Goal: Task Accomplishment & Management: Complete application form

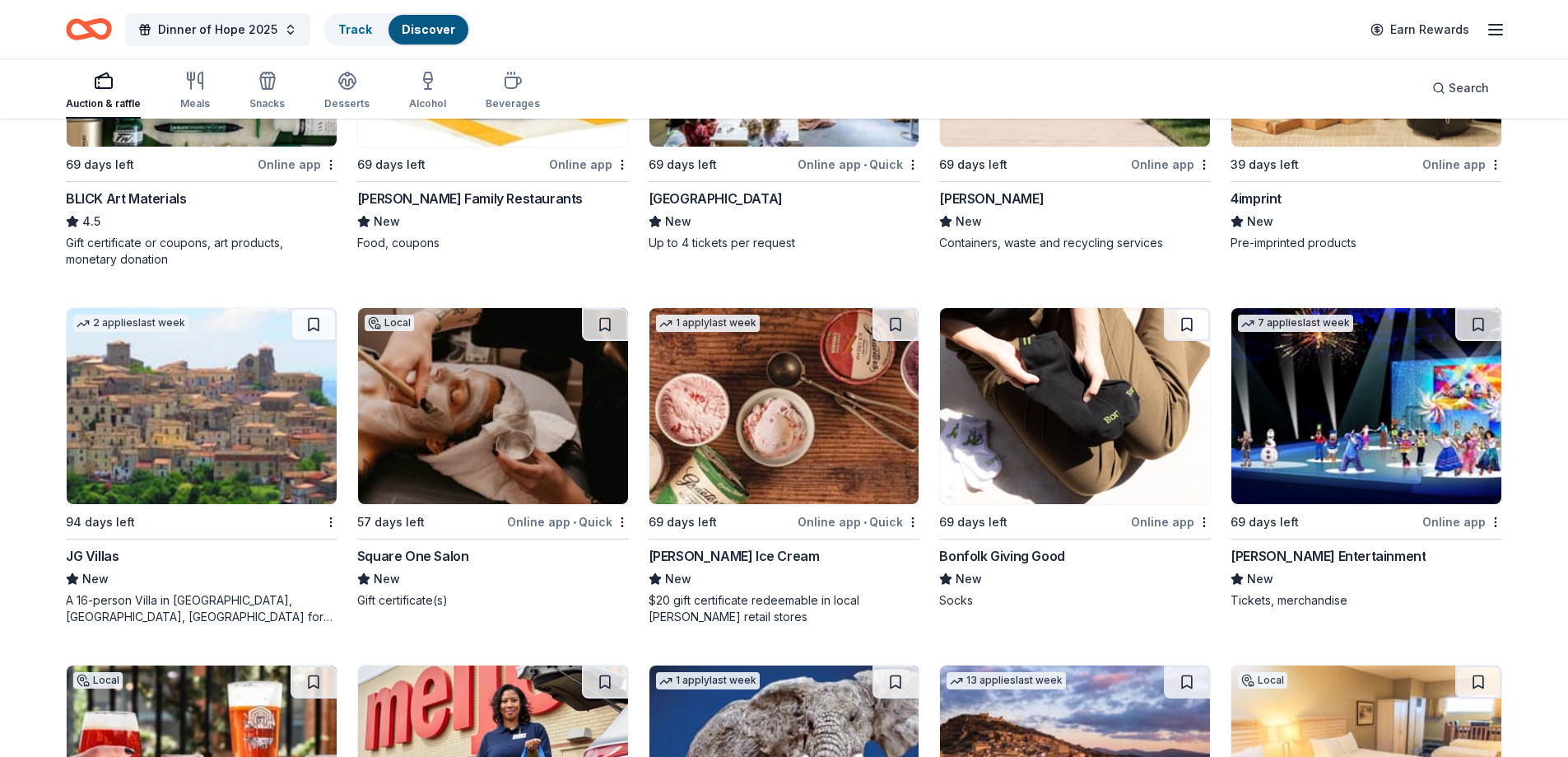
scroll to position [3861, 0]
click at [1331, 421] on img at bounding box center [1366, 405] width 270 height 196
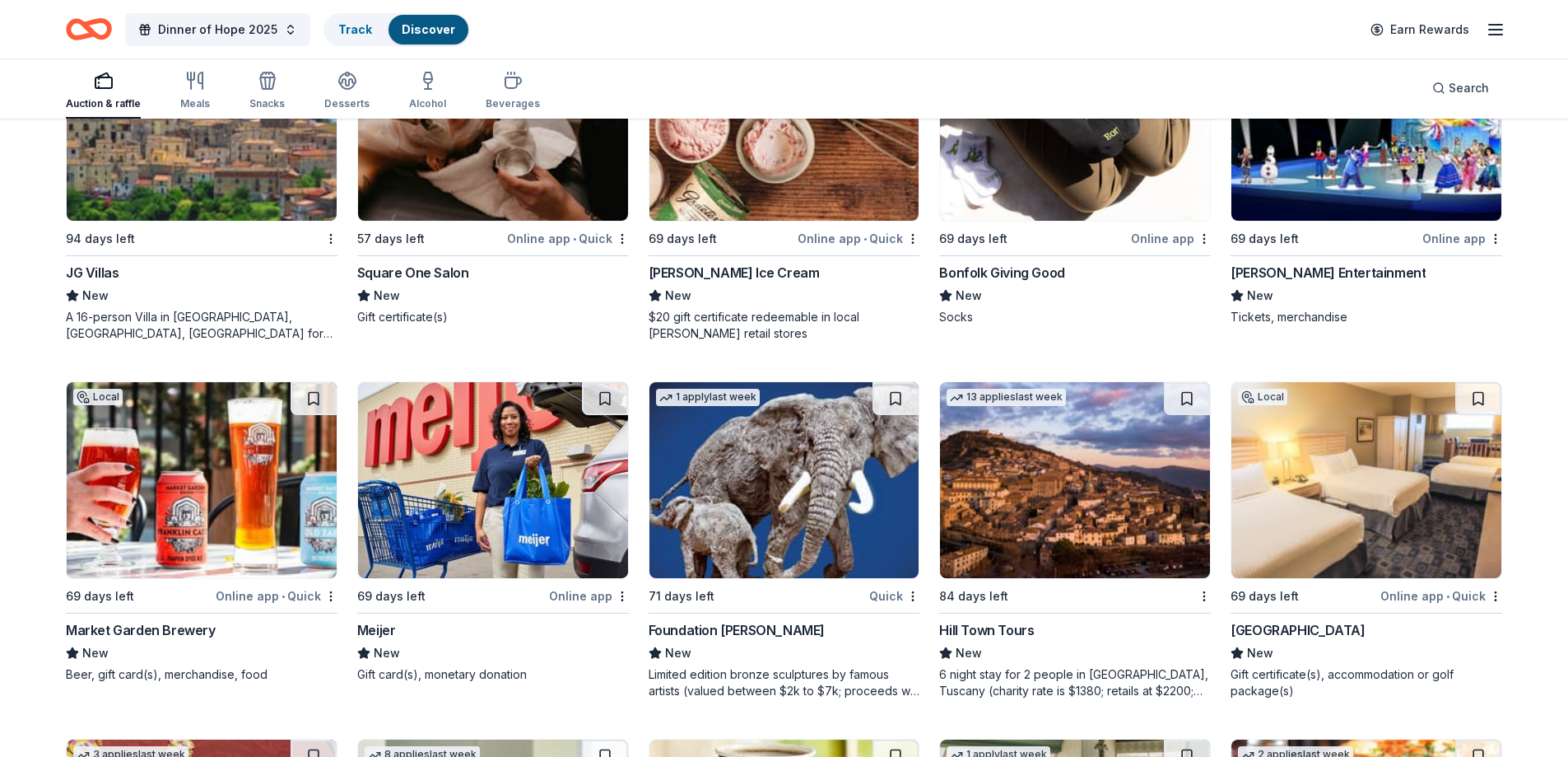
scroll to position [4190, 0]
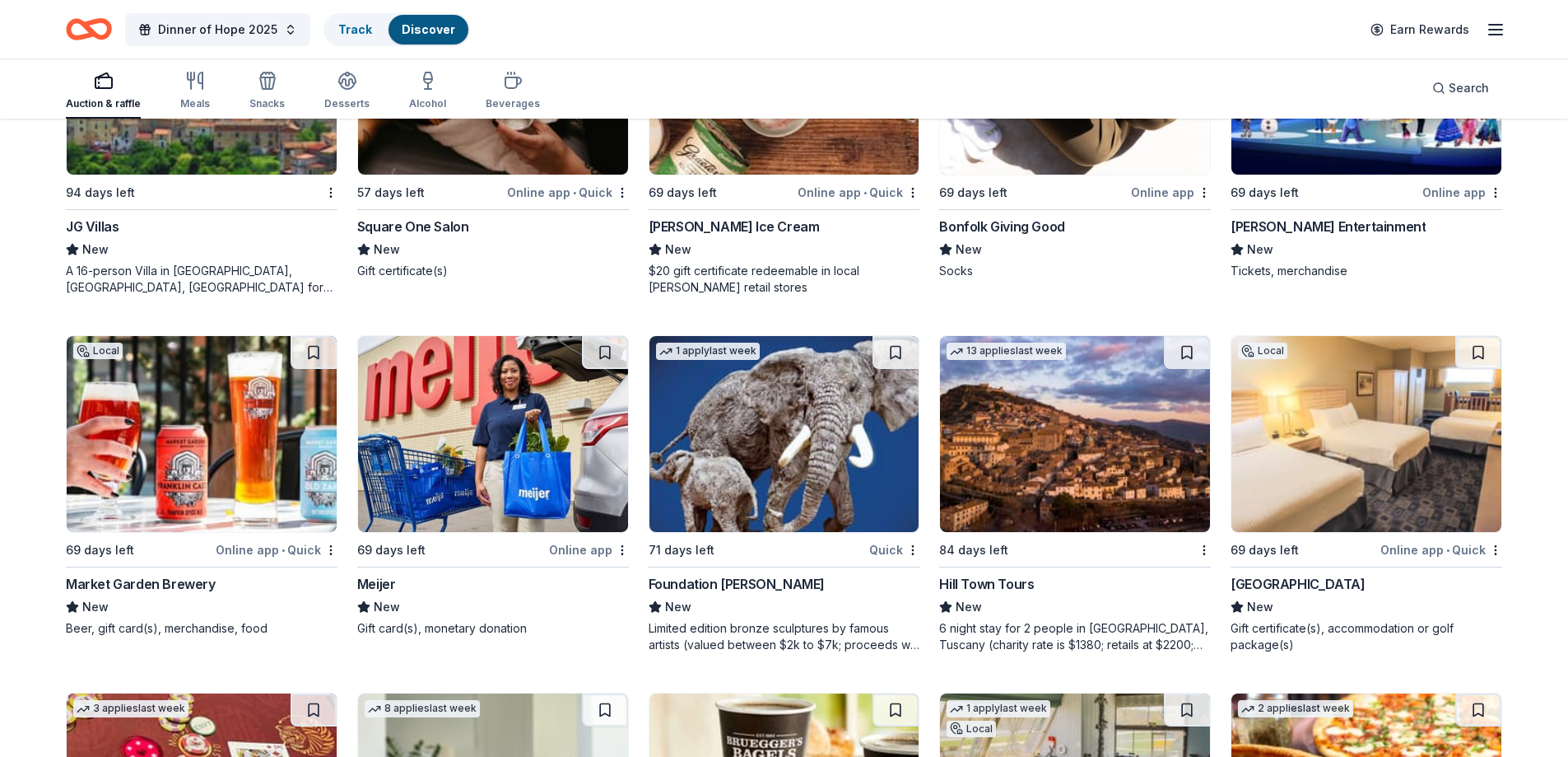
click at [483, 442] on img at bounding box center [493, 434] width 270 height 196
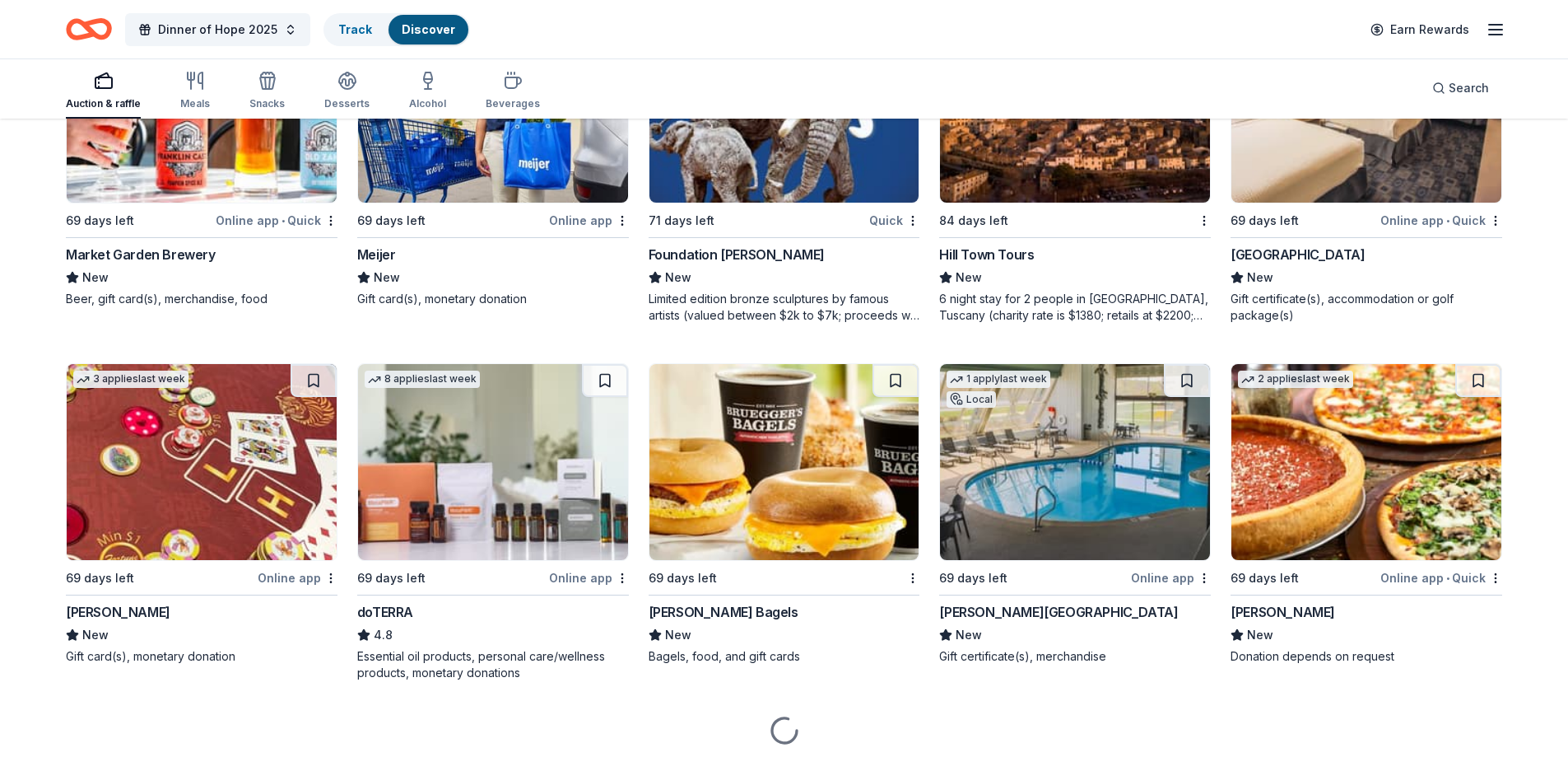
scroll to position [4576, 0]
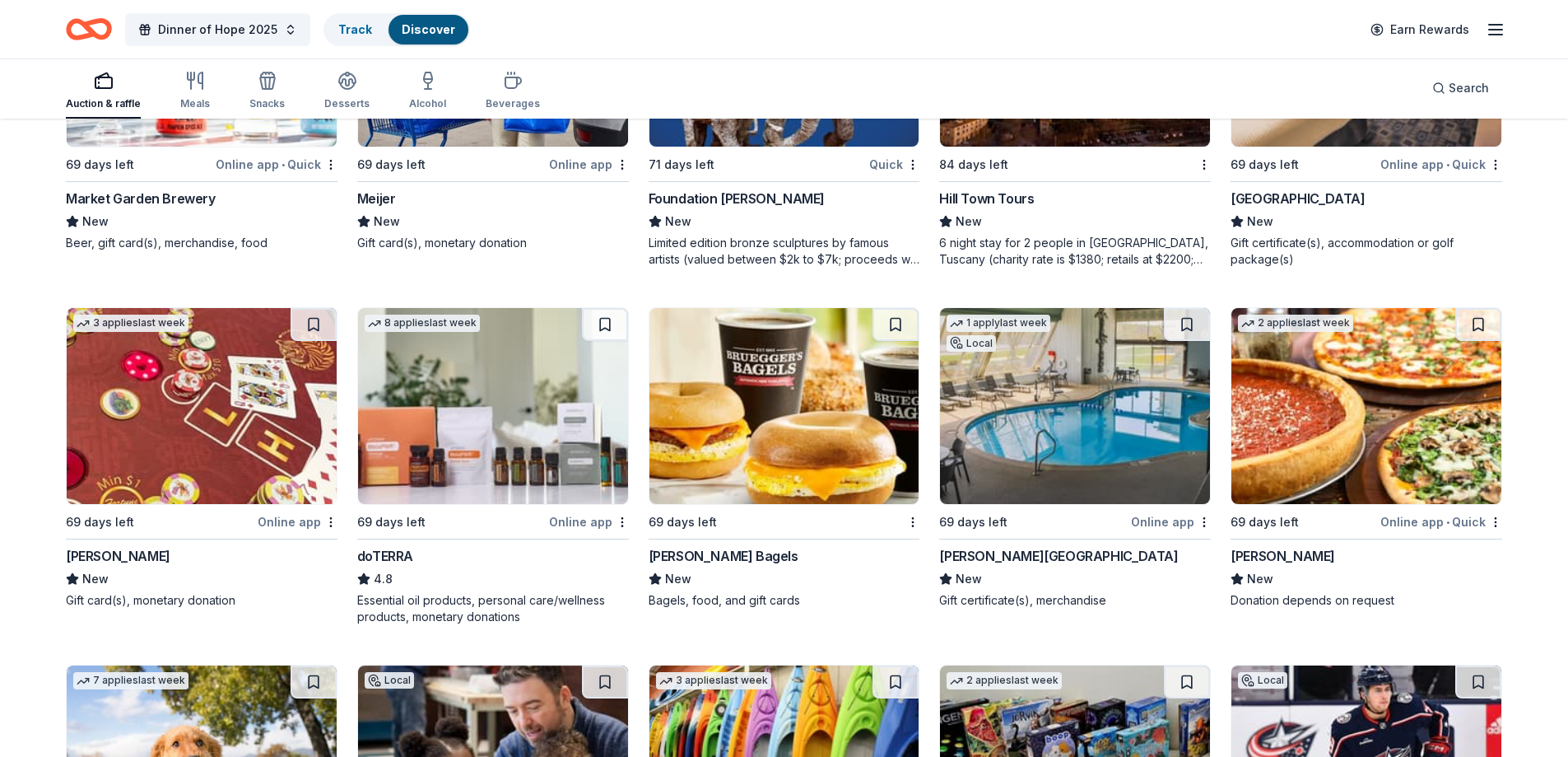
click at [201, 413] on img at bounding box center [201, 405] width 270 height 196
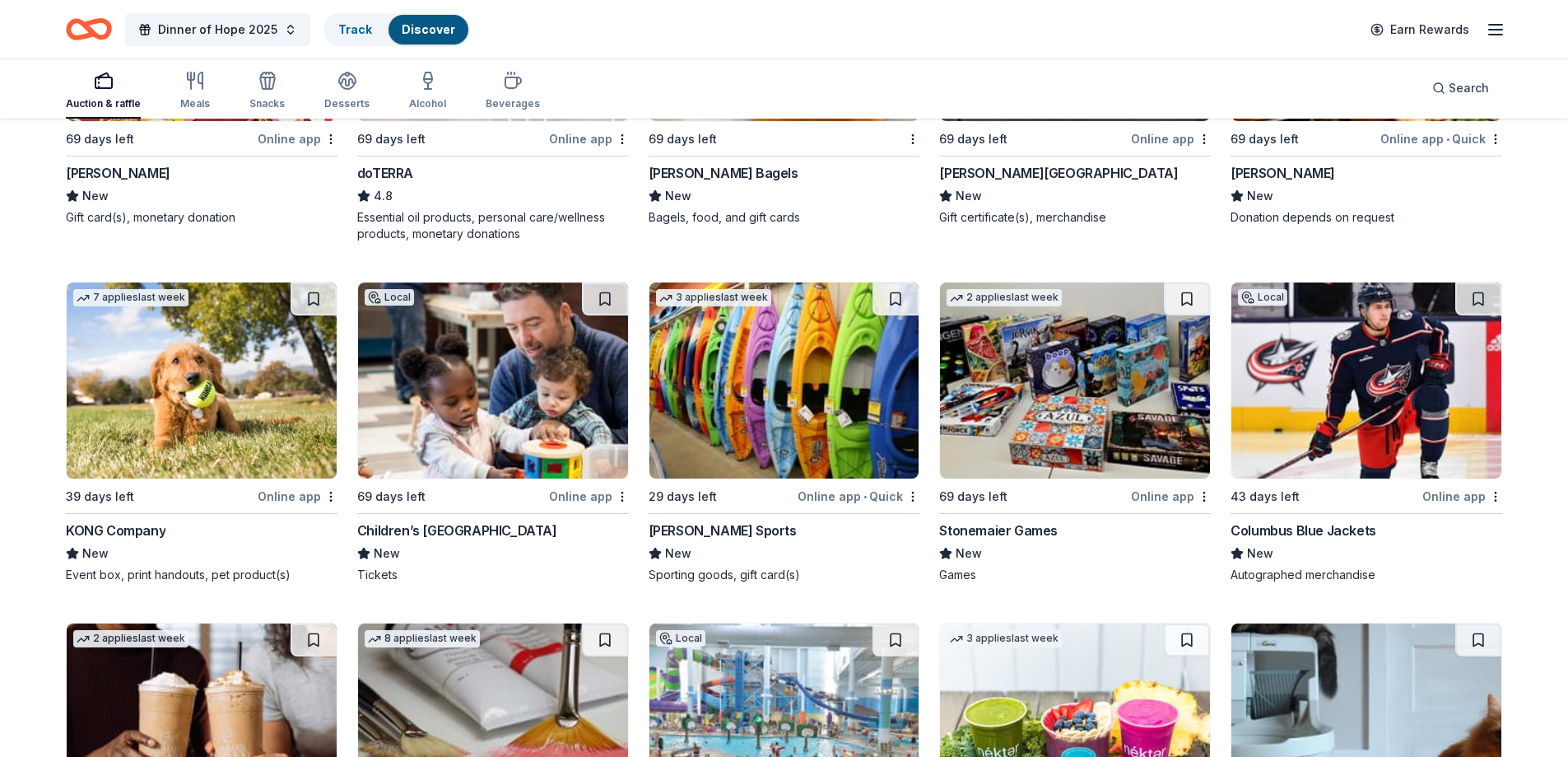
scroll to position [4988, 0]
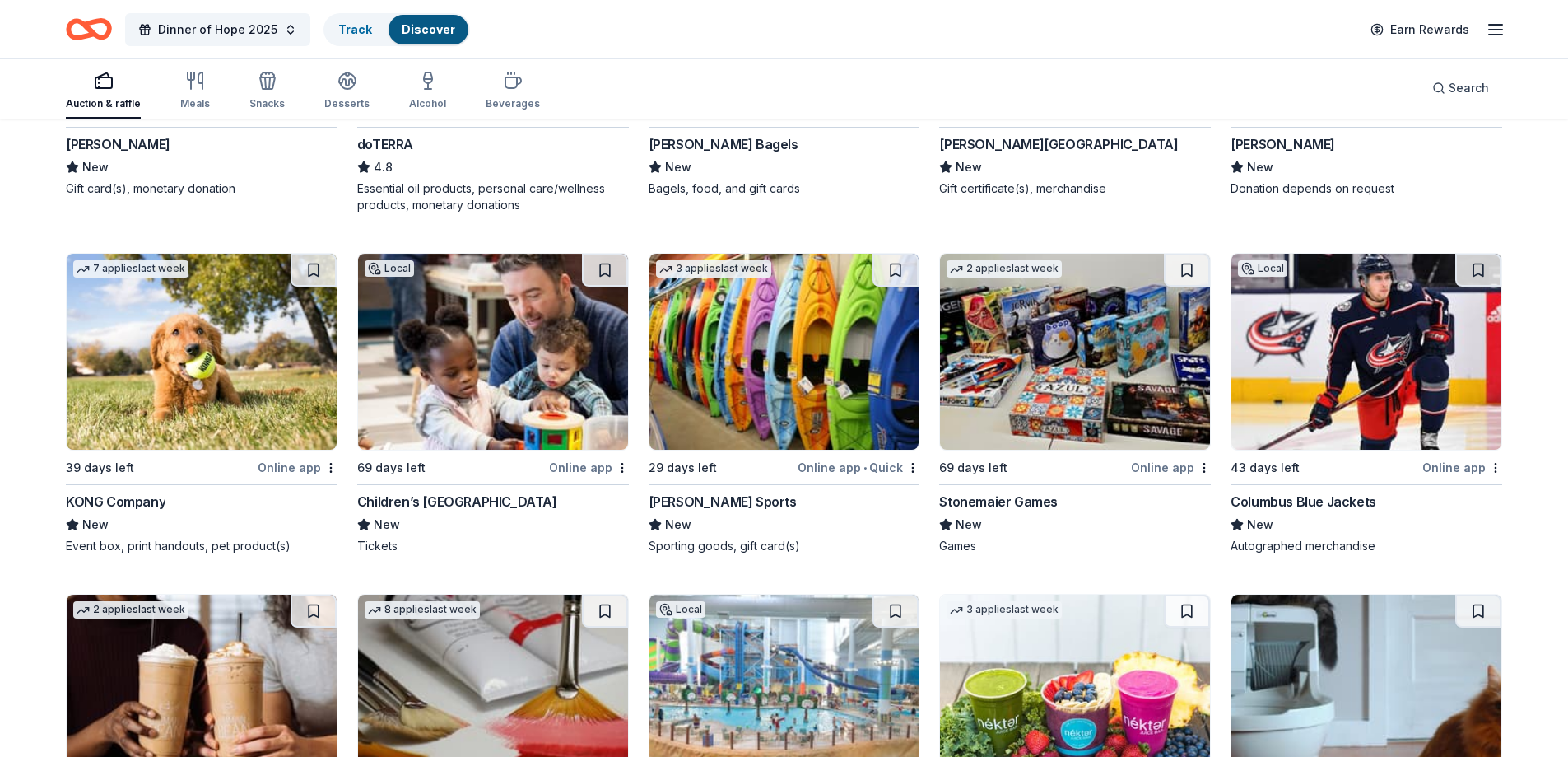
click at [764, 336] on img at bounding box center [784, 352] width 270 height 196
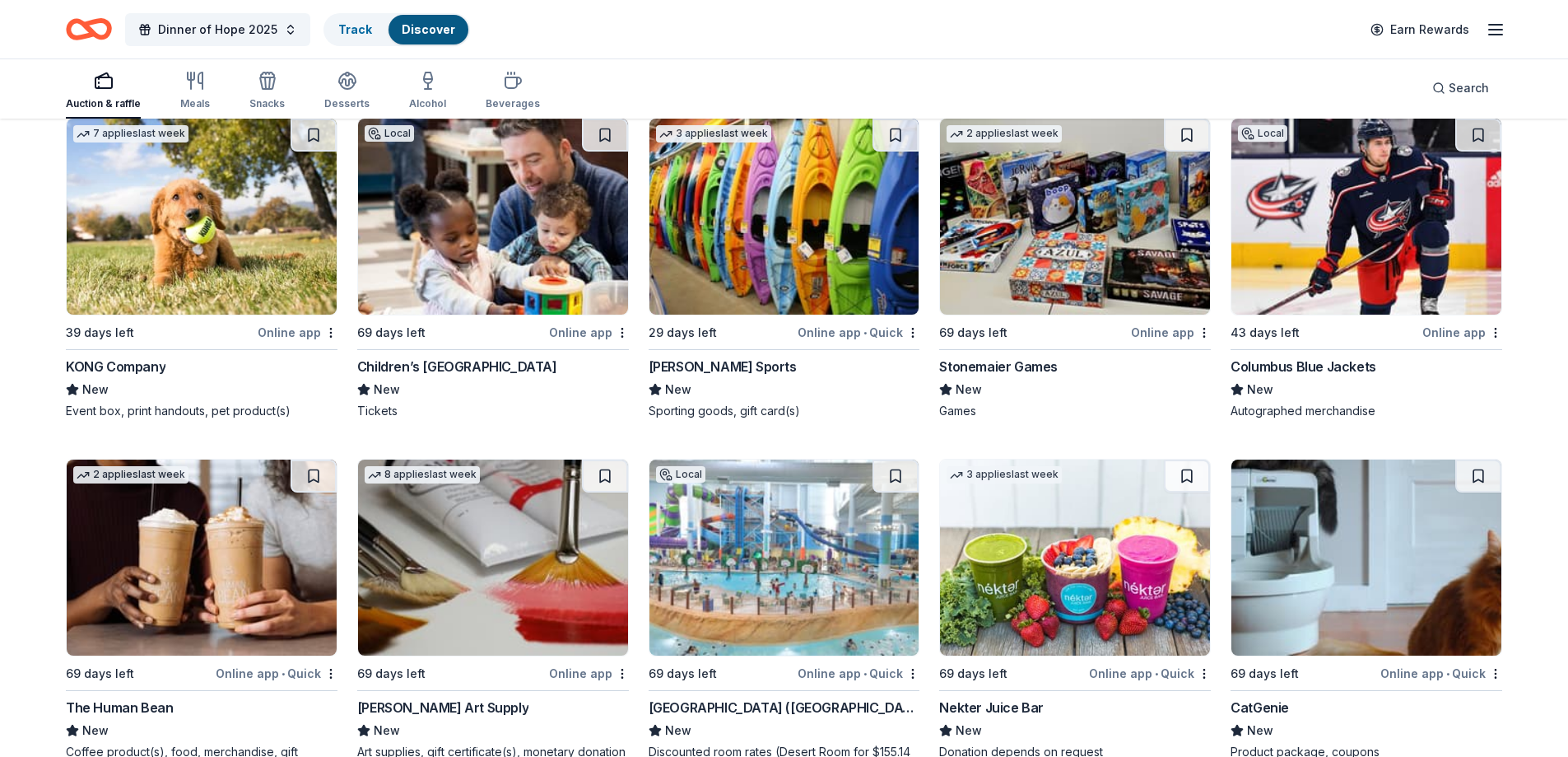
scroll to position [5152, 0]
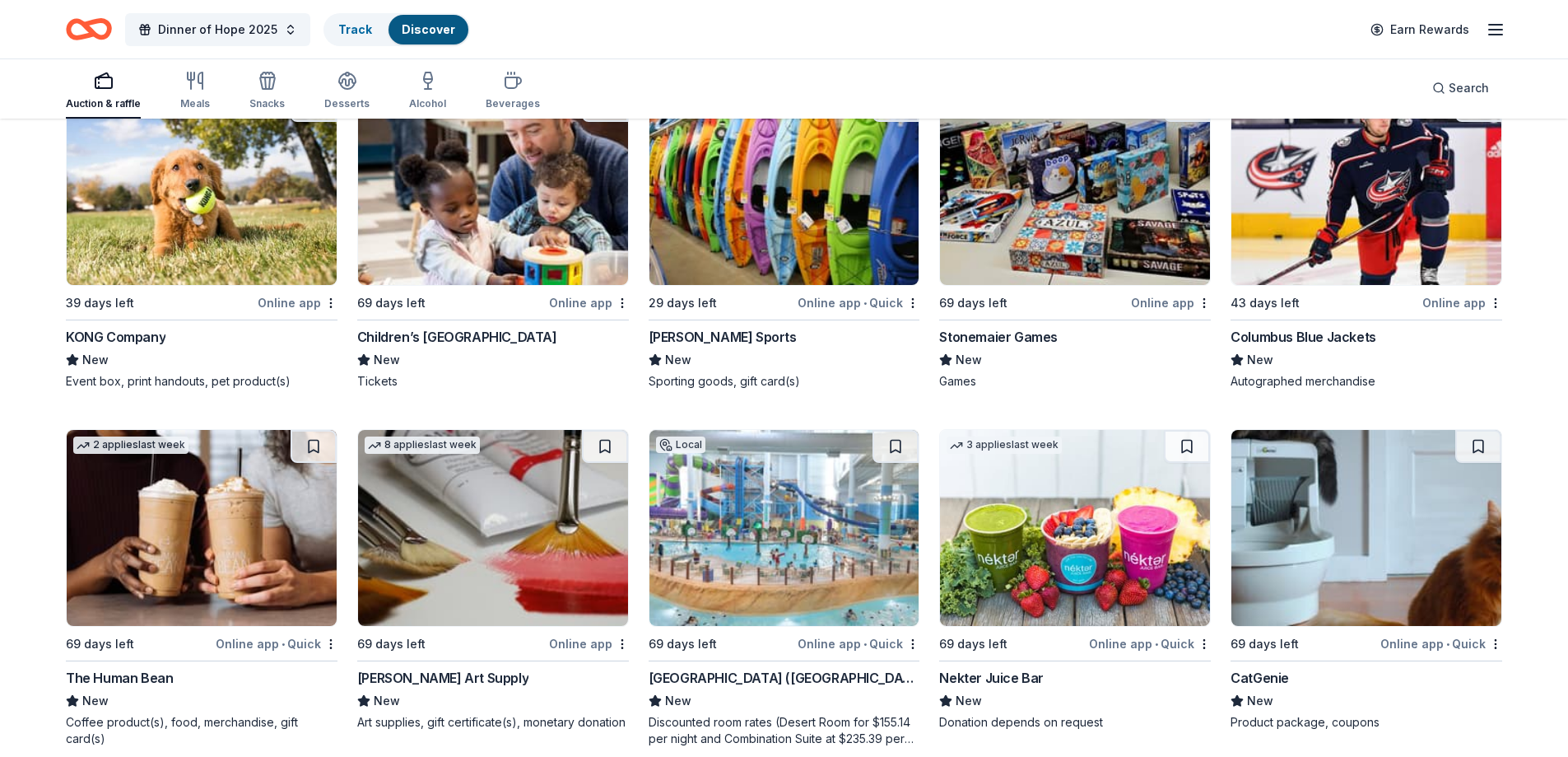
click at [1034, 215] on img at bounding box center [1074, 187] width 270 height 196
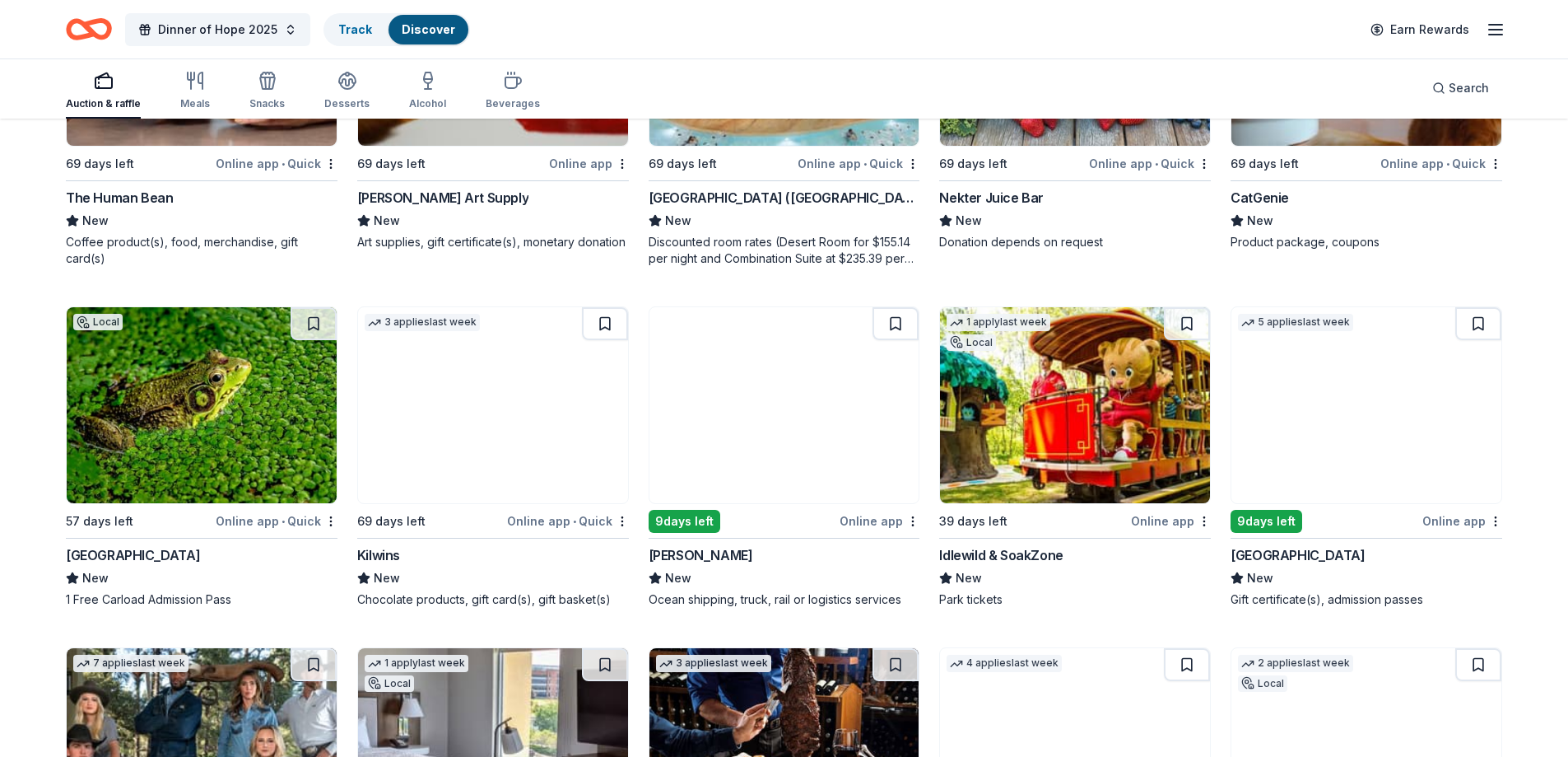
scroll to position [5646, 0]
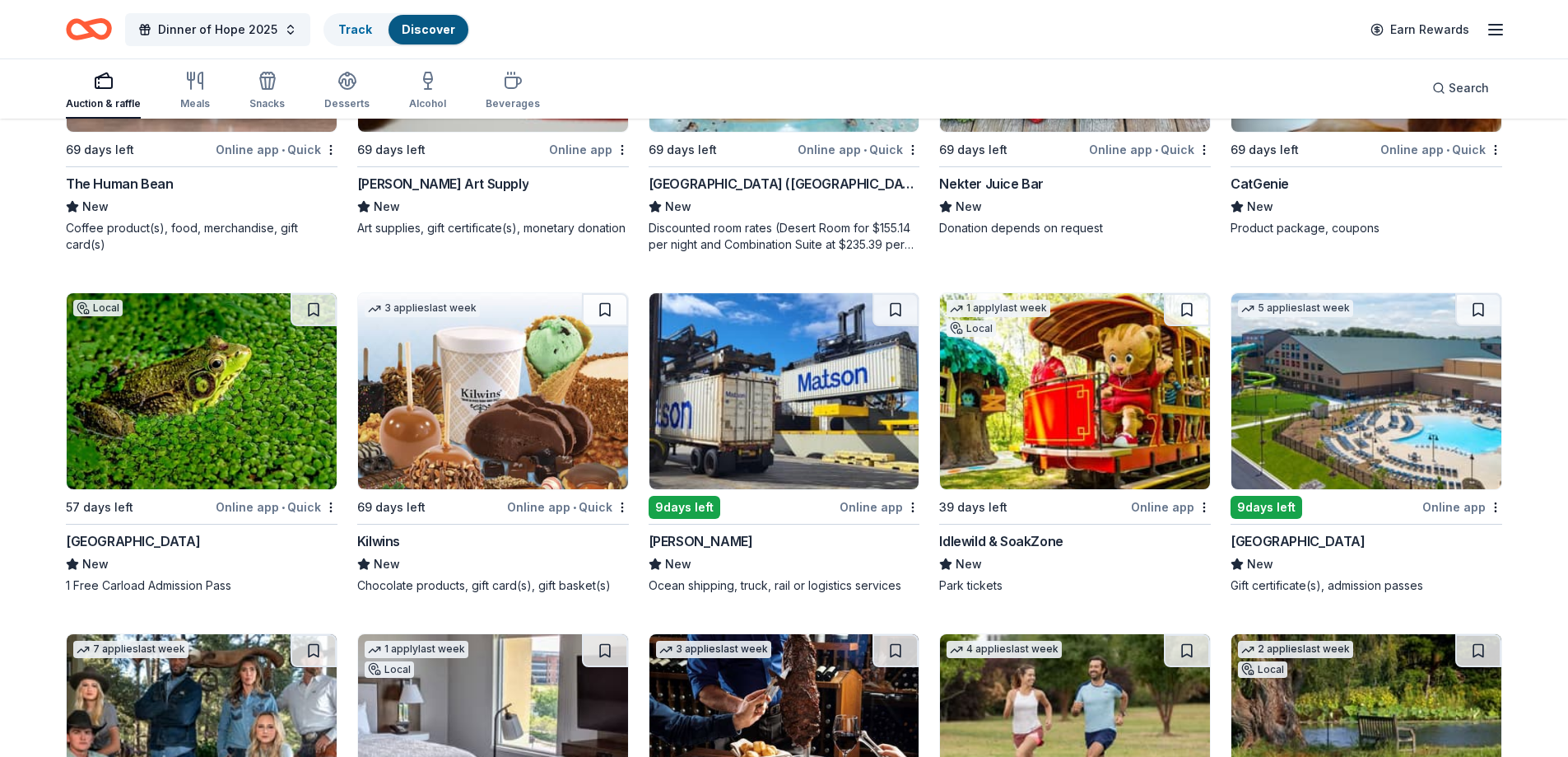
click at [443, 417] on img at bounding box center [493, 391] width 270 height 196
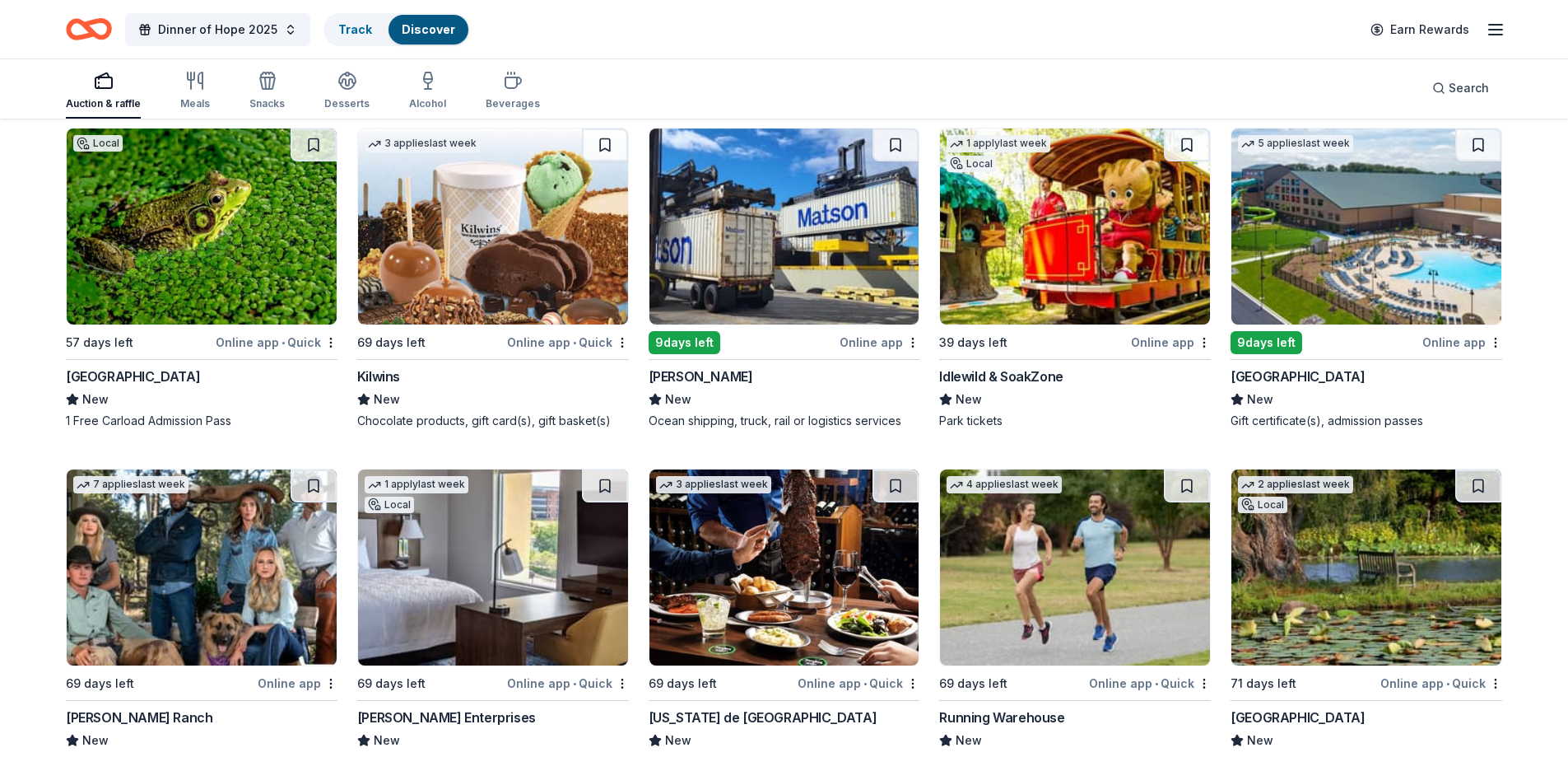
scroll to position [5893, 0]
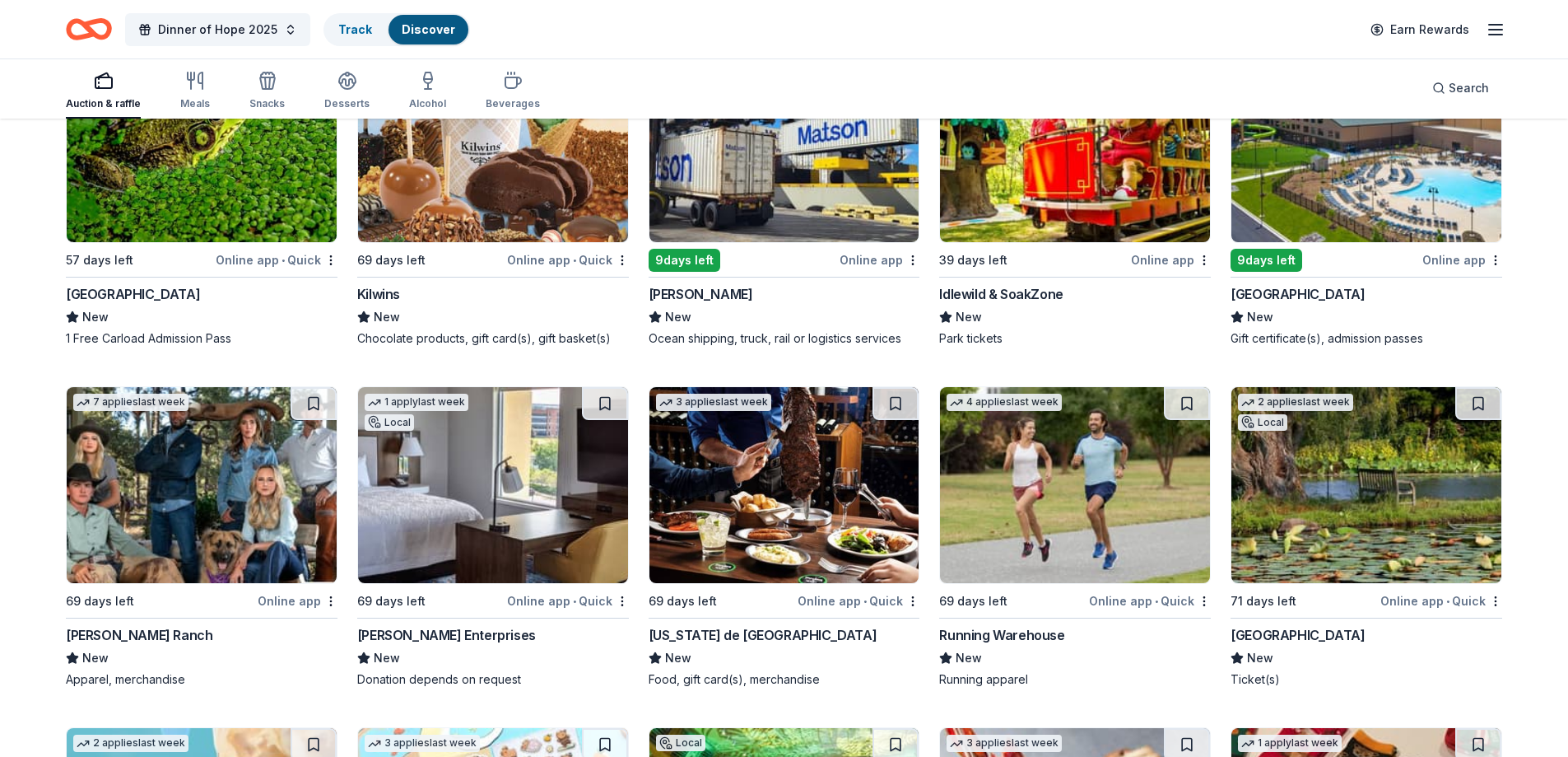
click at [426, 449] on img at bounding box center [493, 485] width 270 height 196
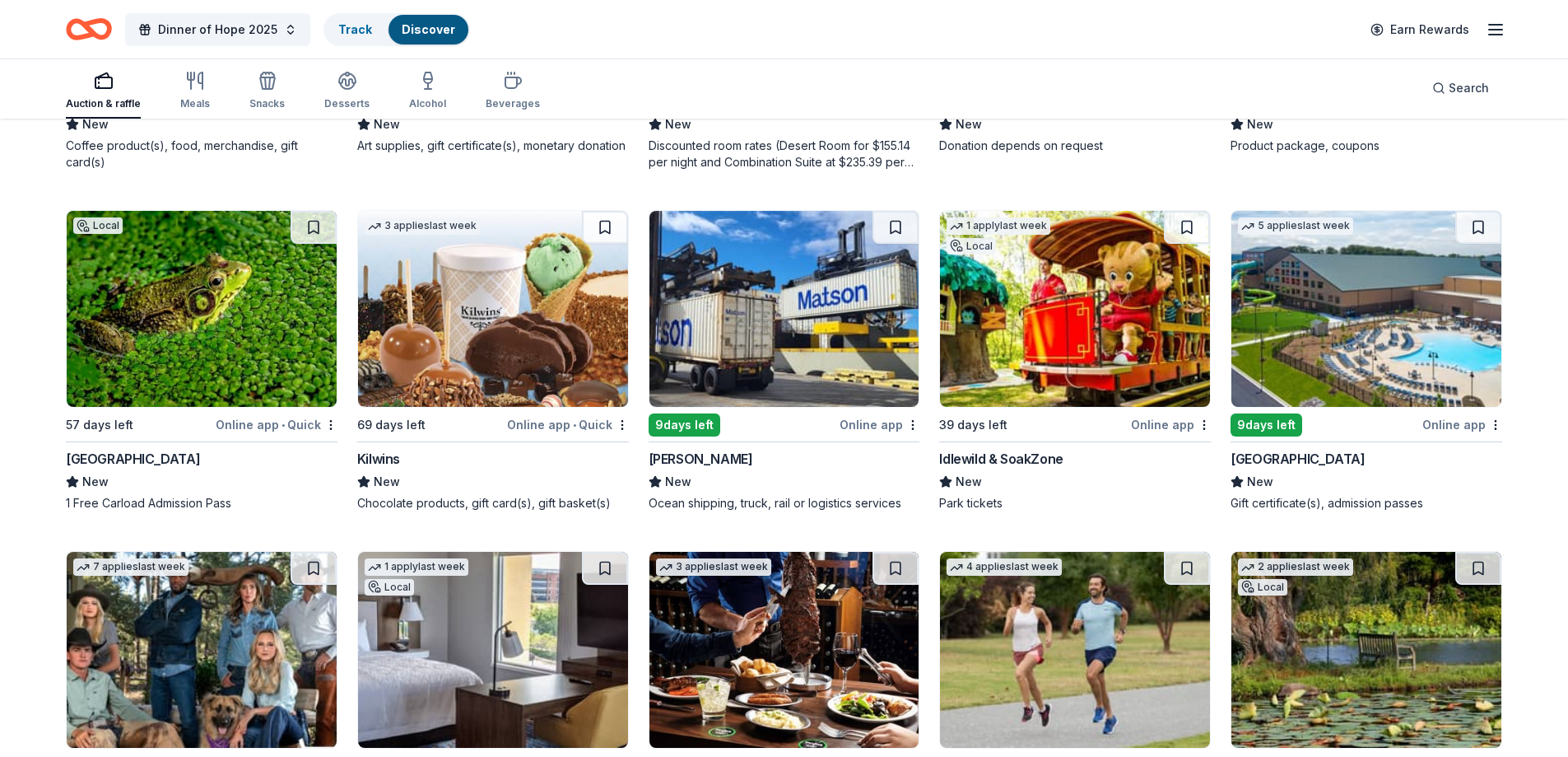
scroll to position [5646, 0]
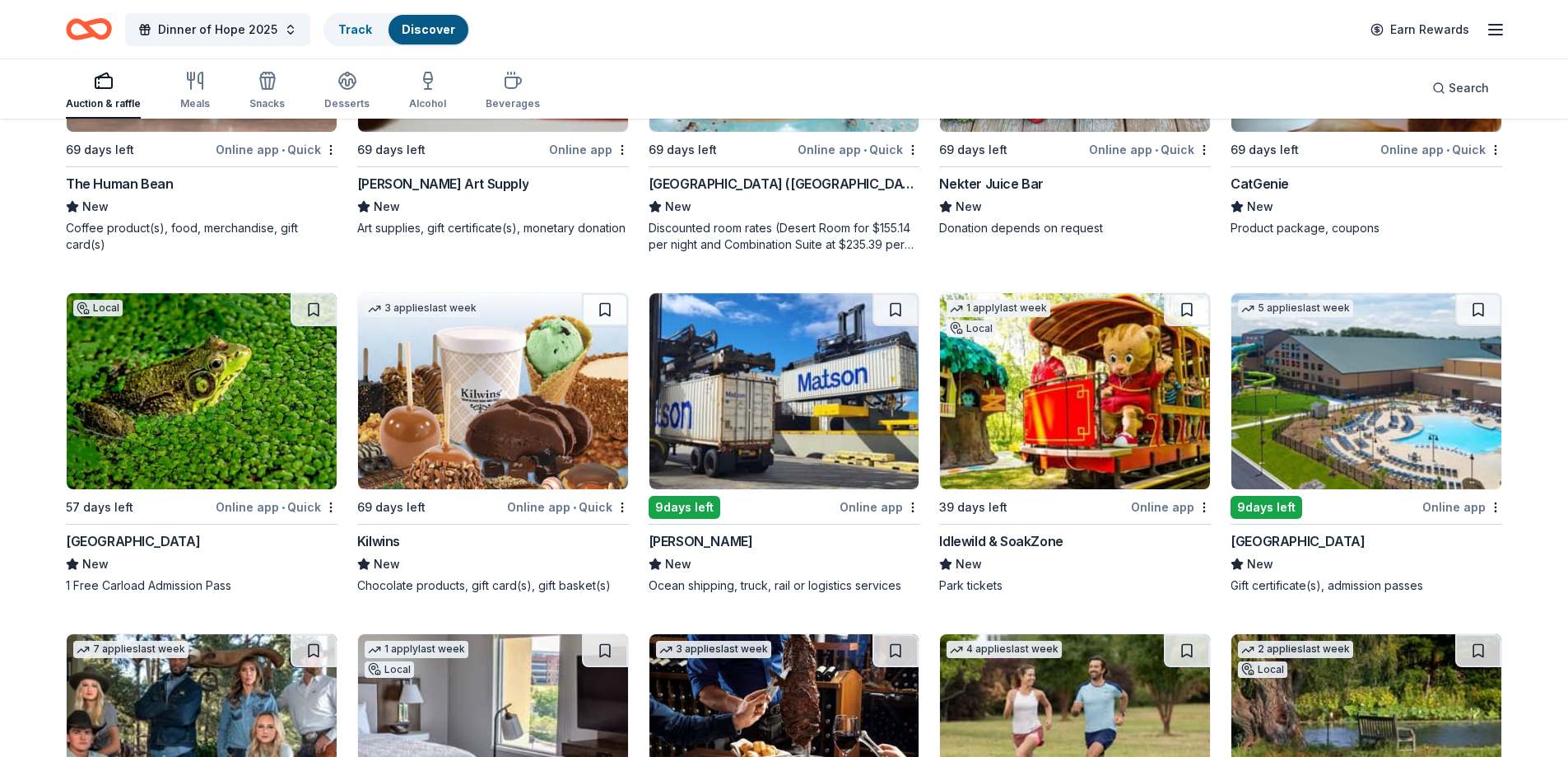
click at [1066, 409] on img at bounding box center [1074, 391] width 270 height 196
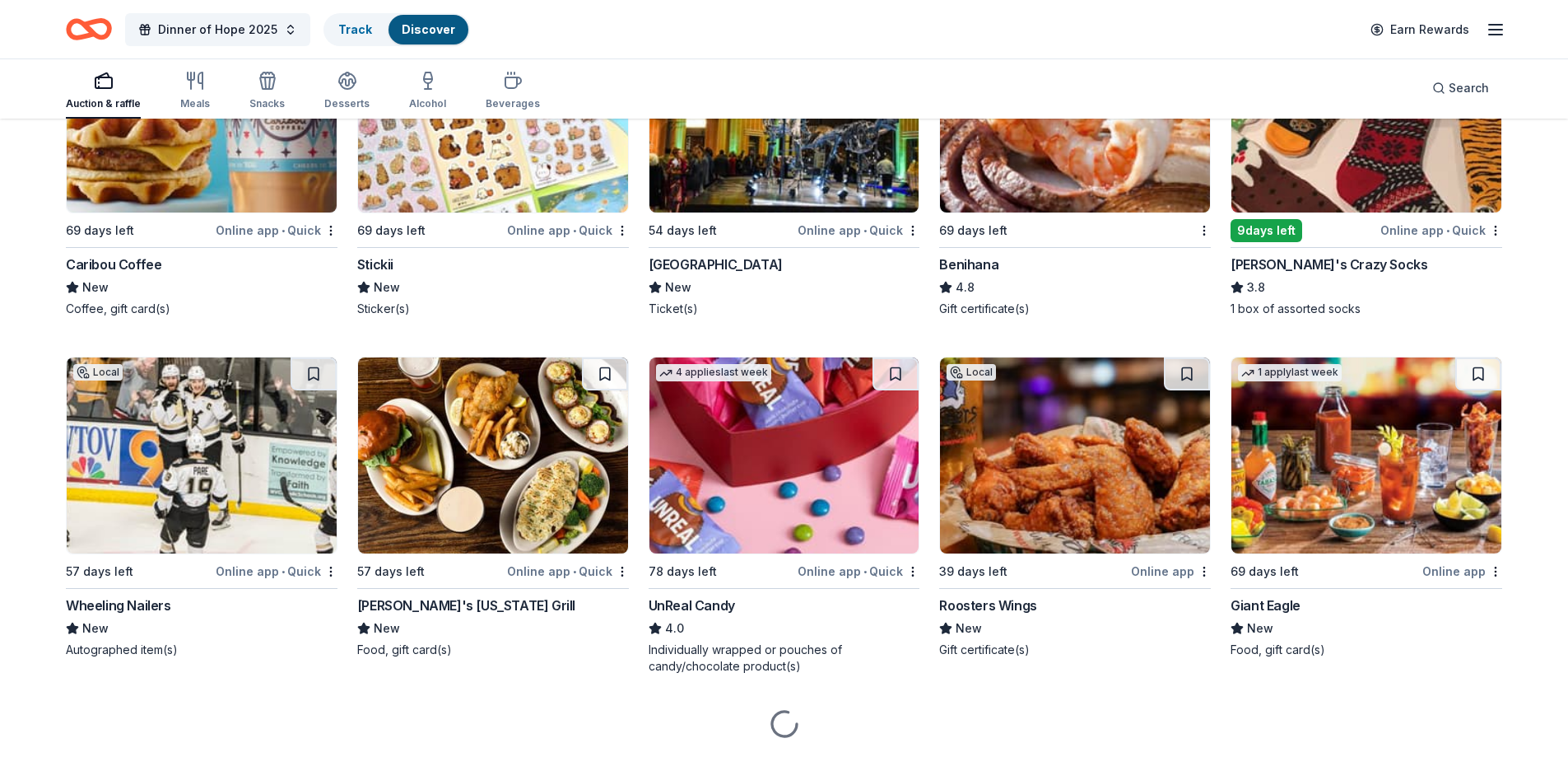
scroll to position [6634, 0]
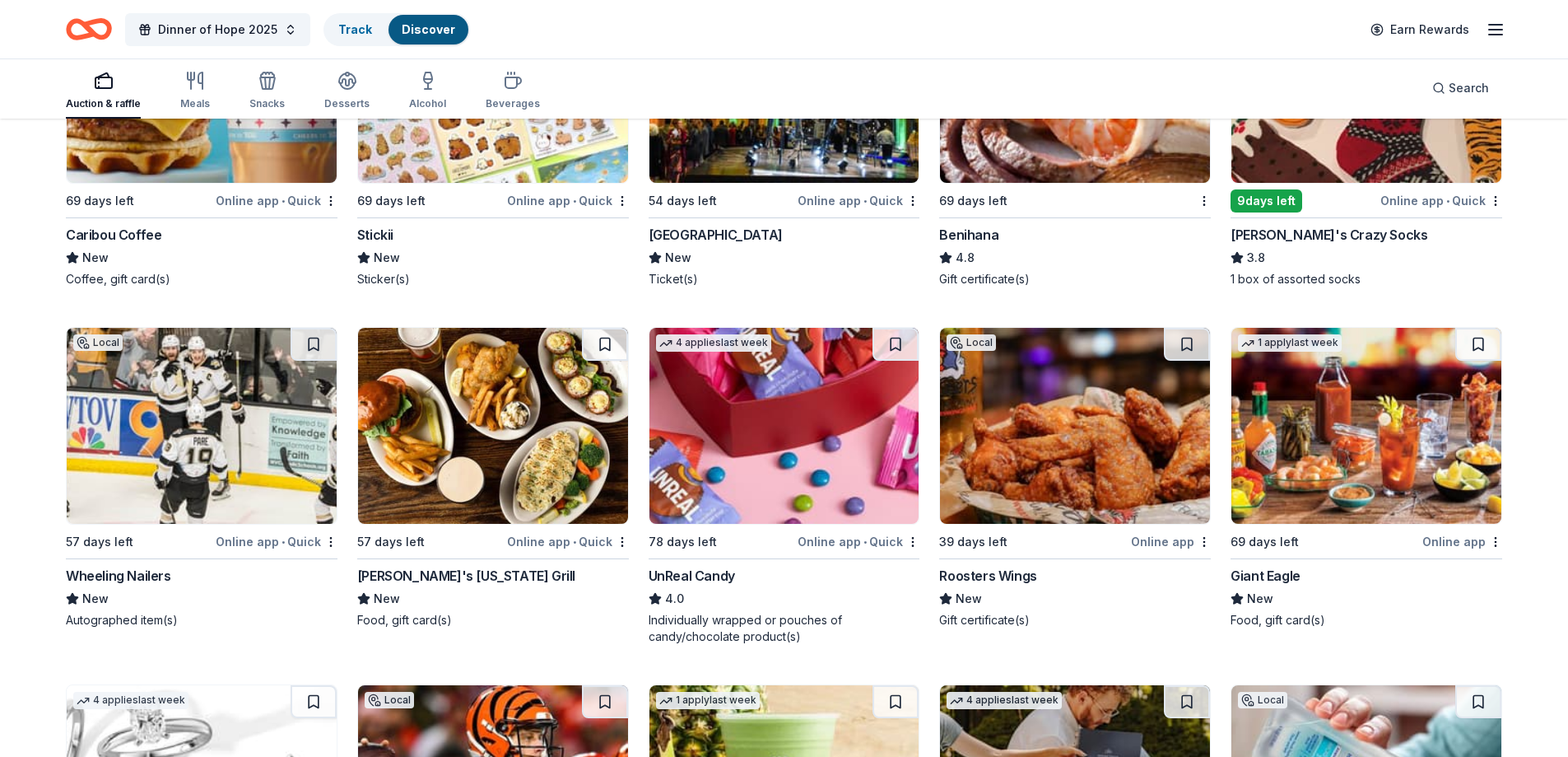
click at [1330, 440] on img at bounding box center [1366, 425] width 270 height 196
click at [132, 413] on img at bounding box center [201, 425] width 270 height 196
click at [518, 390] on img at bounding box center [493, 425] width 270 height 196
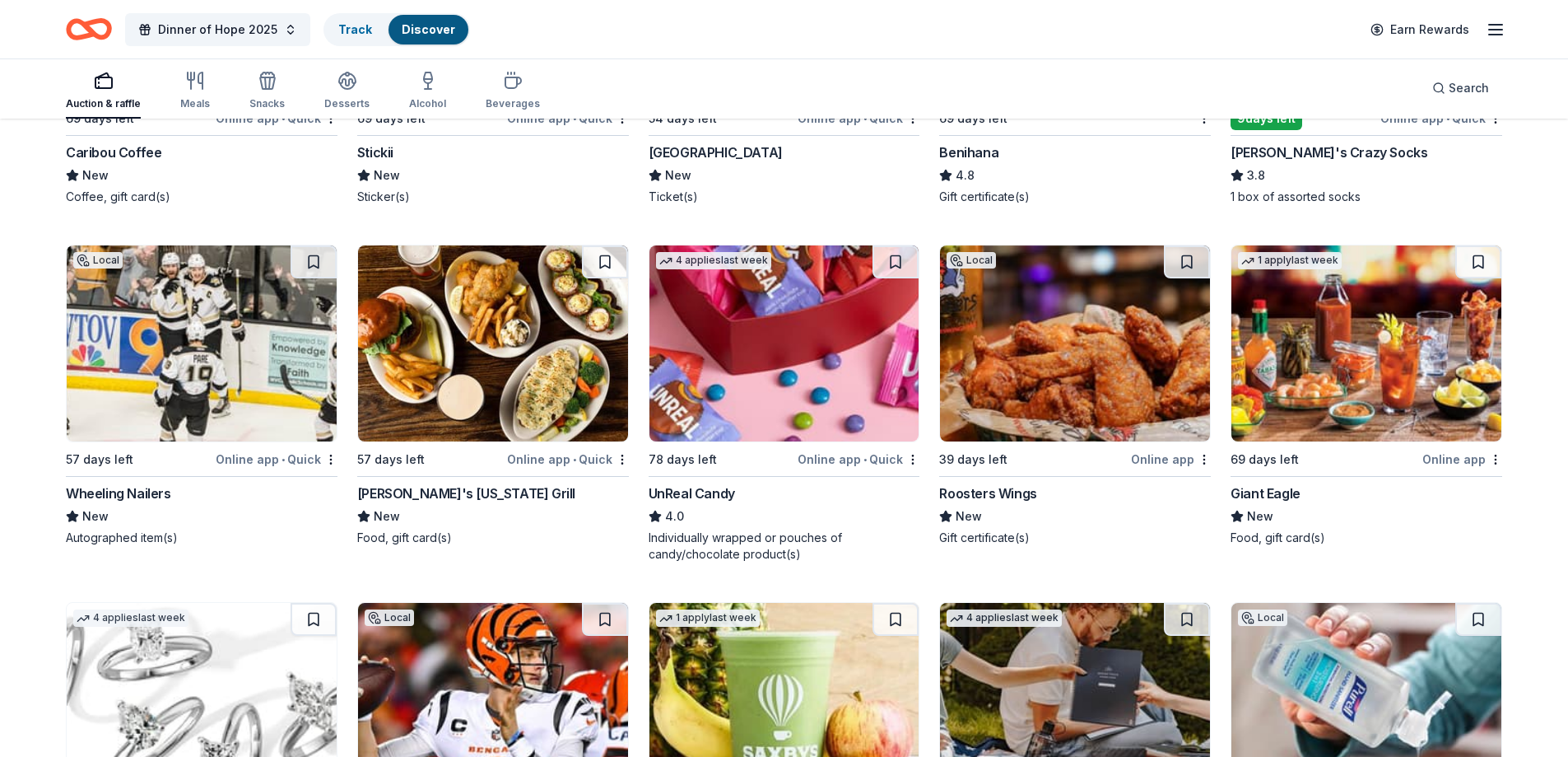
click at [784, 349] on img at bounding box center [784, 343] width 270 height 196
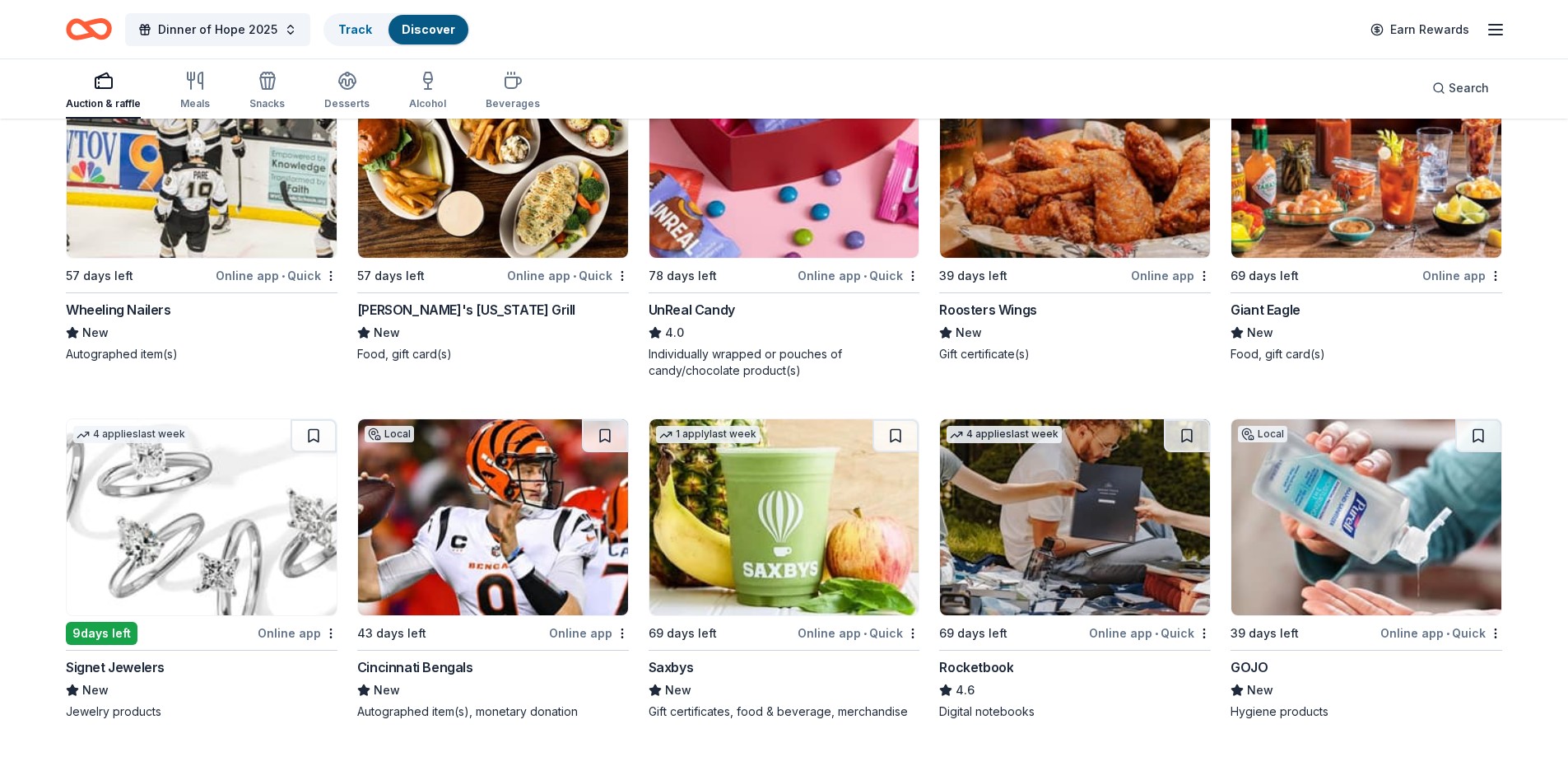
scroll to position [7046, 0]
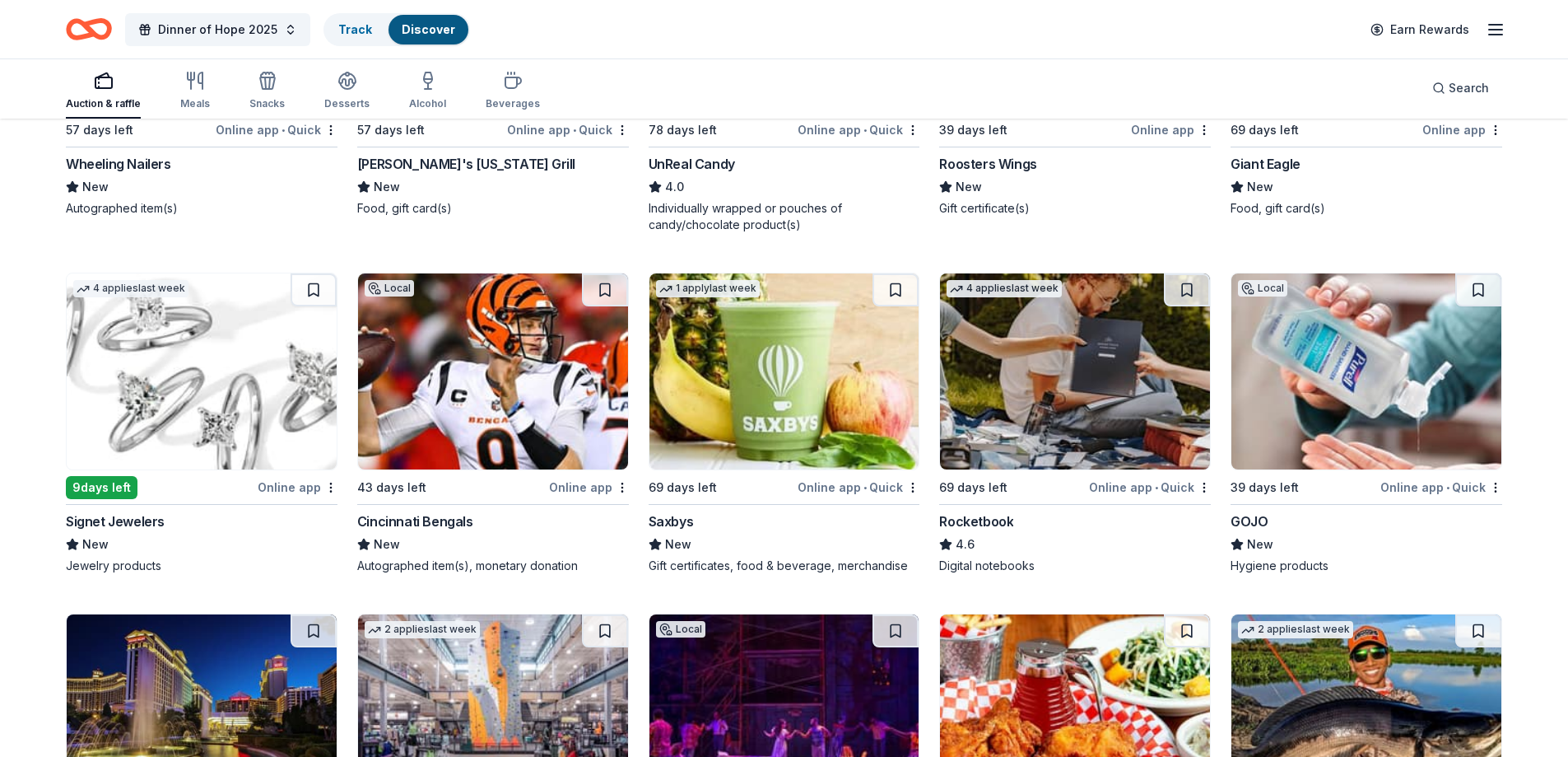
click at [452, 366] on img at bounding box center [493, 371] width 270 height 196
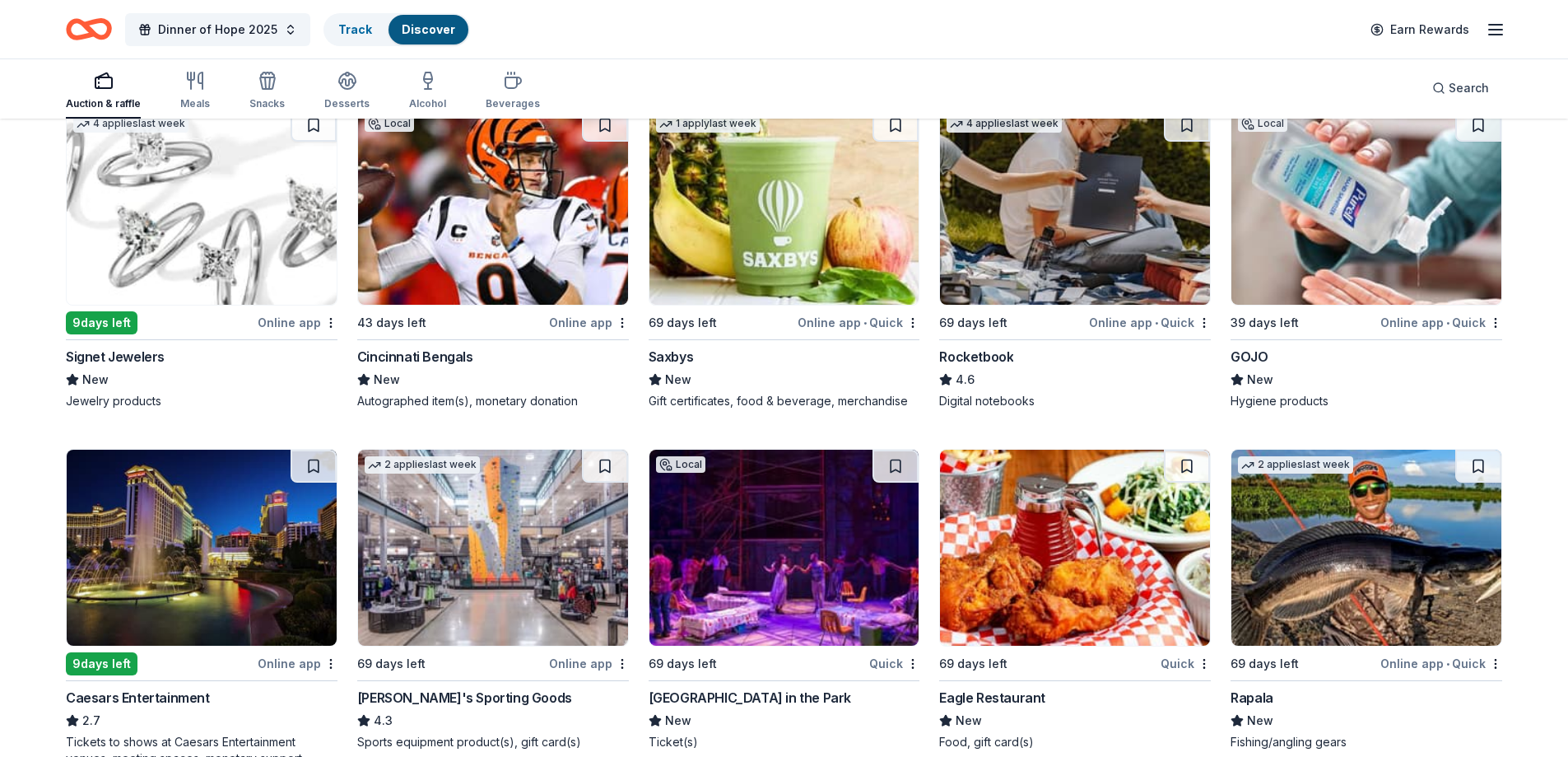
scroll to position [7293, 0]
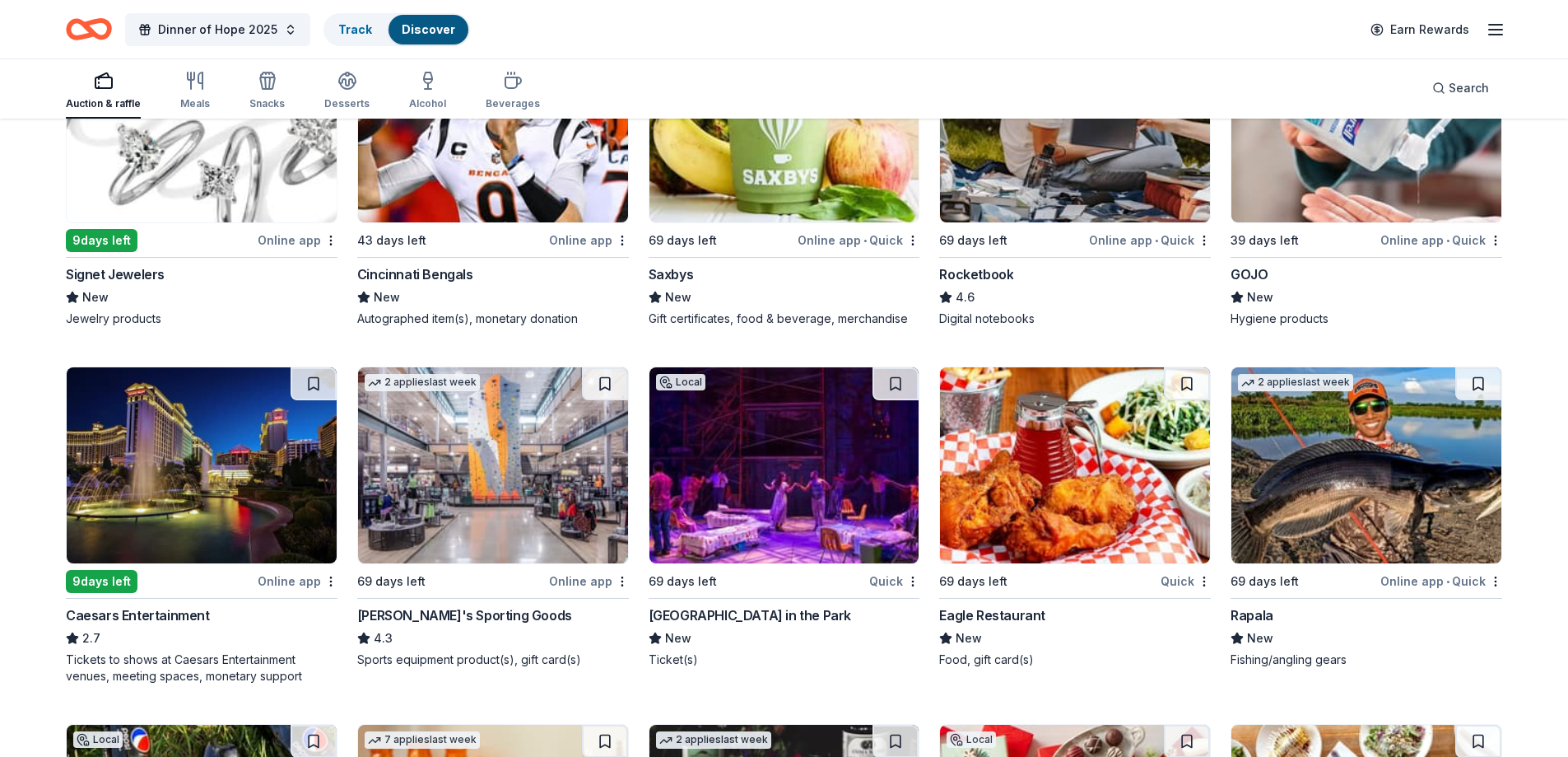
click at [1101, 471] on img at bounding box center [1074, 465] width 270 height 196
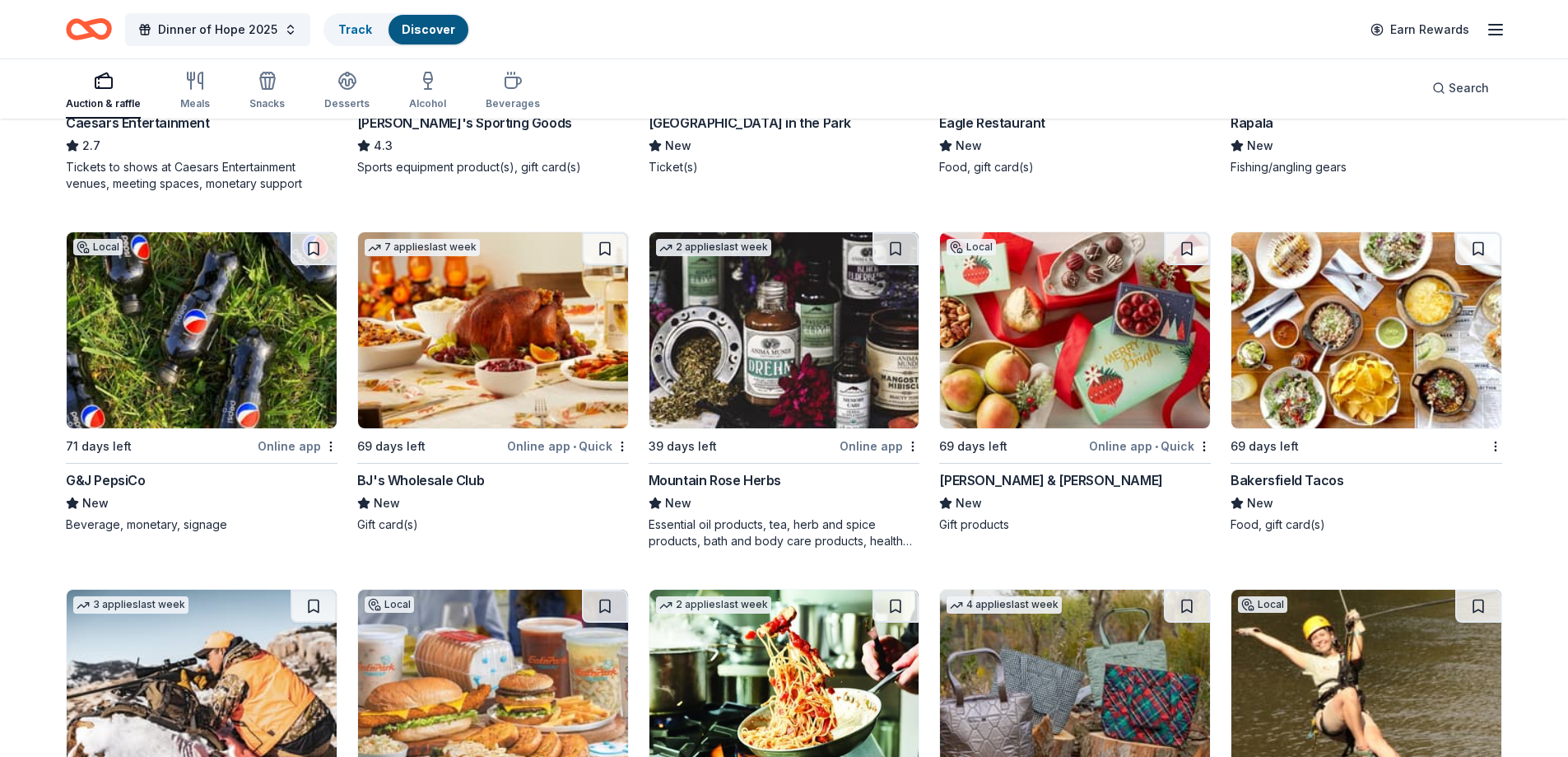
scroll to position [7787, 0]
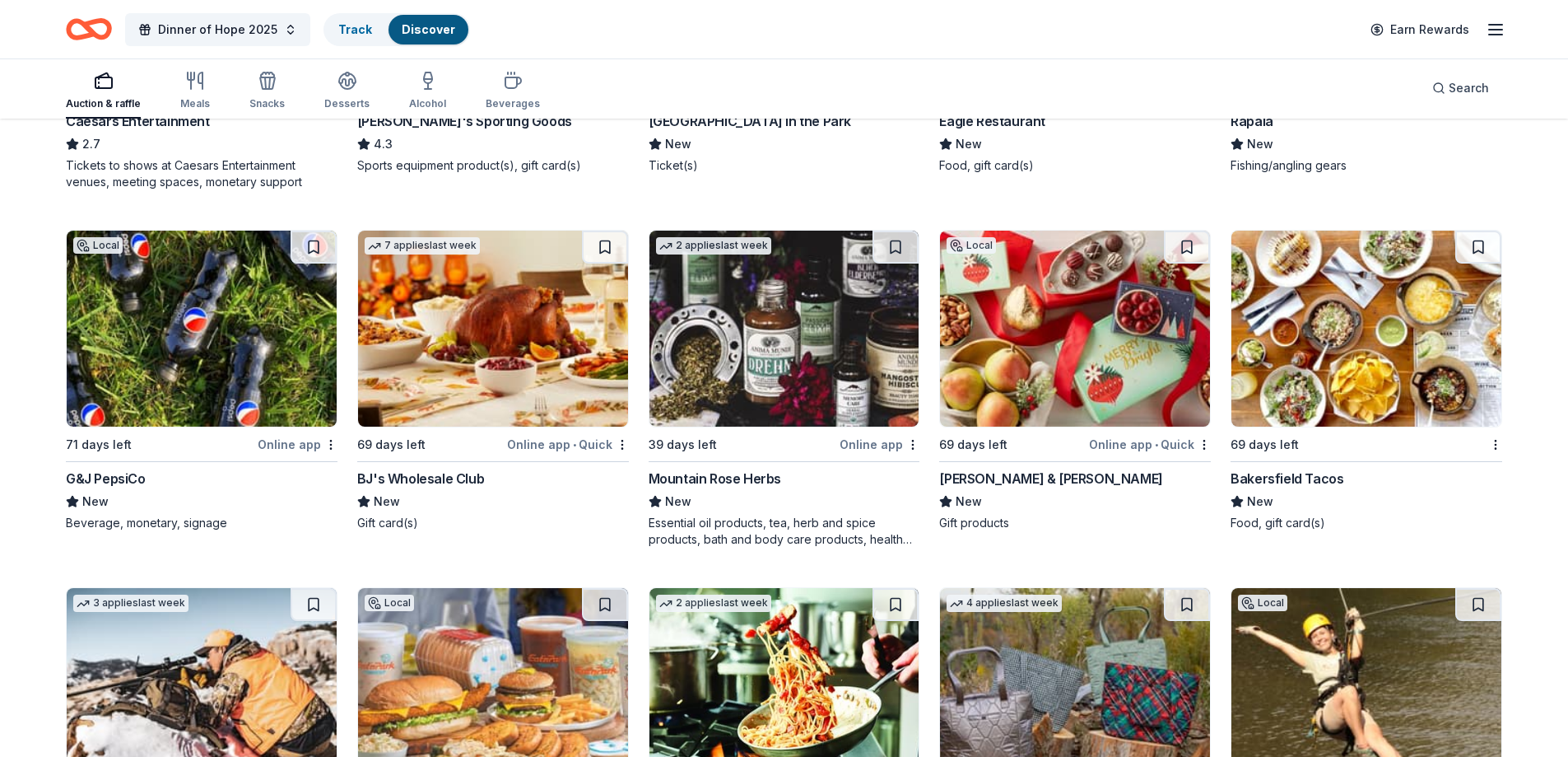
click at [199, 345] on img at bounding box center [201, 328] width 270 height 196
click at [1034, 363] on img at bounding box center [1074, 328] width 270 height 196
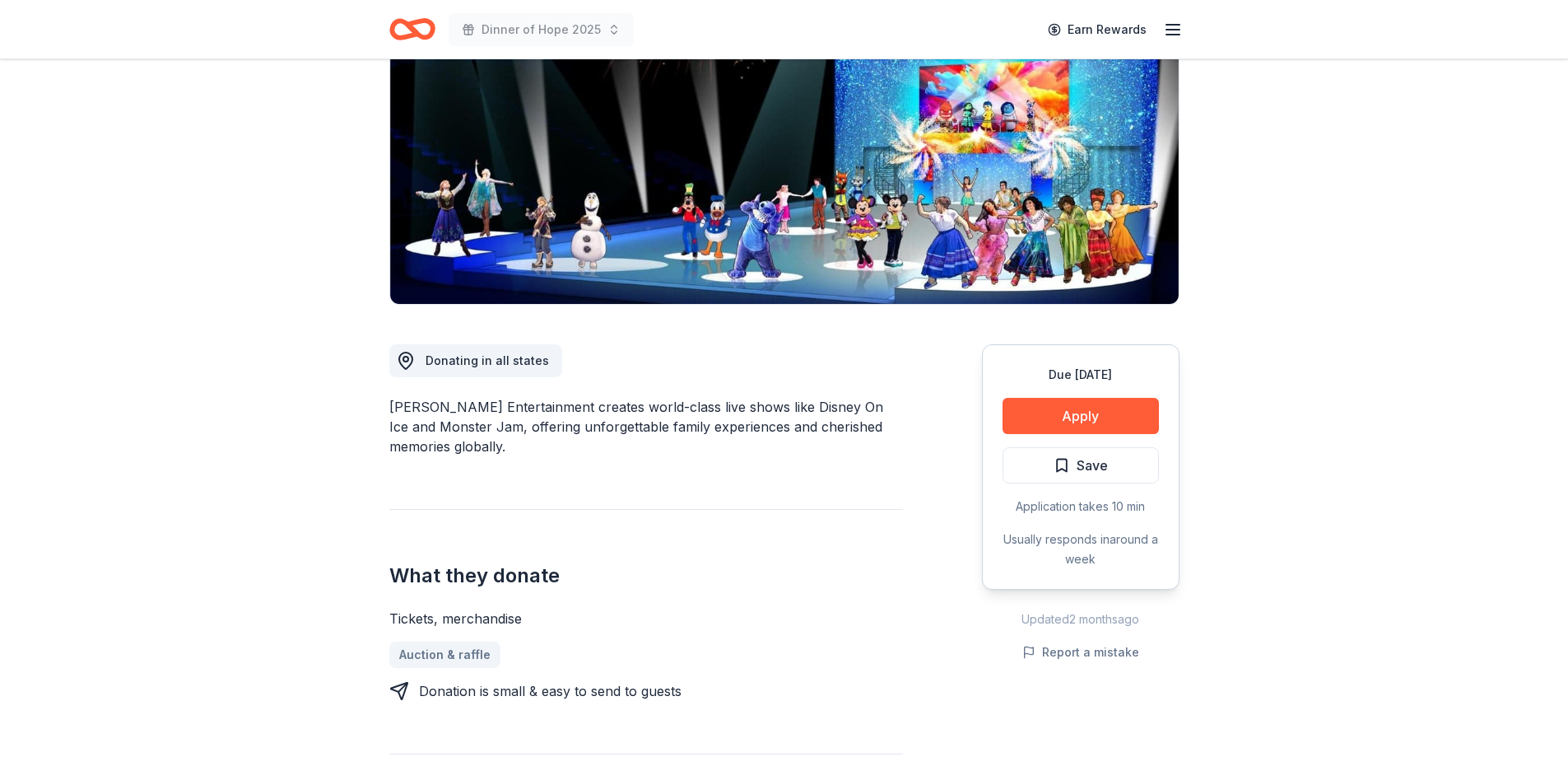
scroll to position [247, 0]
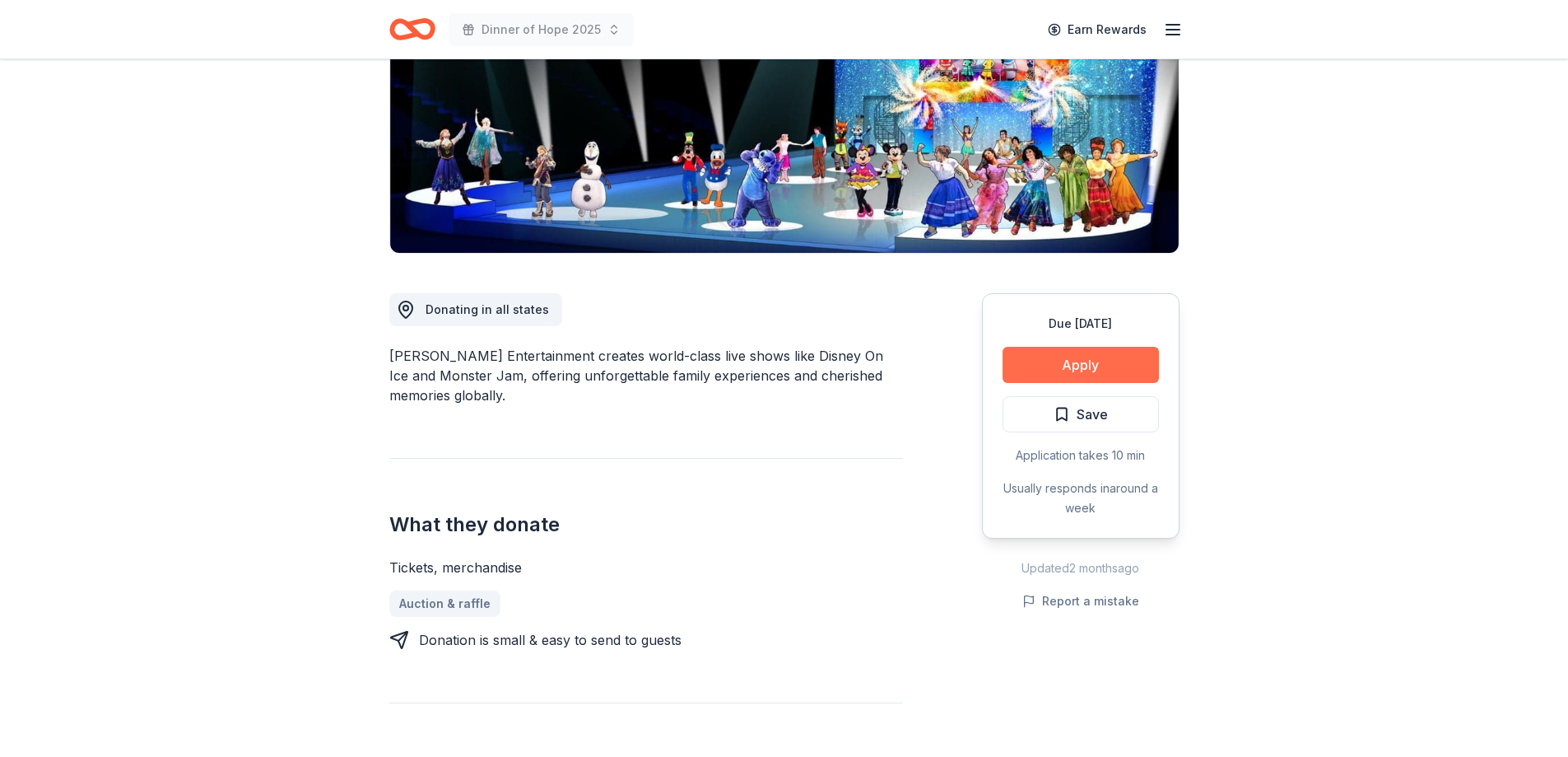
click at [1092, 364] on button "Apply" at bounding box center [1081, 365] width 156 height 37
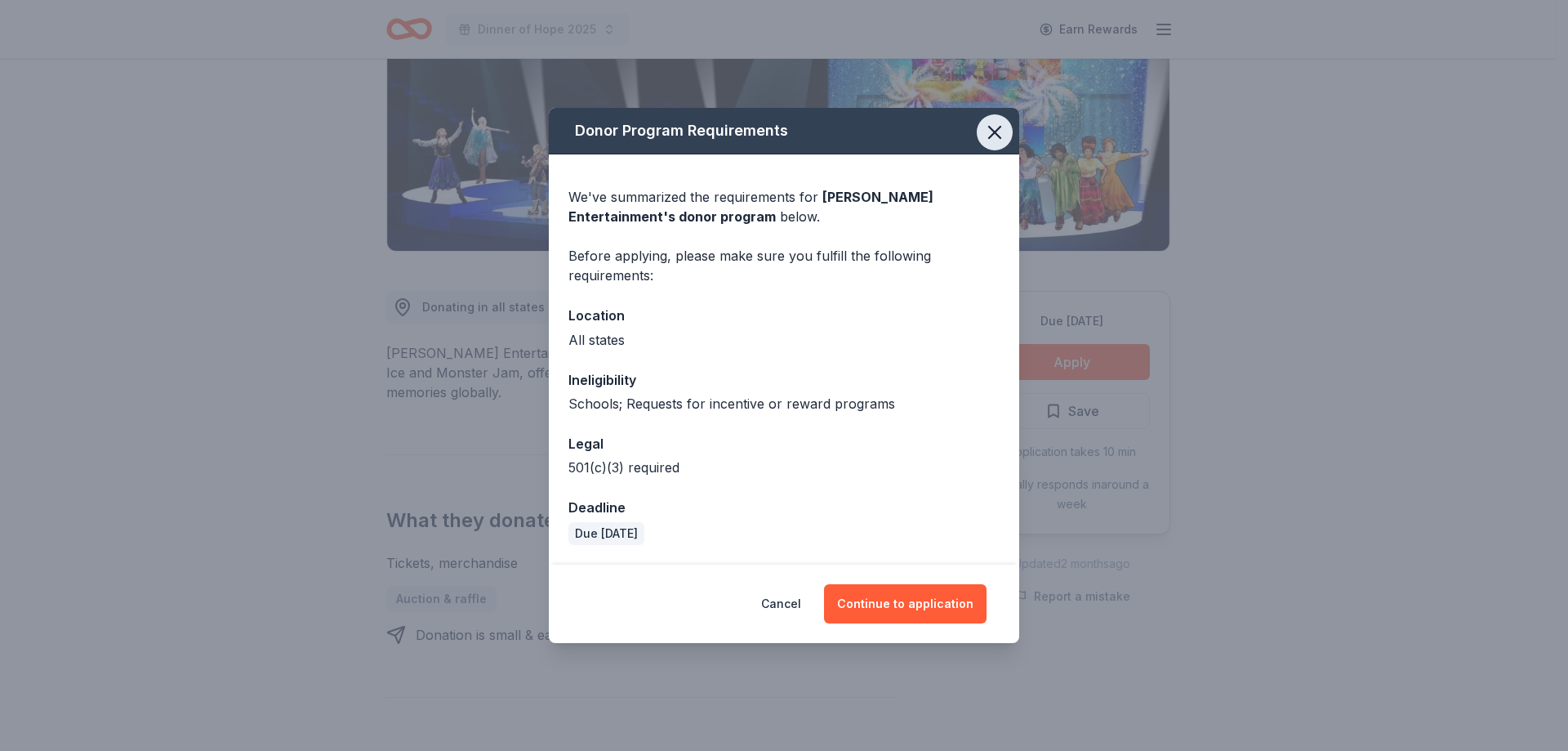
click at [1000, 121] on icon "button" at bounding box center [994, 132] width 23 height 23
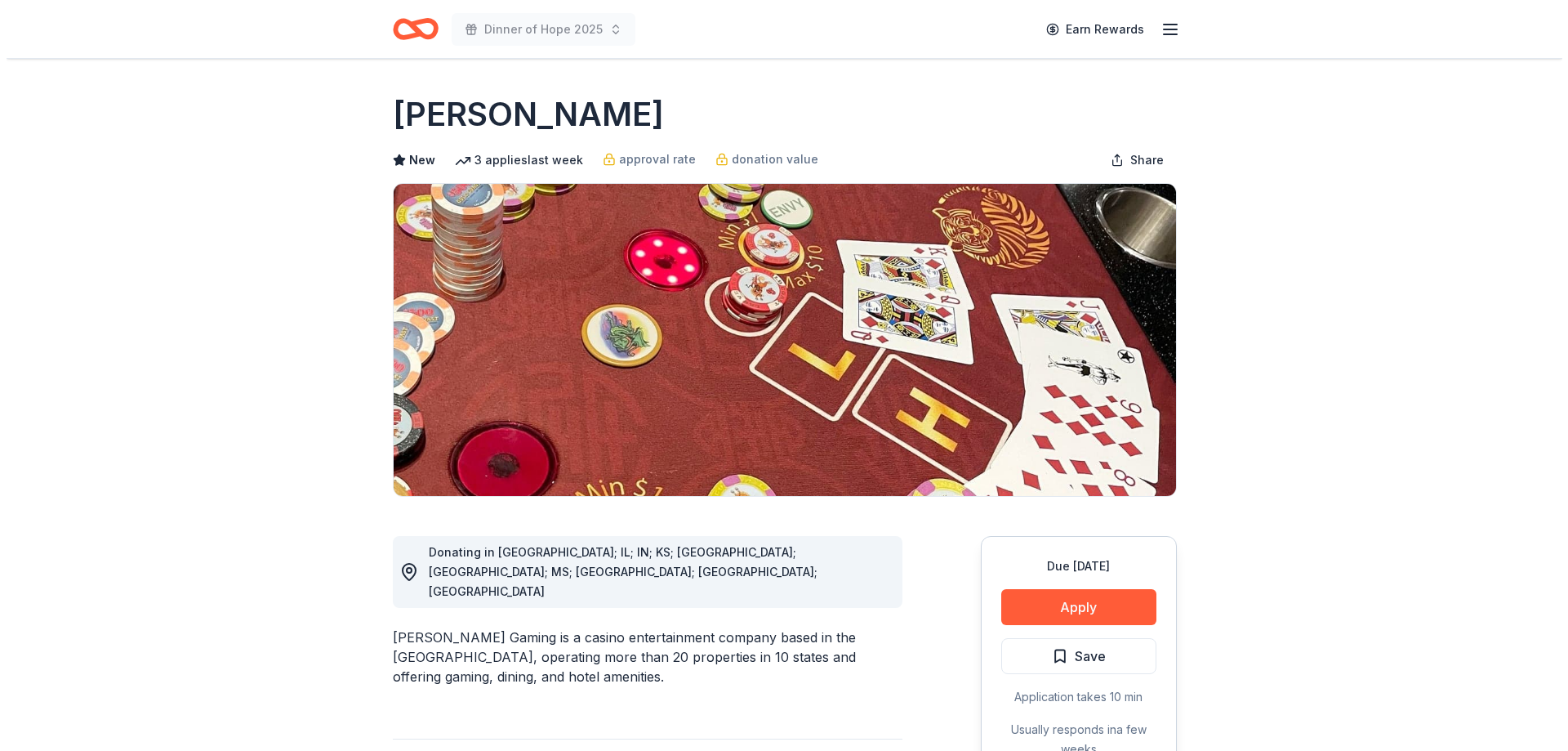
scroll to position [163, 0]
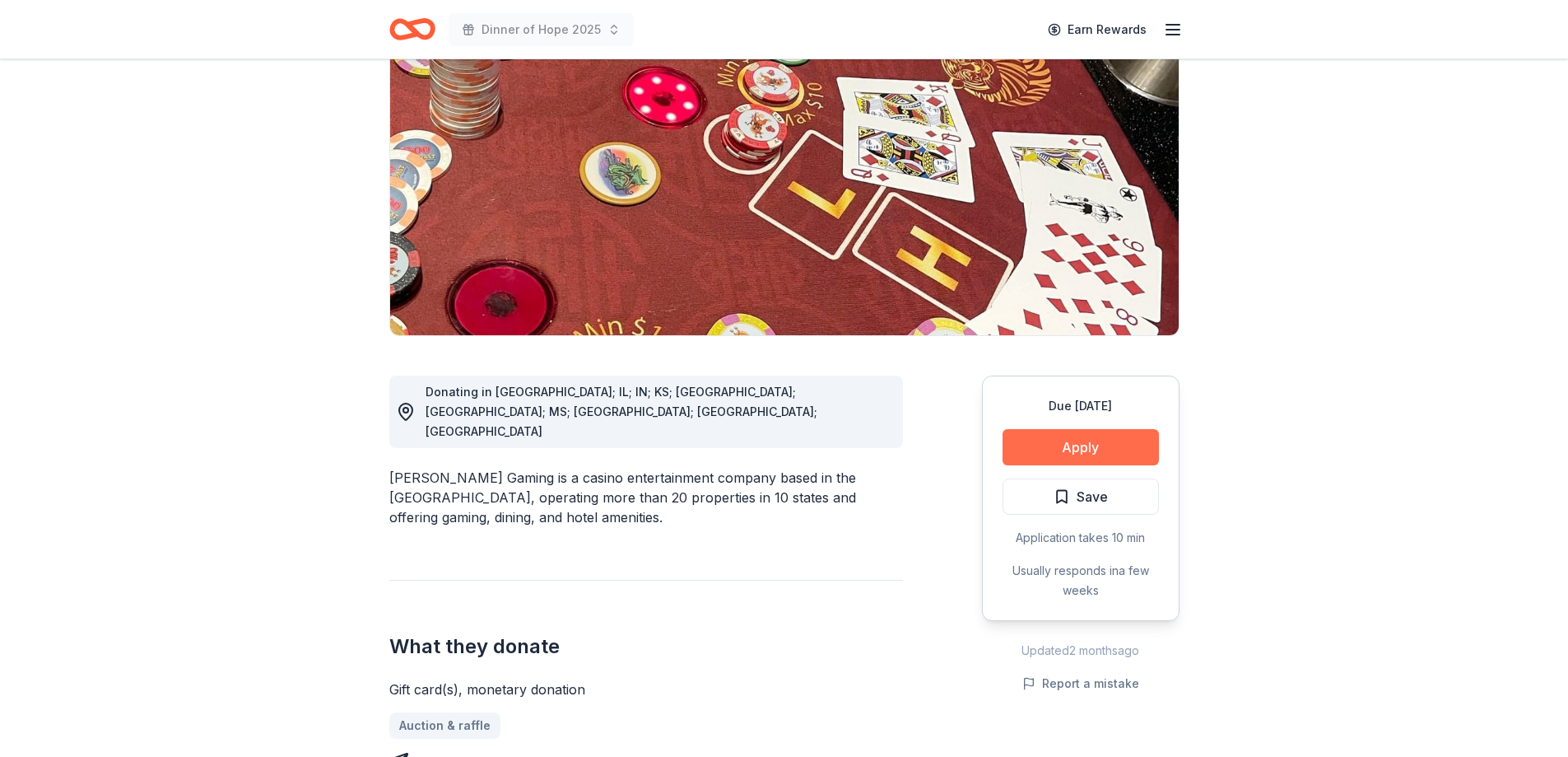
click at [1070, 454] on button "Apply" at bounding box center [1081, 447] width 156 height 37
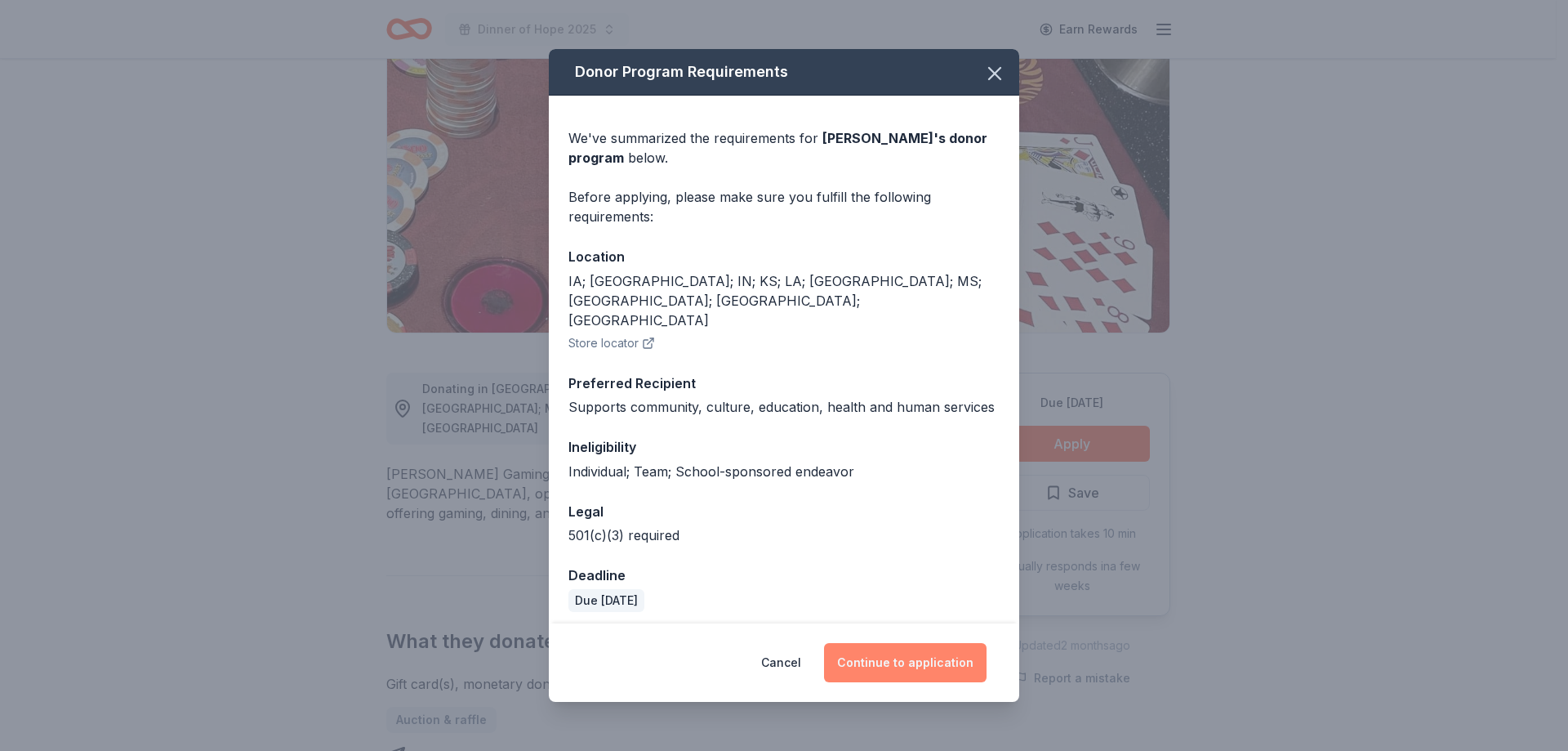
click at [886, 645] on button "Continue to application" at bounding box center [906, 662] width 162 height 39
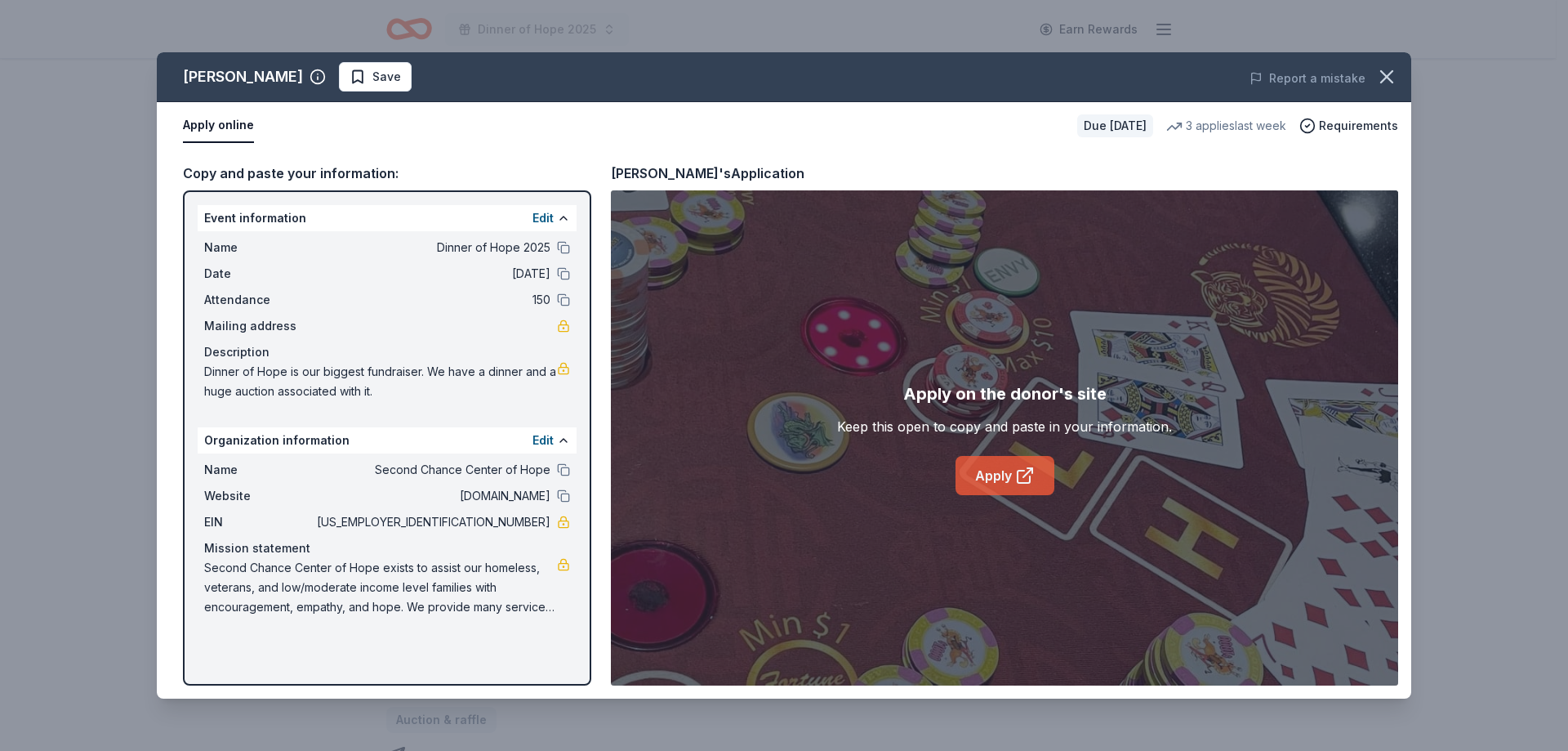
click at [987, 483] on link "Apply" at bounding box center [1005, 476] width 99 height 39
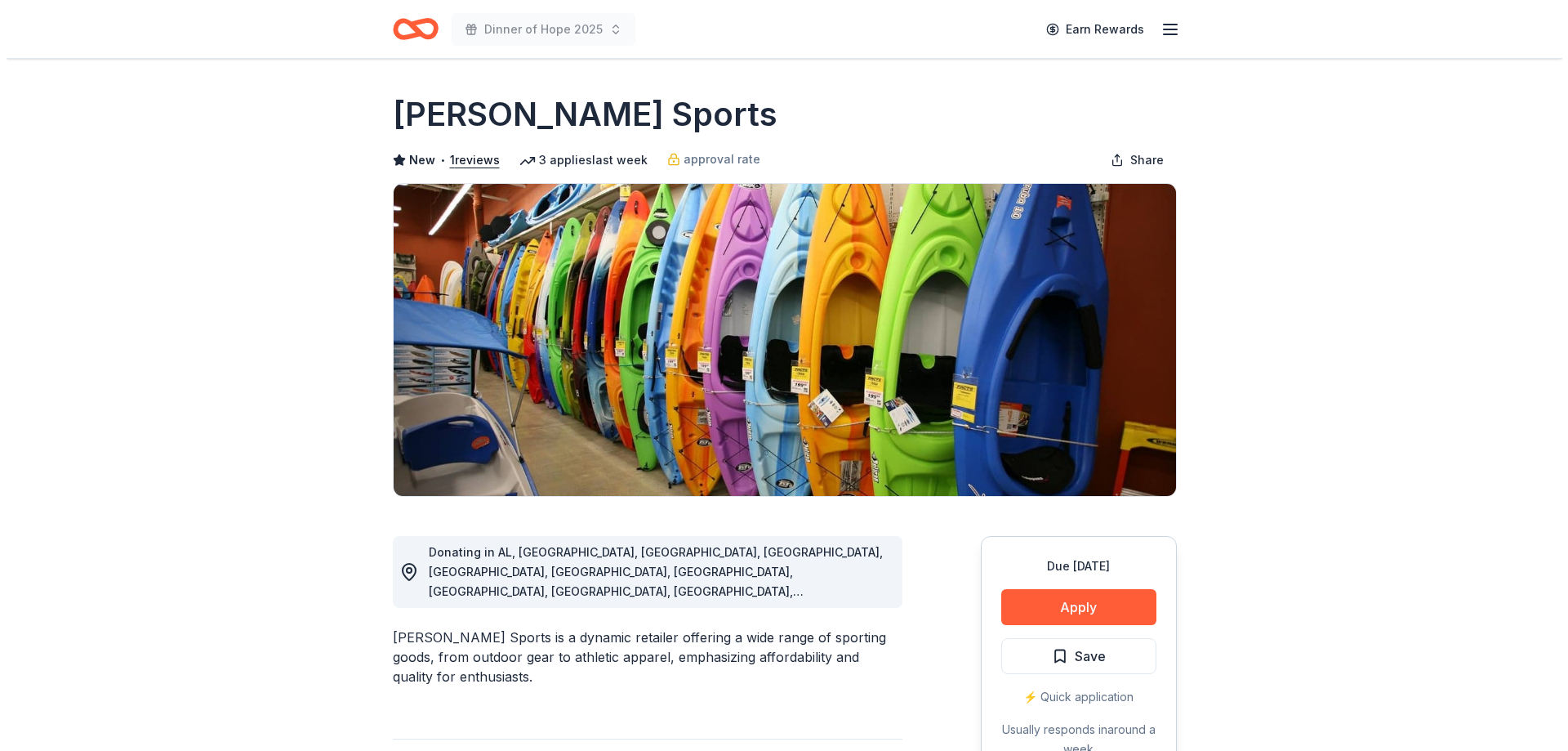
scroll to position [327, 0]
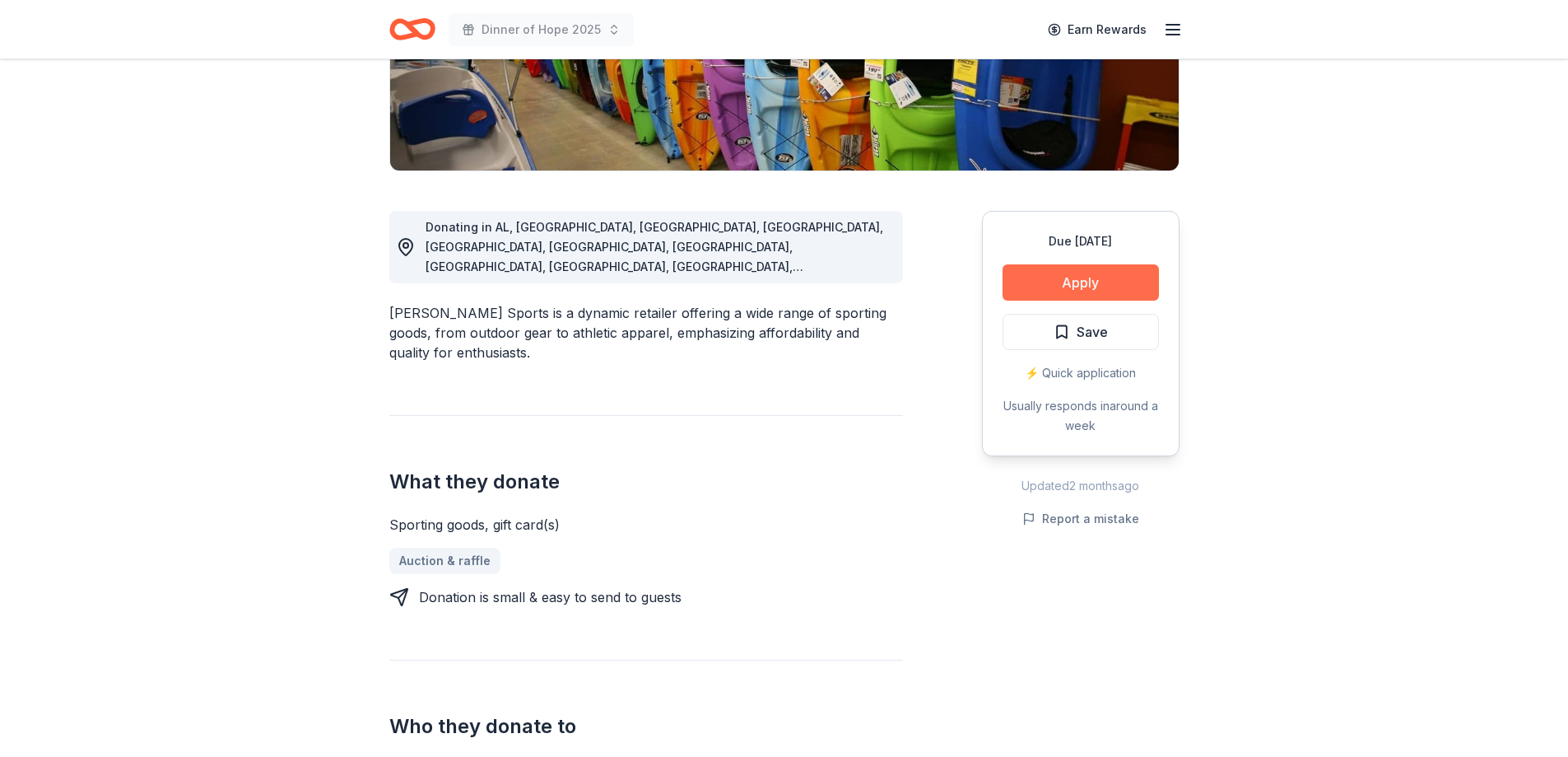
click at [1063, 285] on button "Apply" at bounding box center [1081, 282] width 156 height 37
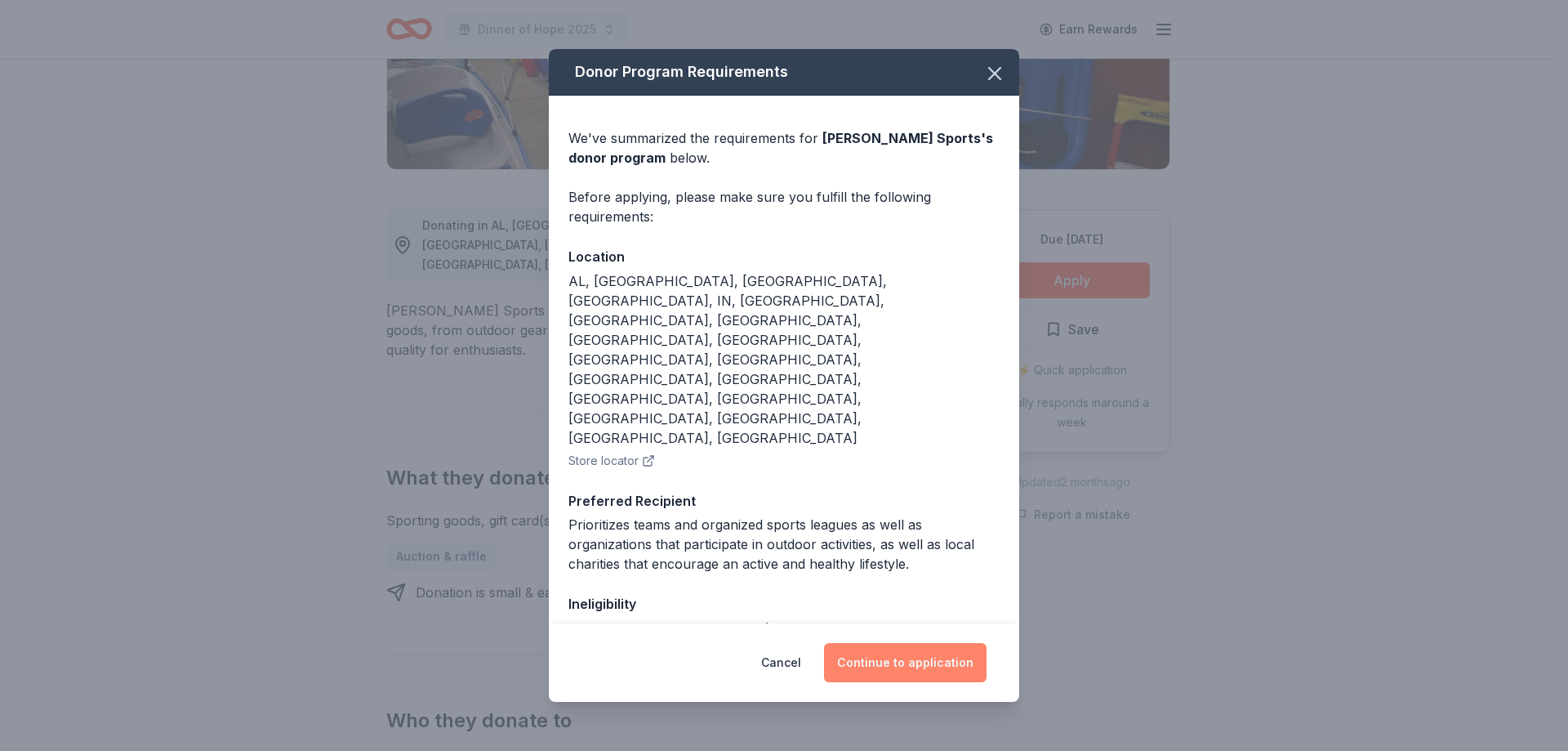
click at [891, 662] on button "Continue to application" at bounding box center [906, 662] width 162 height 39
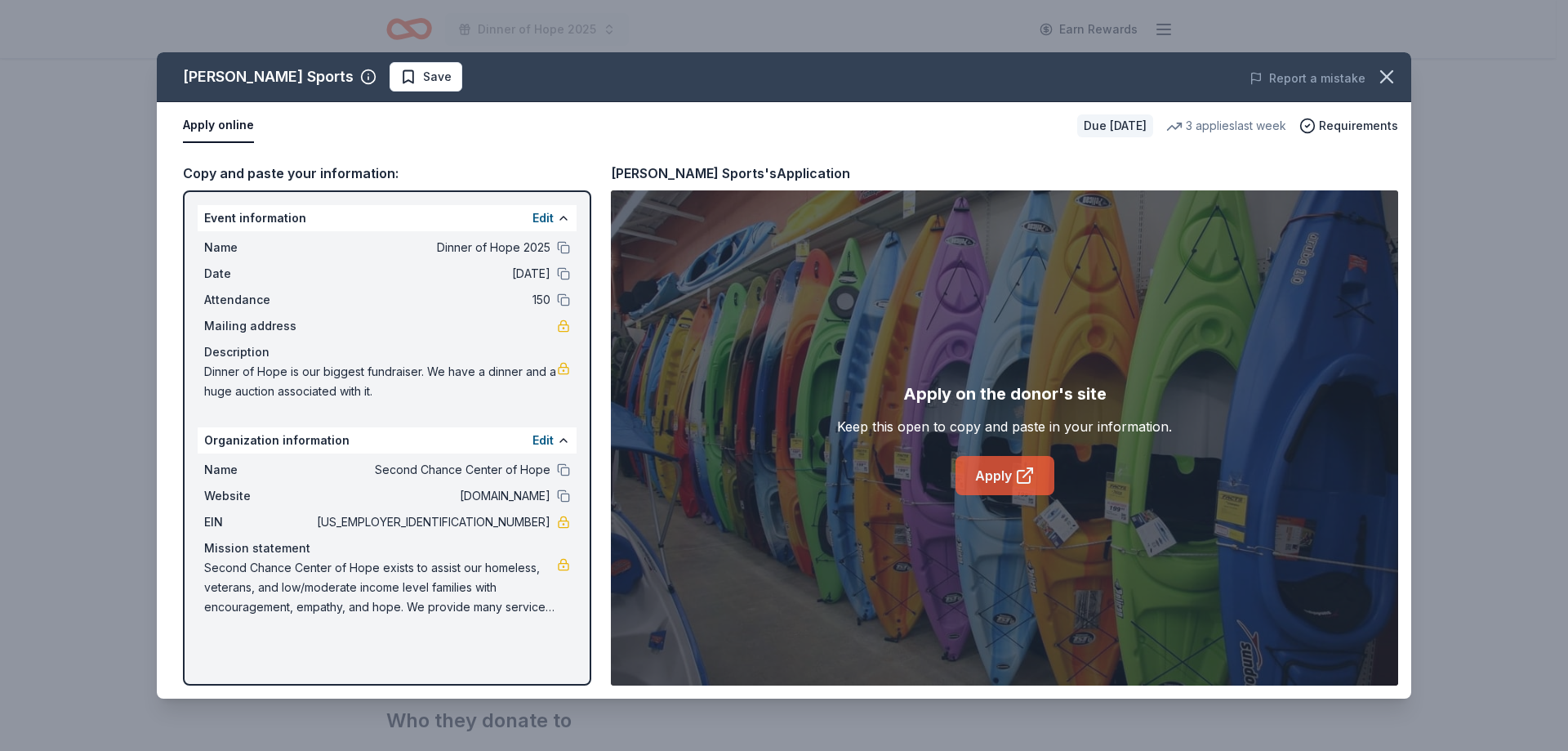
click at [999, 480] on link "Apply" at bounding box center [1005, 476] width 99 height 39
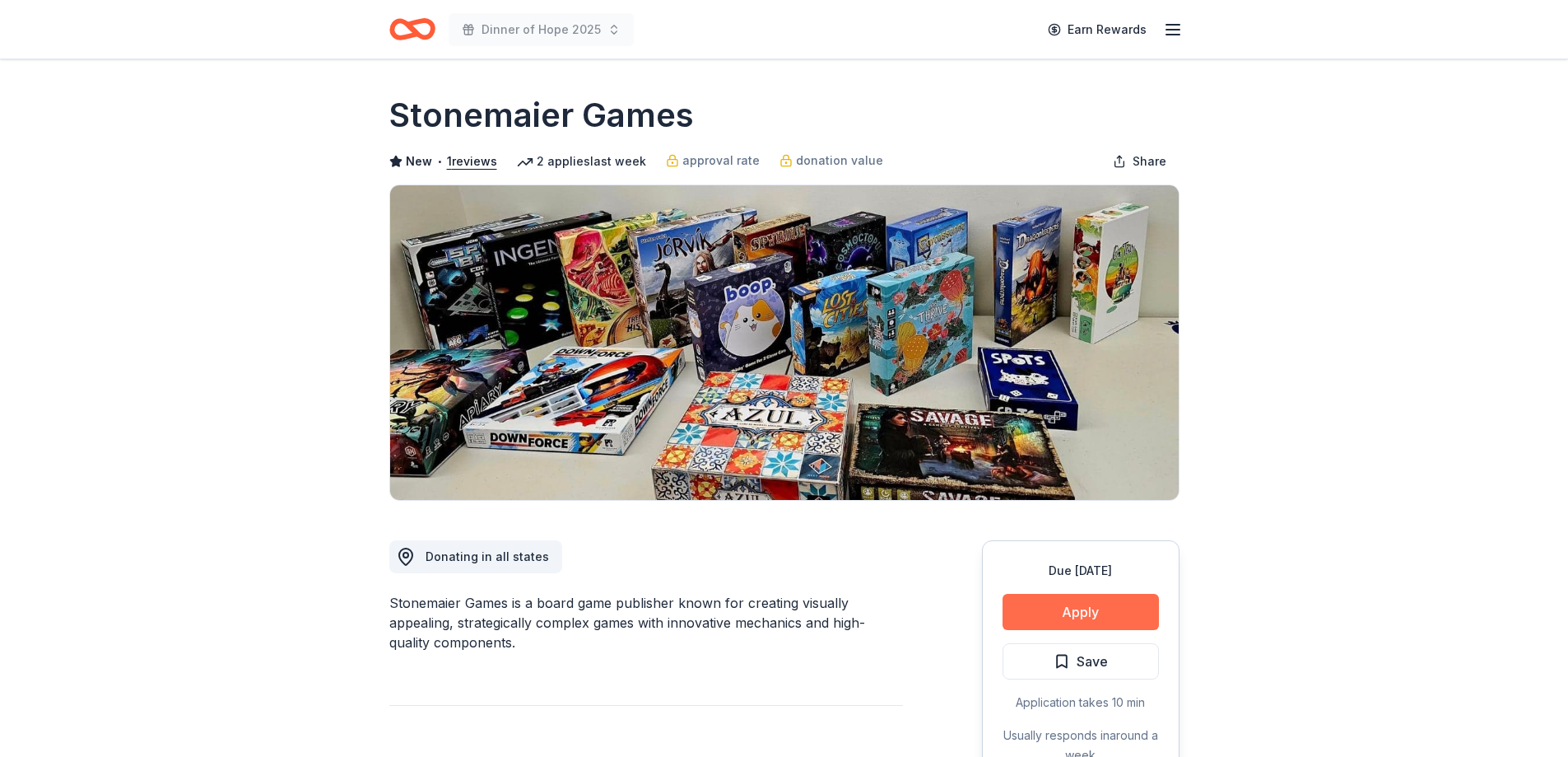
click at [1069, 615] on button "Apply" at bounding box center [1081, 611] width 156 height 37
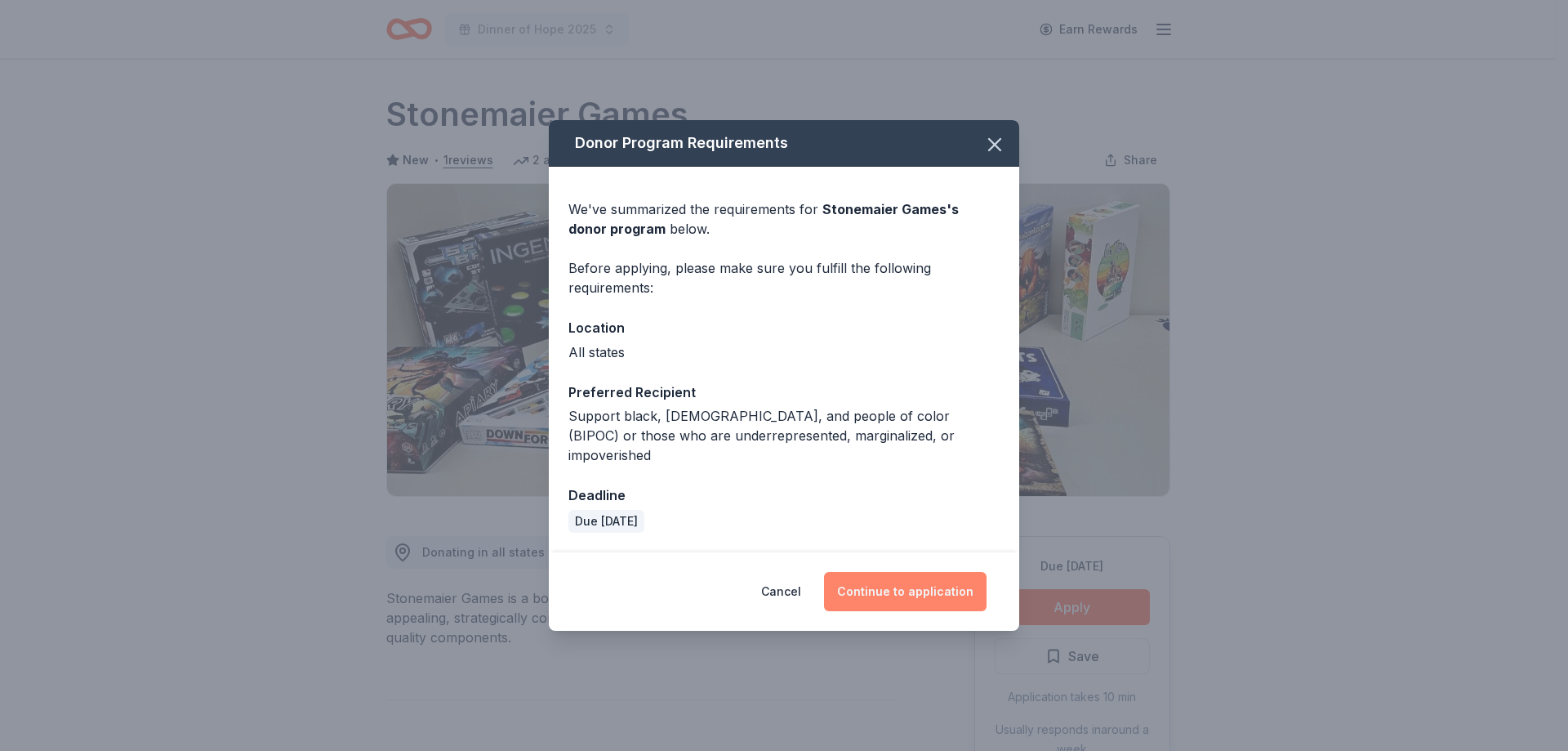
click at [873, 572] on button "Continue to application" at bounding box center [906, 591] width 162 height 39
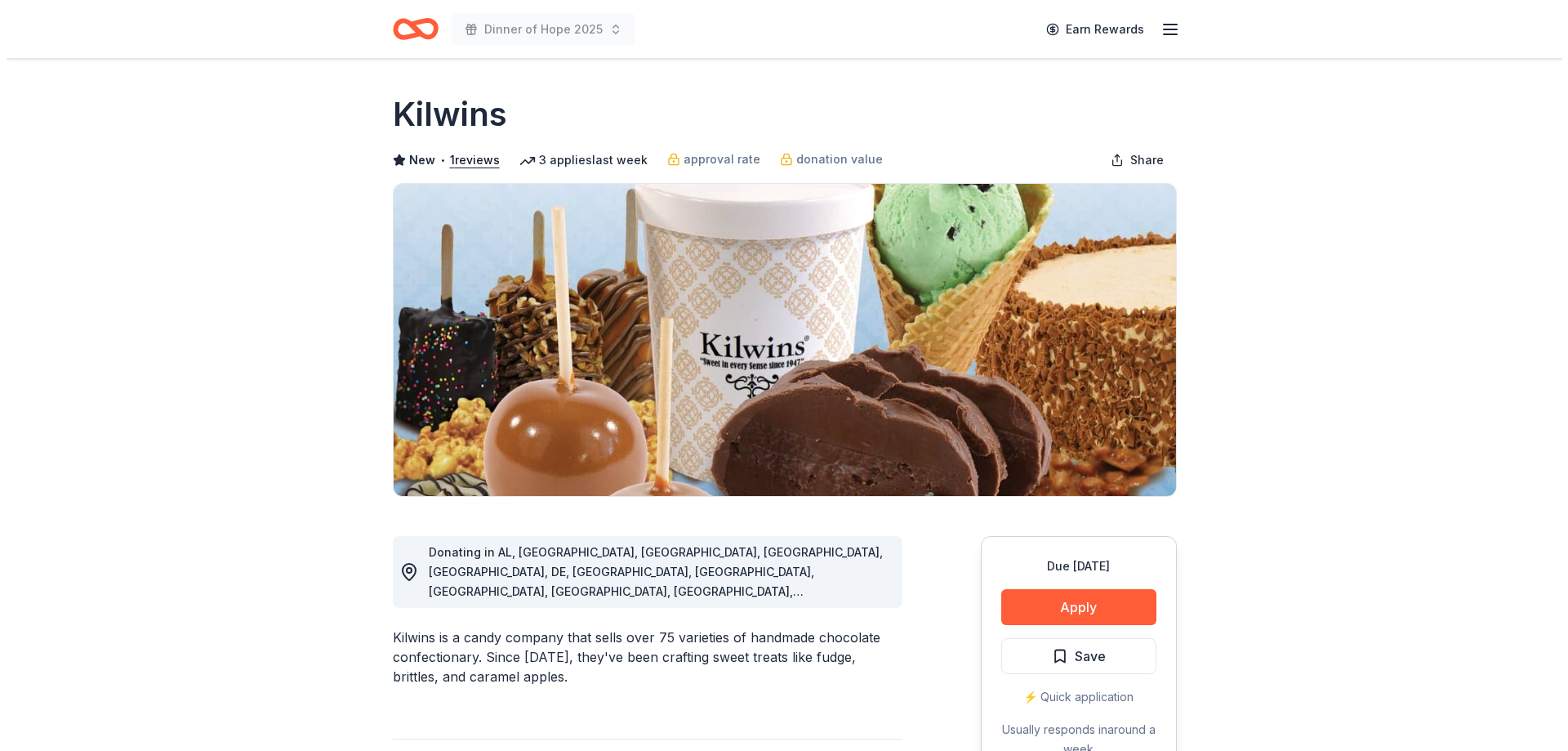
scroll to position [163, 0]
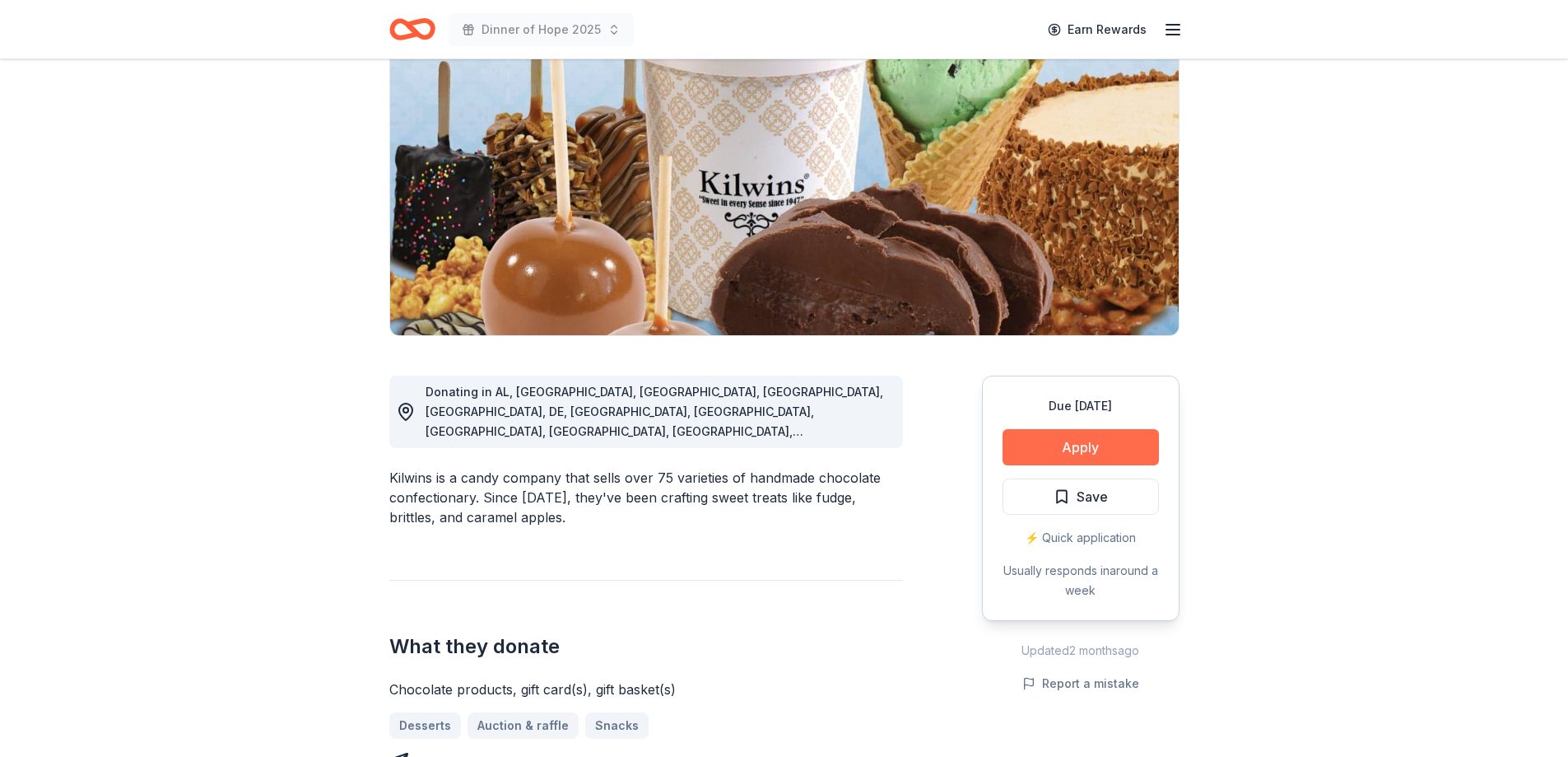
click at [1088, 451] on button "Apply" at bounding box center [1081, 447] width 156 height 37
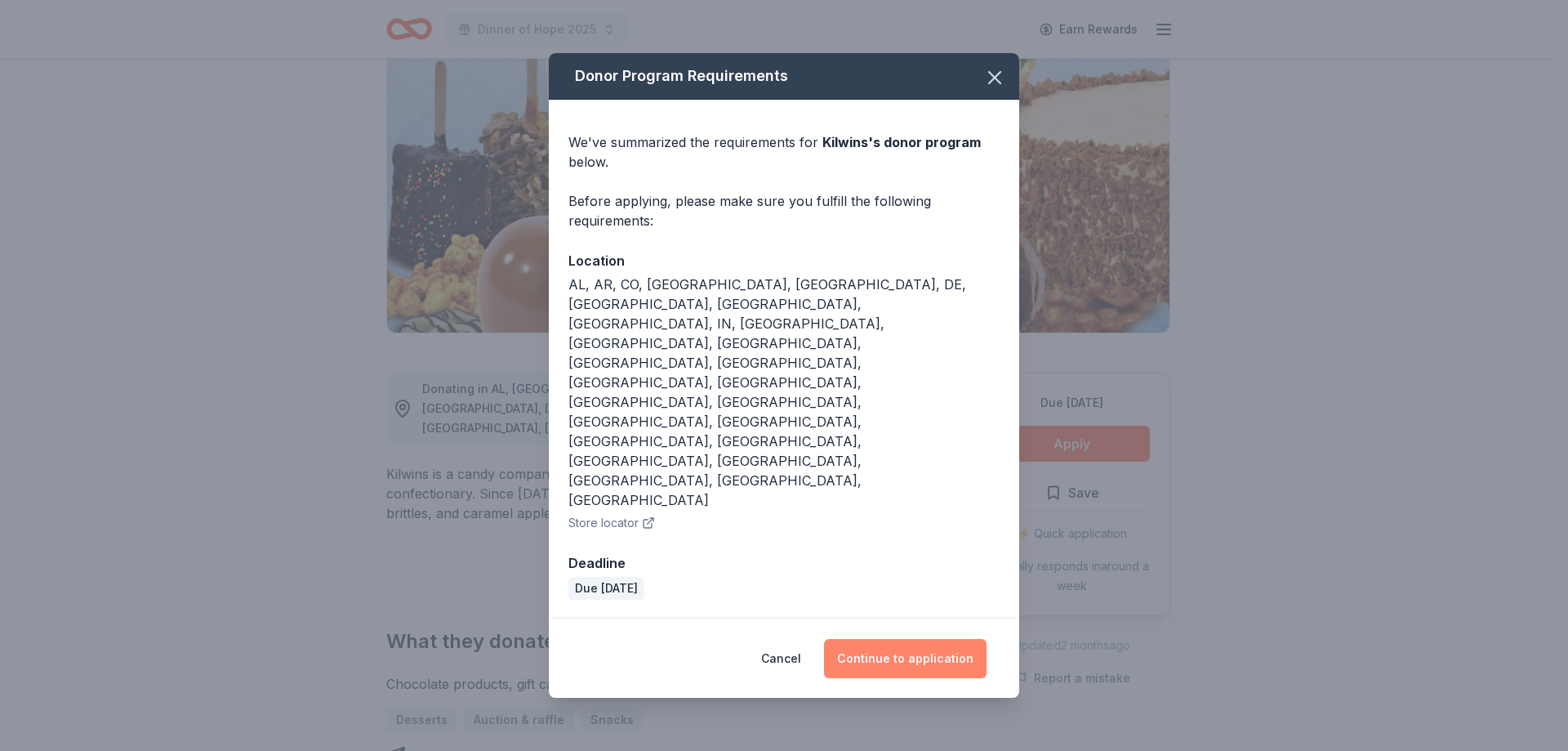
click at [872, 639] on button "Continue to application" at bounding box center [906, 659] width 162 height 39
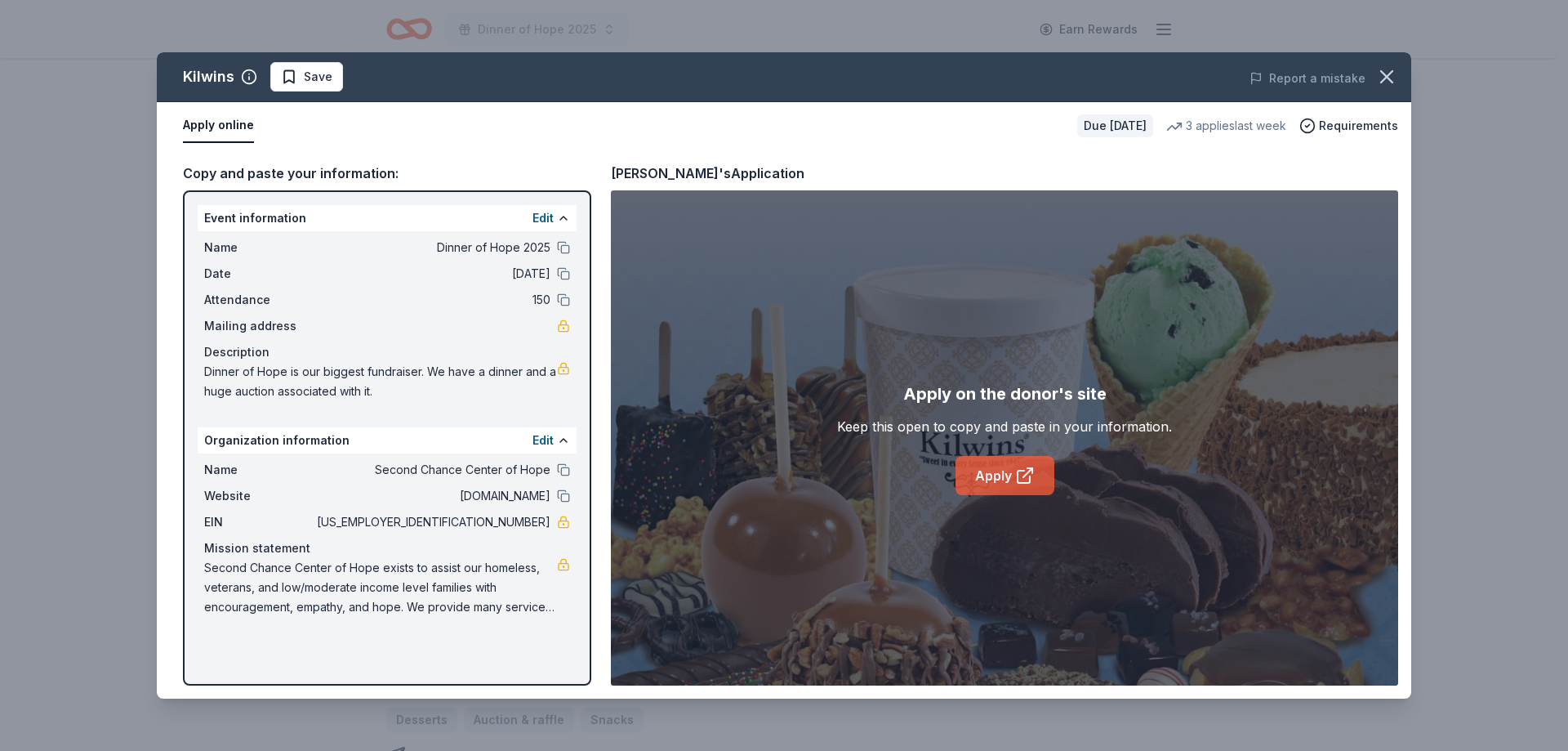
click at [1001, 476] on link "Apply" at bounding box center [1005, 476] width 99 height 39
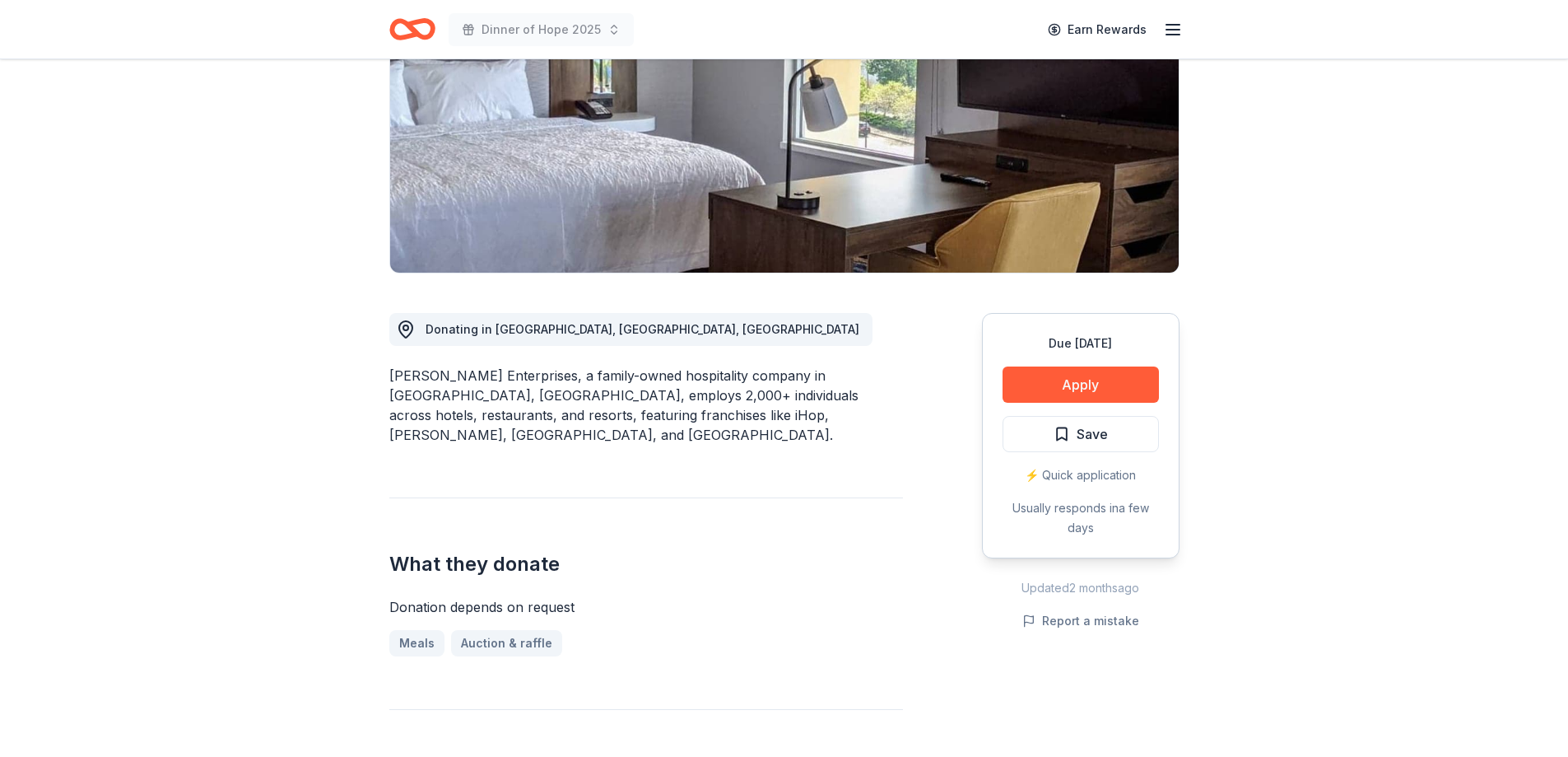
scroll to position [329, 0]
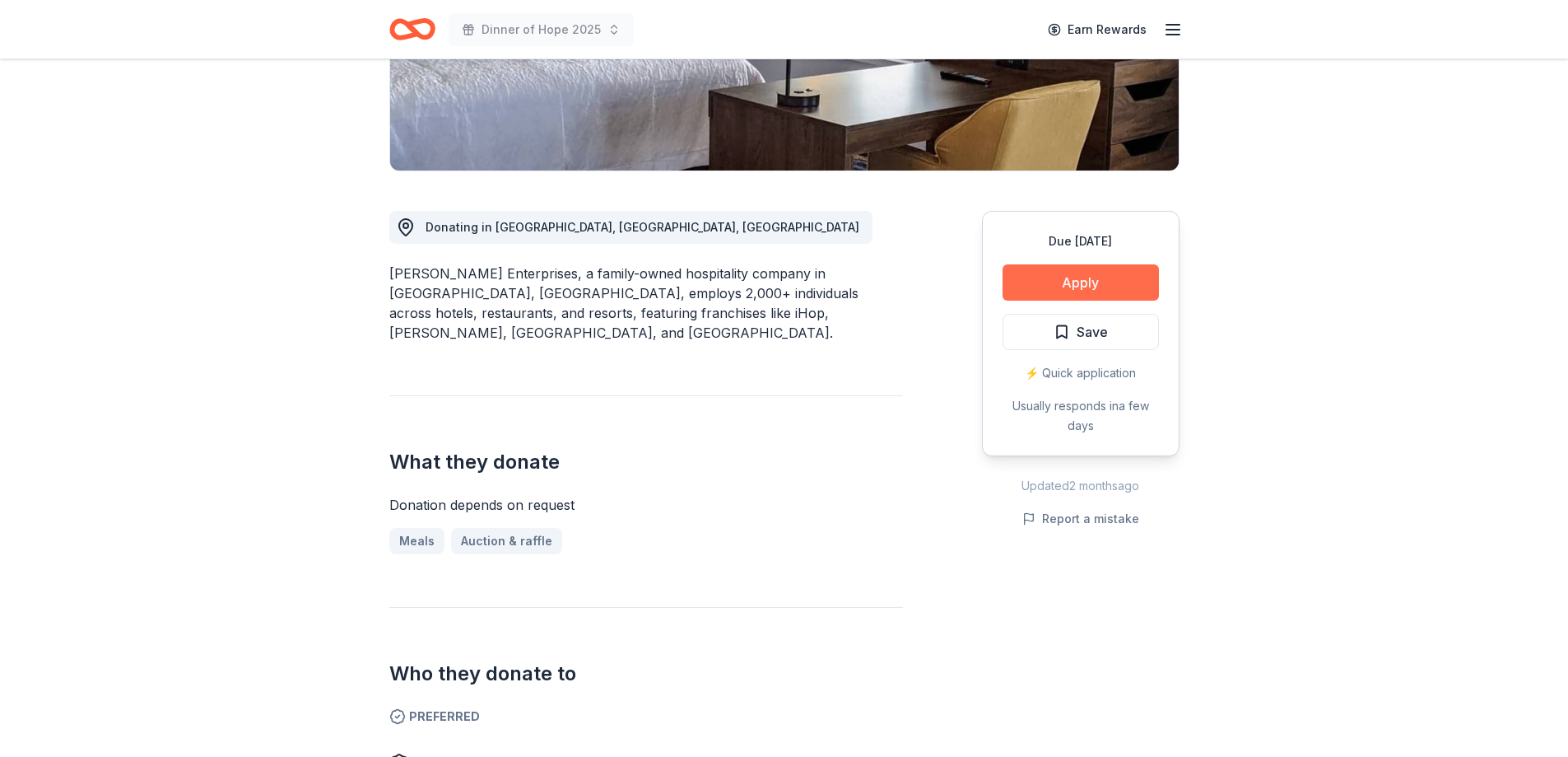
click at [1028, 274] on button "Apply" at bounding box center [1081, 282] width 156 height 37
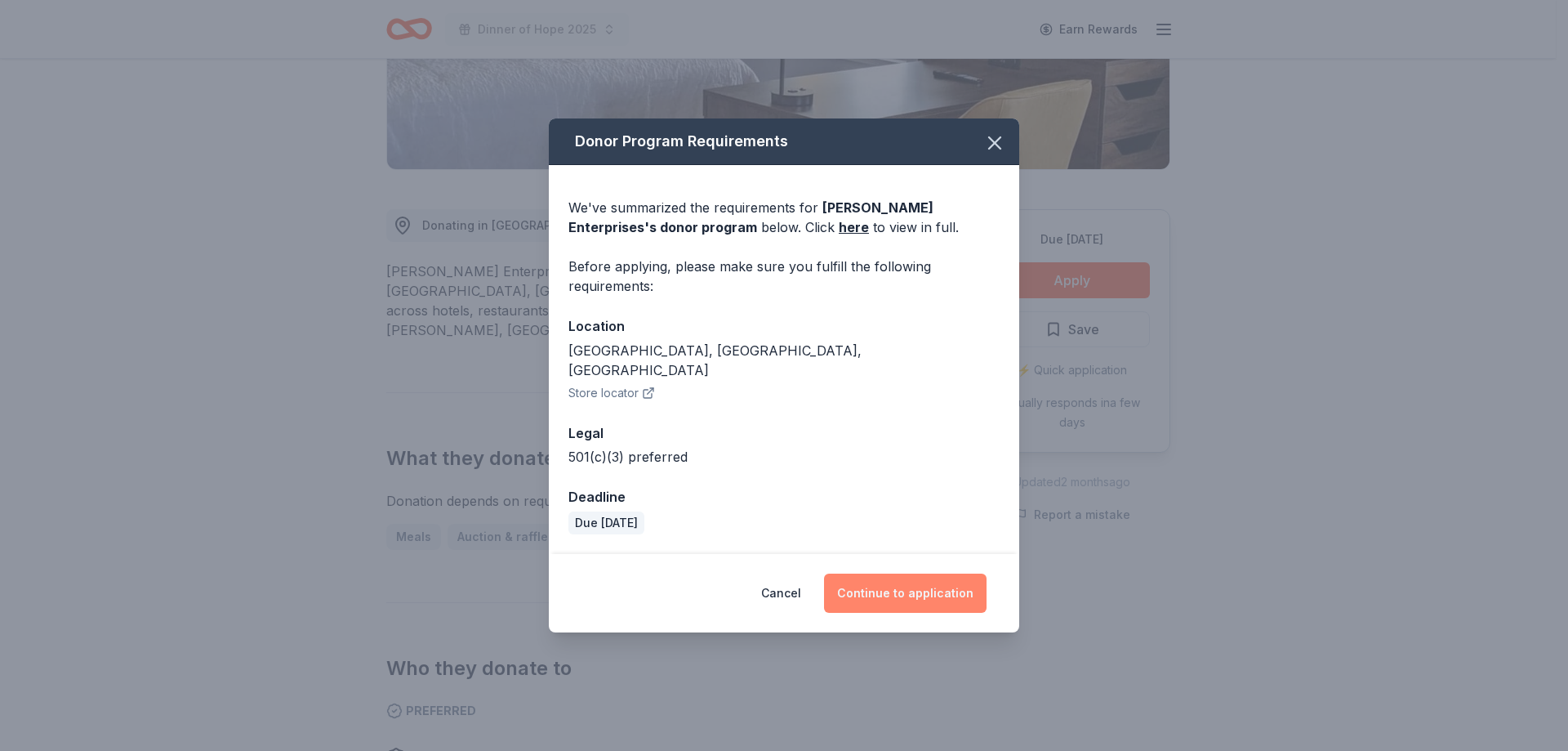
click at [910, 576] on button "Continue to application" at bounding box center [906, 593] width 162 height 39
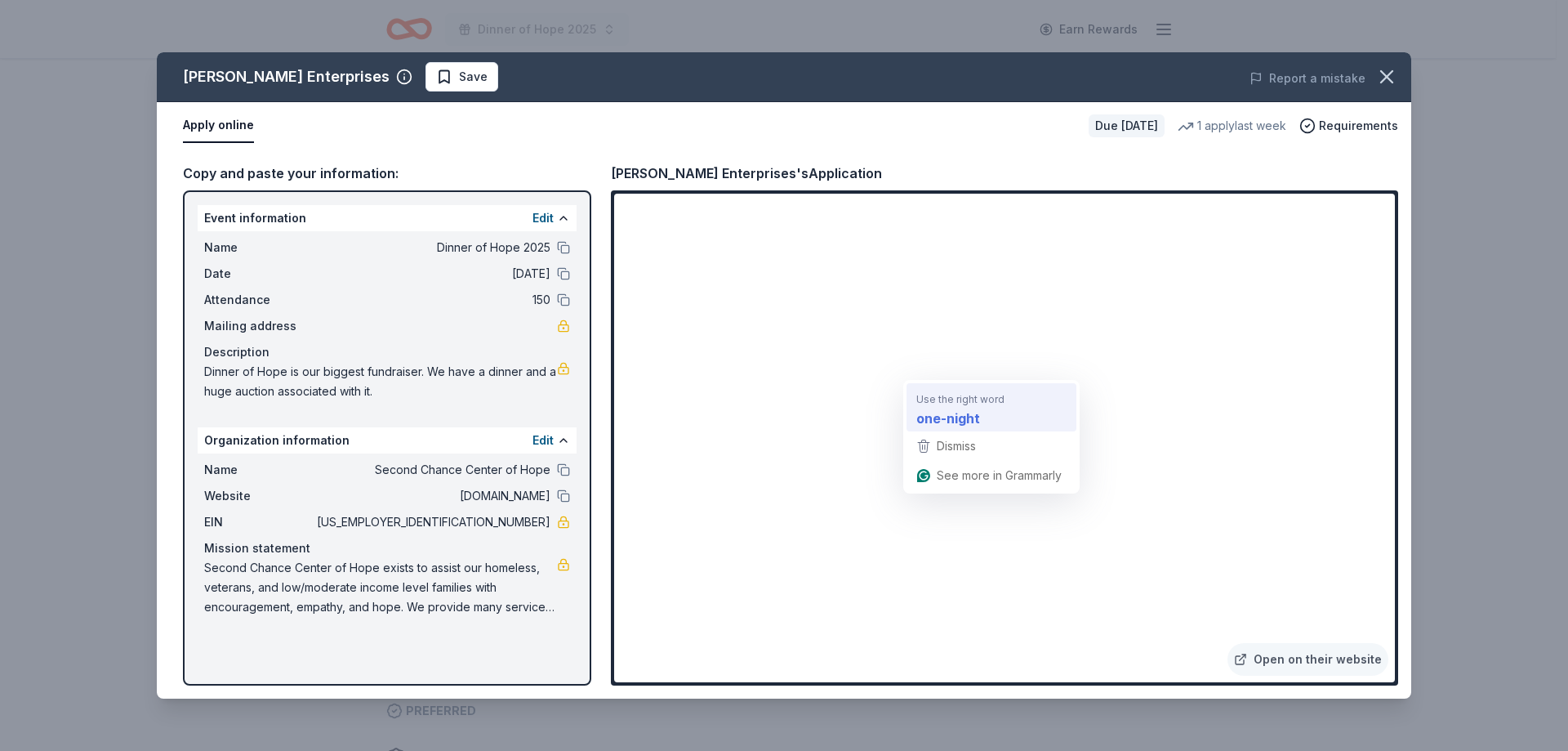
click at [943, 417] on strong "one-night" at bounding box center [948, 418] width 63 height 21
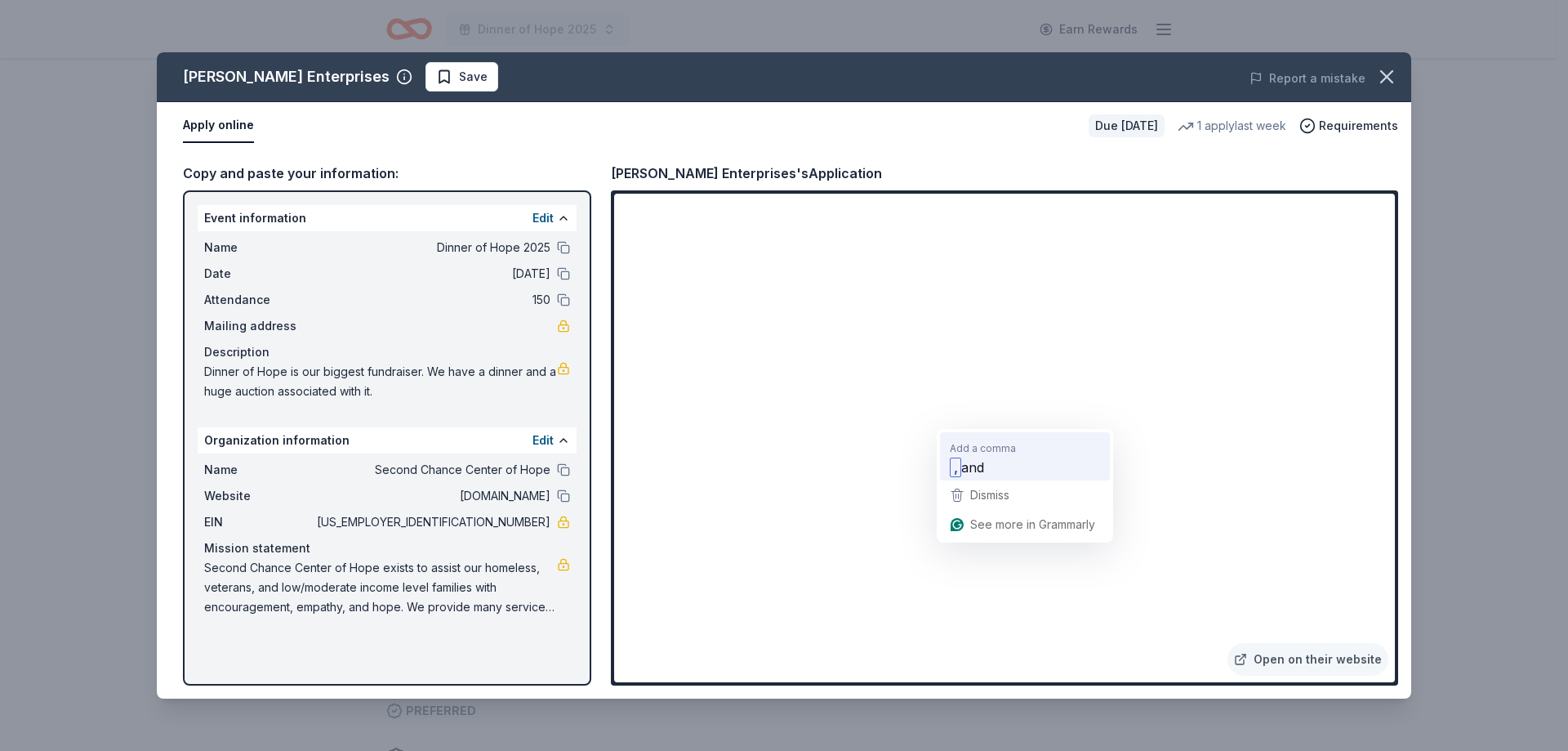
click at [978, 466] on span "and" at bounding box center [973, 466] width 23 height 21
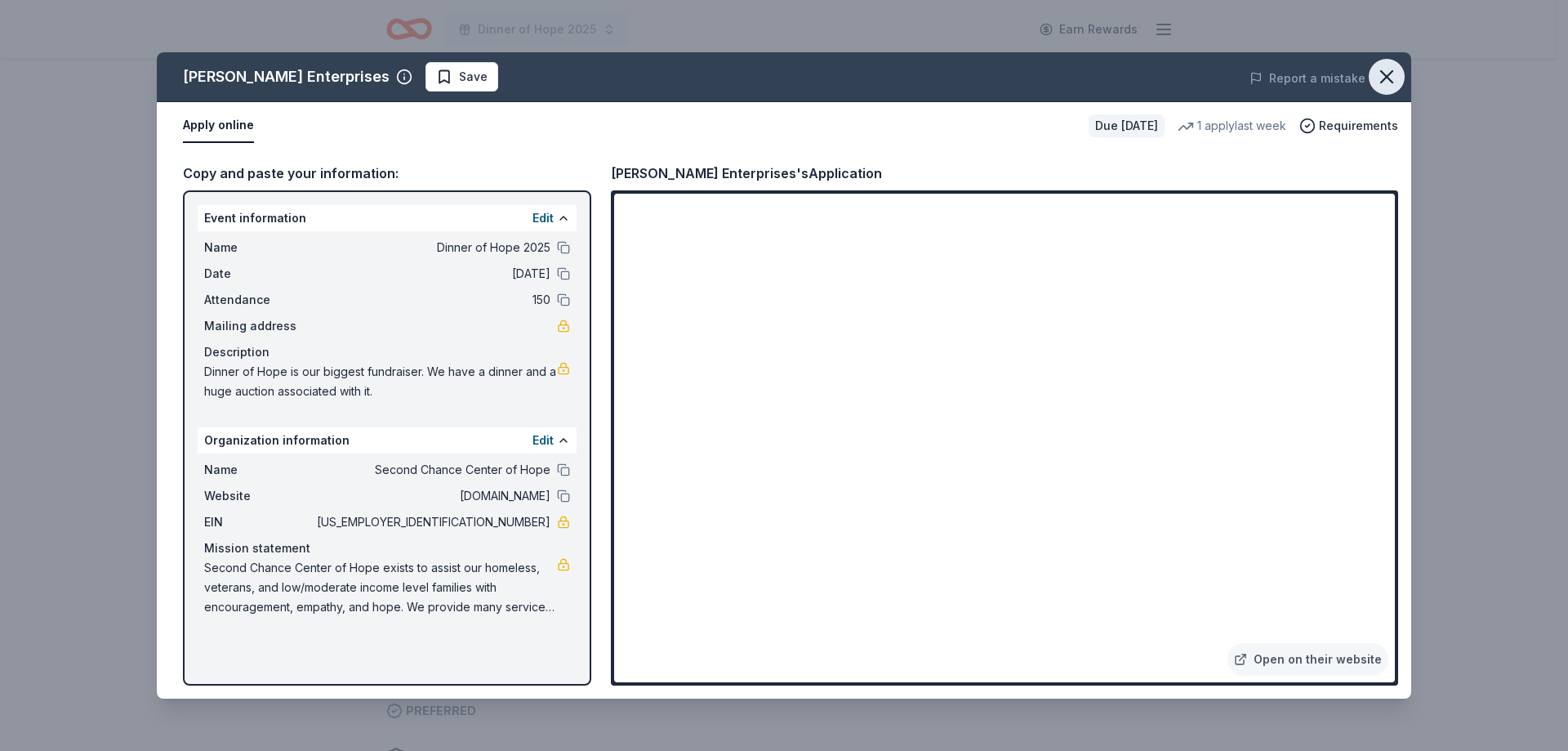
click at [1389, 86] on icon "button" at bounding box center [1387, 76] width 23 height 23
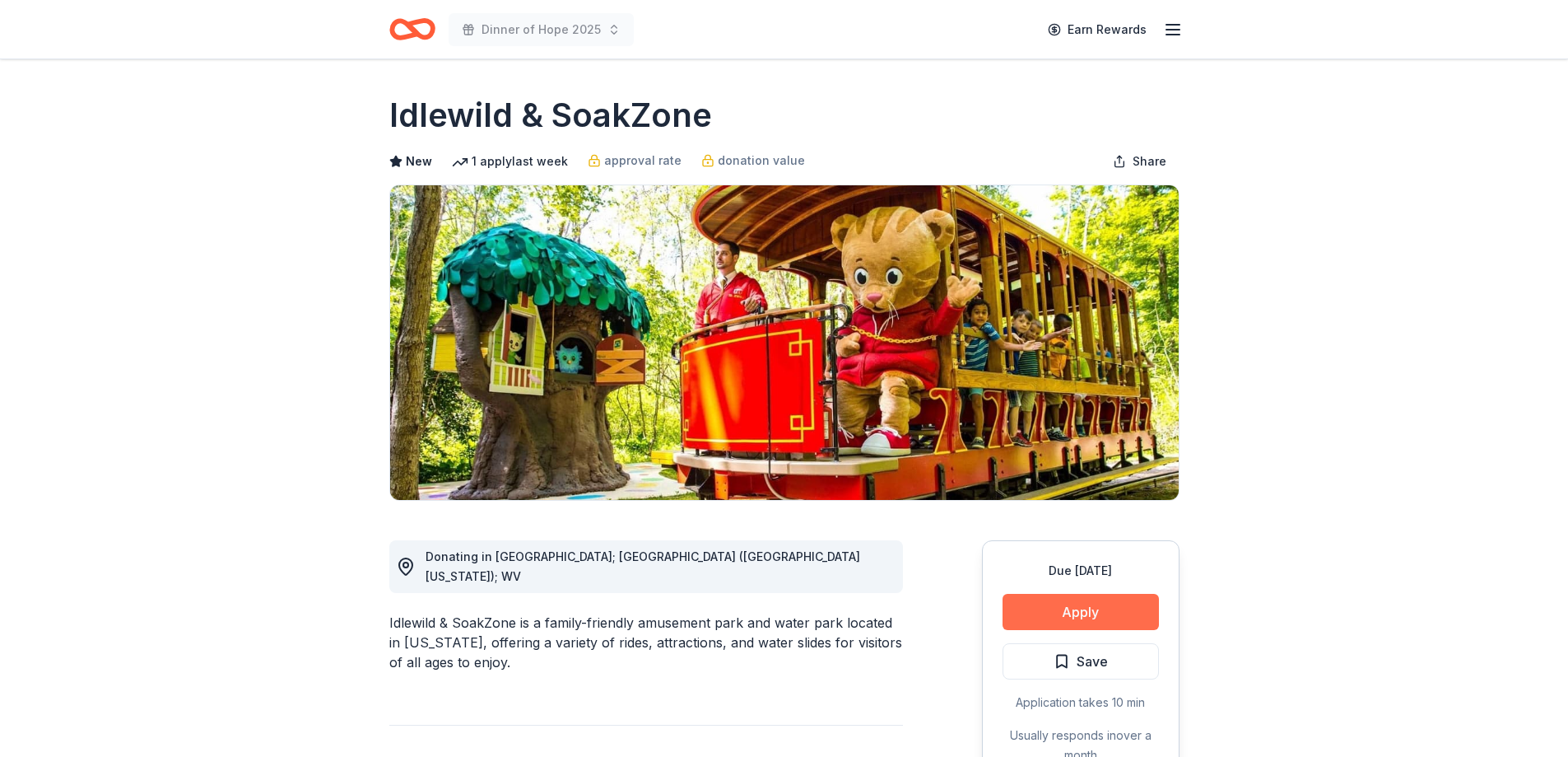
click at [1081, 606] on button "Apply" at bounding box center [1081, 611] width 156 height 37
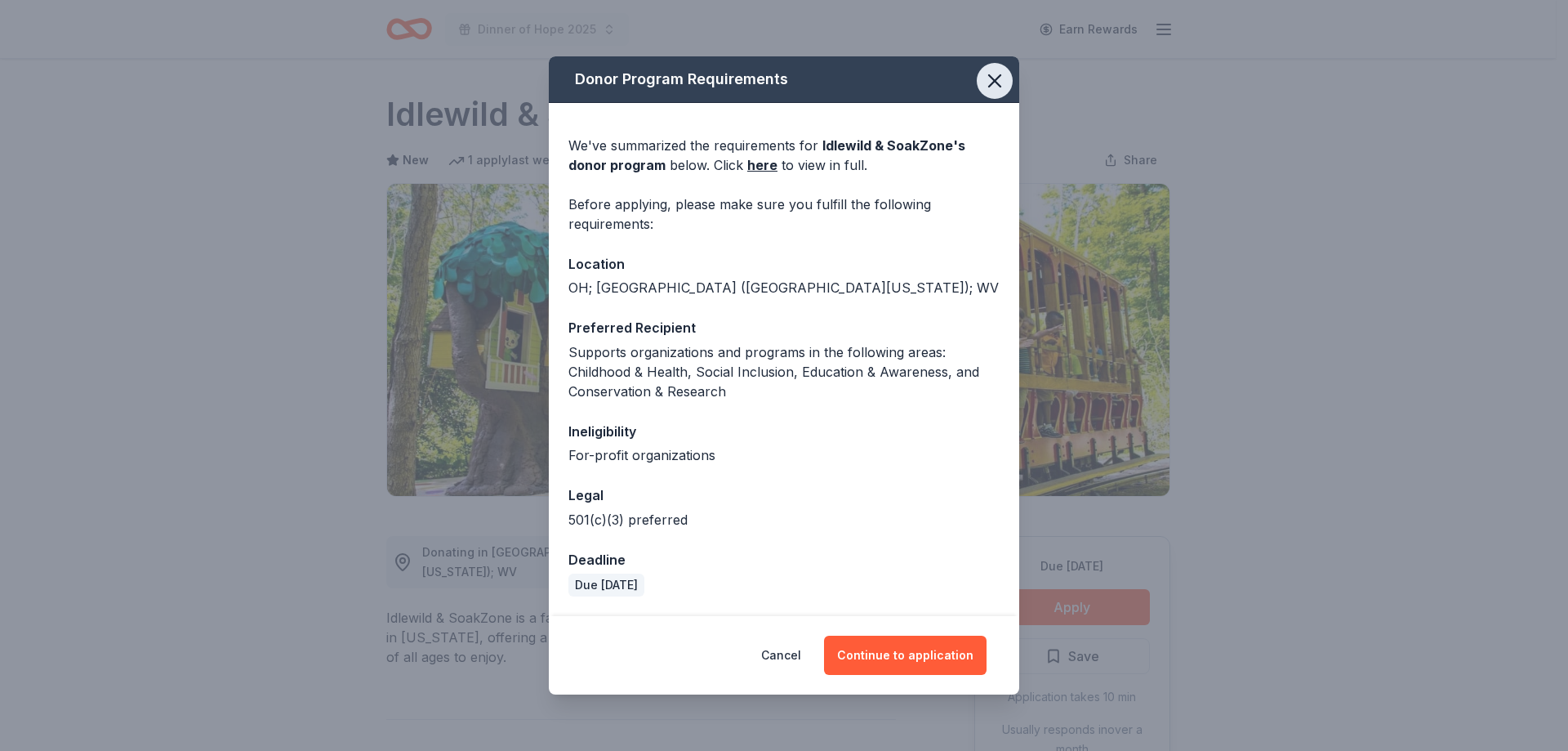
click at [1000, 87] on icon "button" at bounding box center [994, 81] width 11 height 11
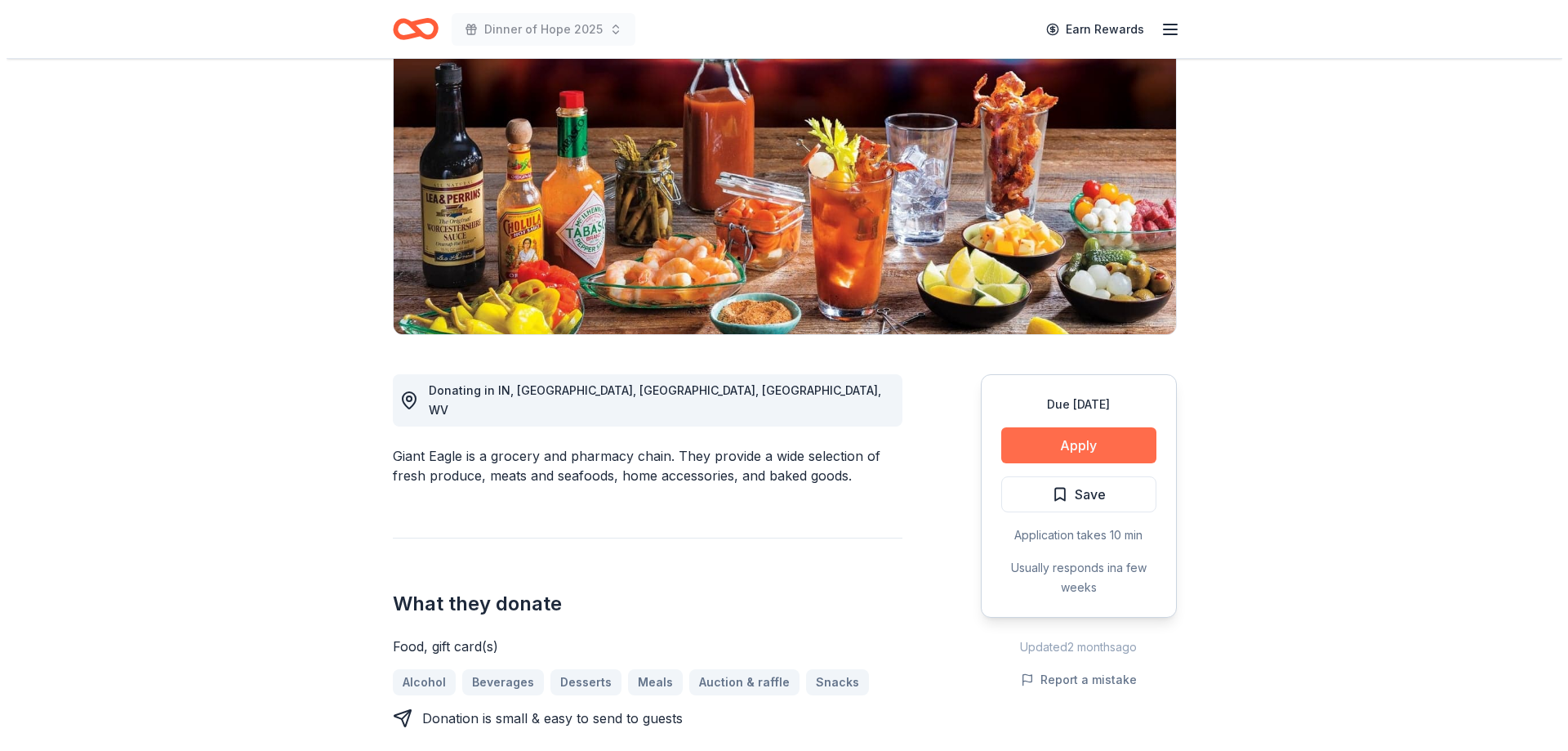
scroll to position [163, 0]
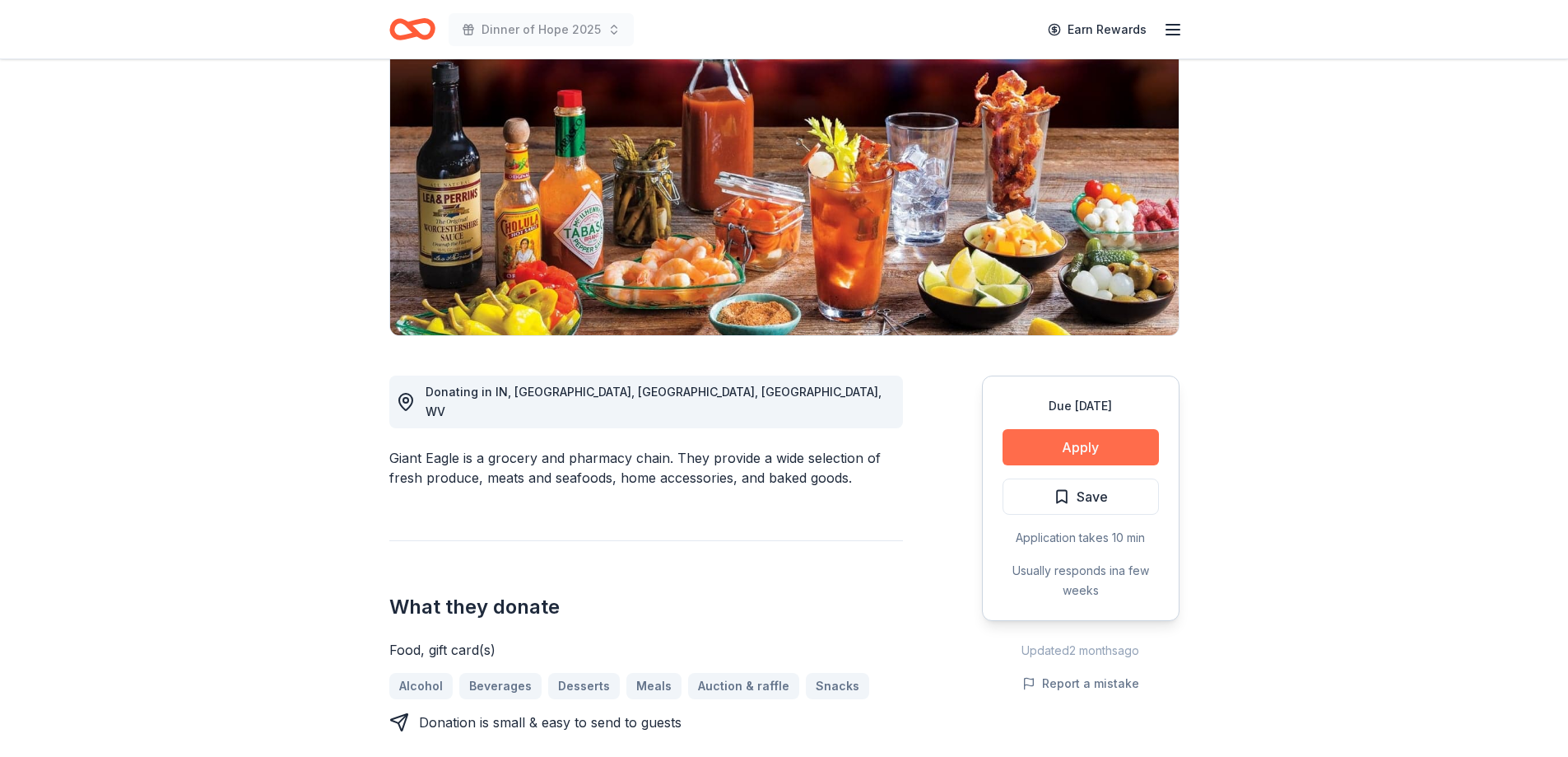
click at [1089, 451] on button "Apply" at bounding box center [1081, 447] width 156 height 37
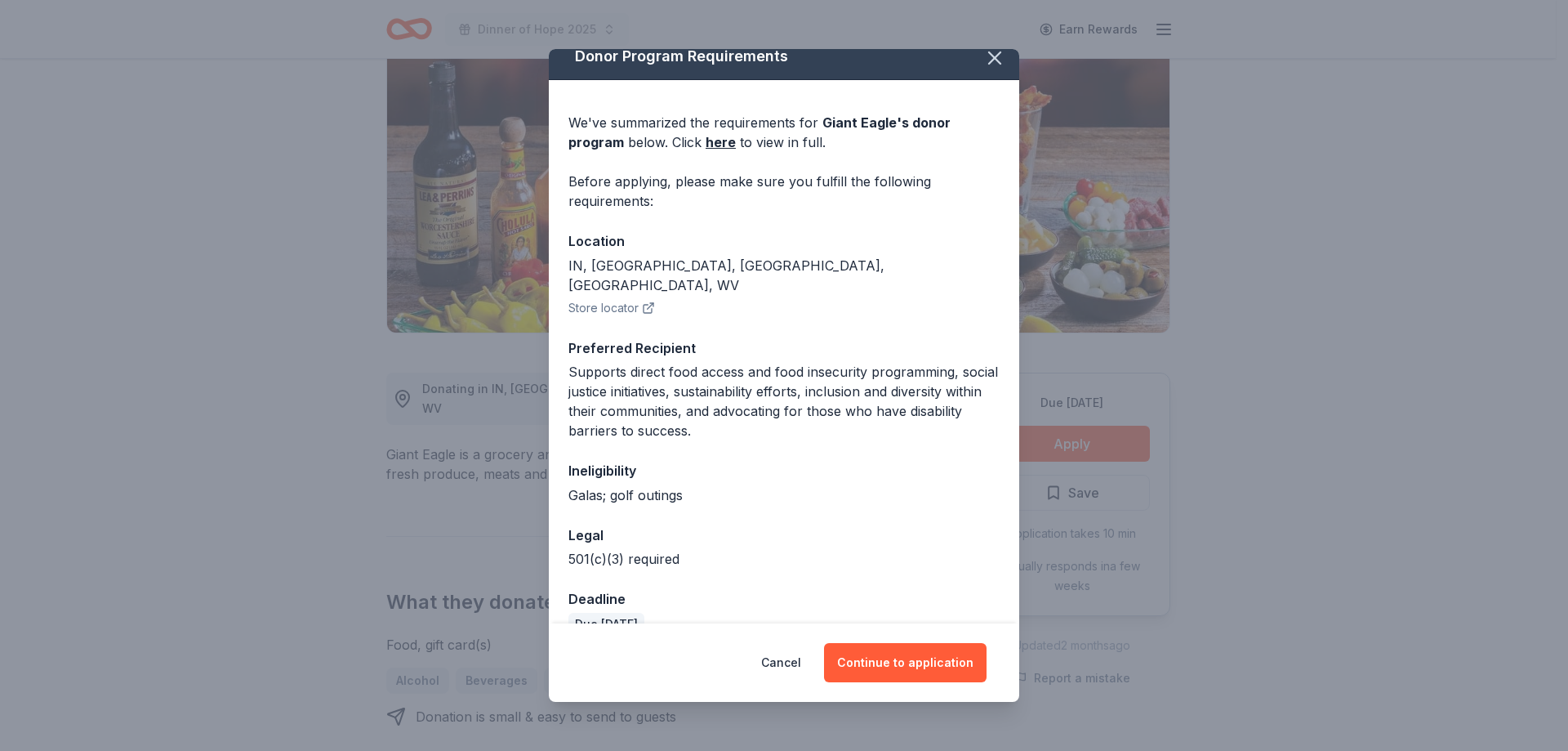
scroll to position [28, 0]
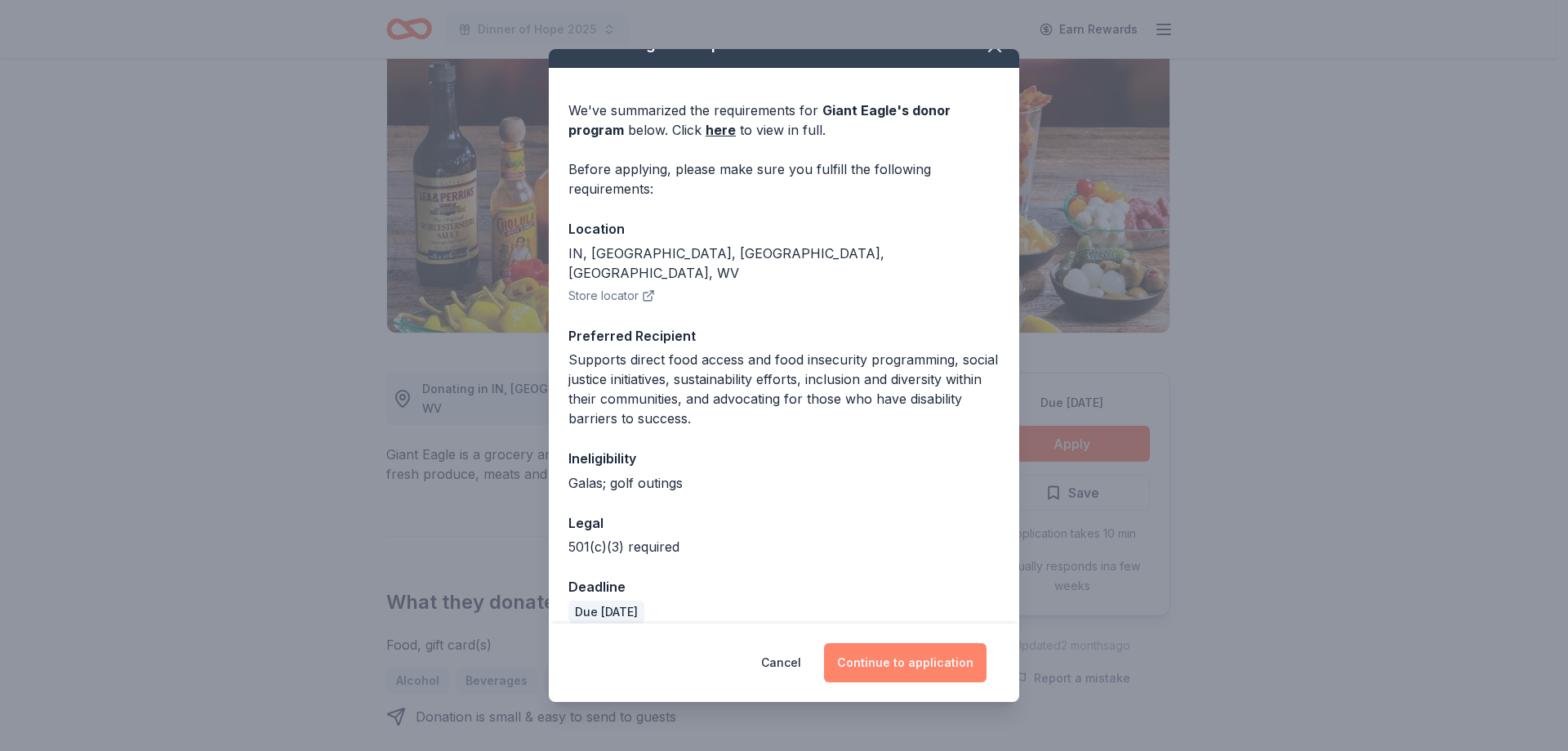
click at [895, 657] on button "Continue to application" at bounding box center [906, 662] width 162 height 39
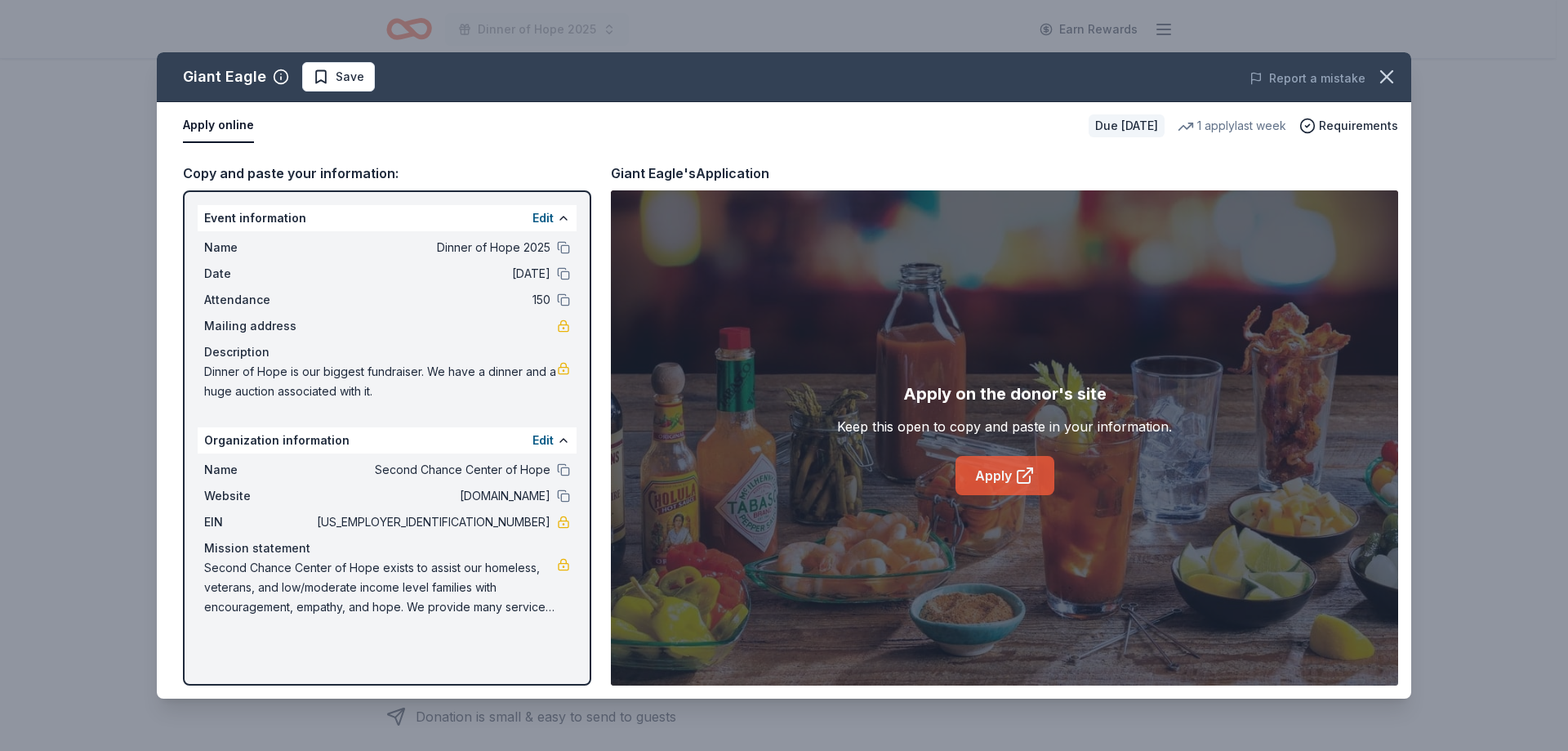
click at [1008, 480] on link "Apply" at bounding box center [1005, 476] width 99 height 39
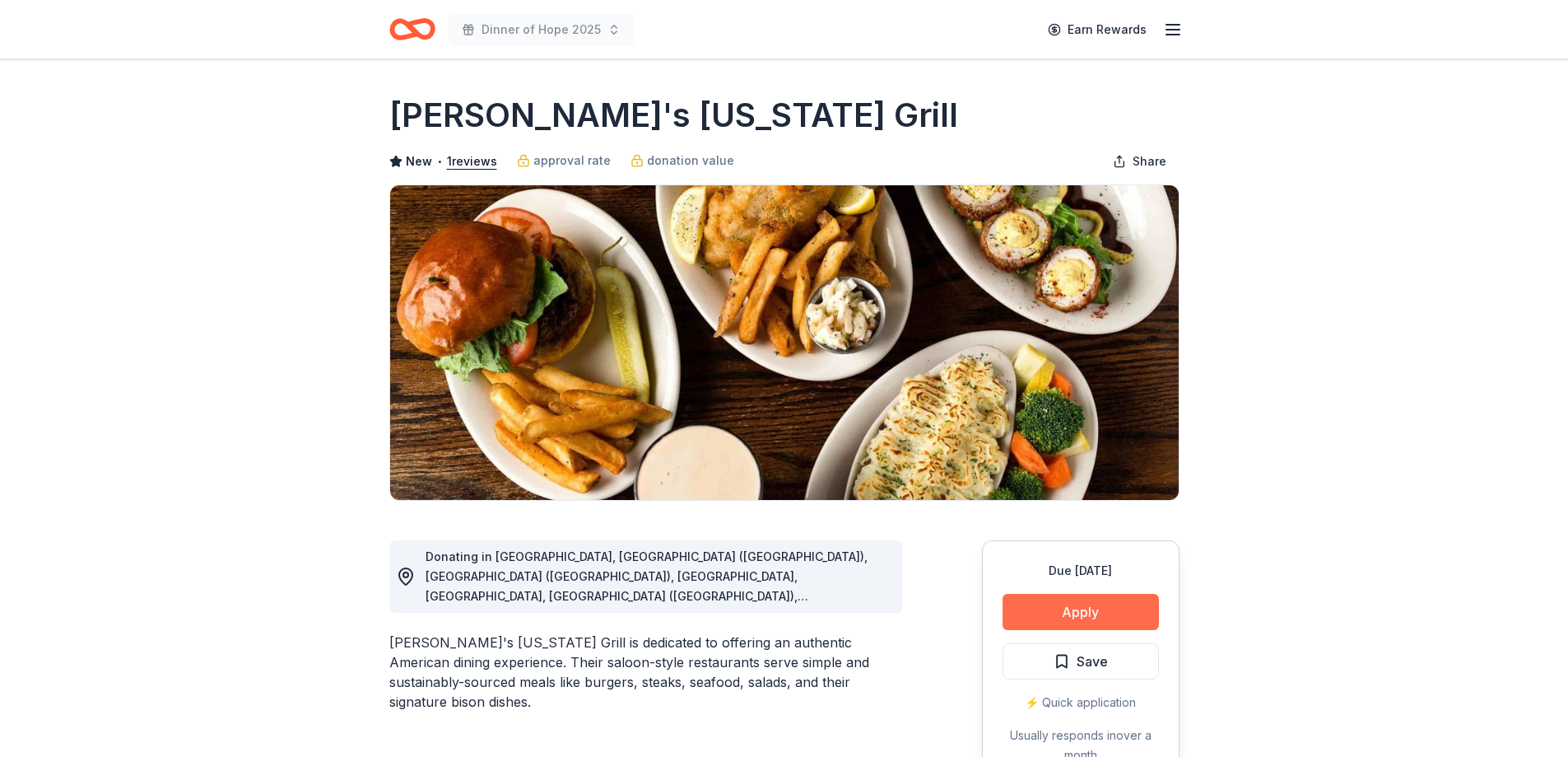
click at [1094, 618] on button "Apply" at bounding box center [1081, 611] width 156 height 37
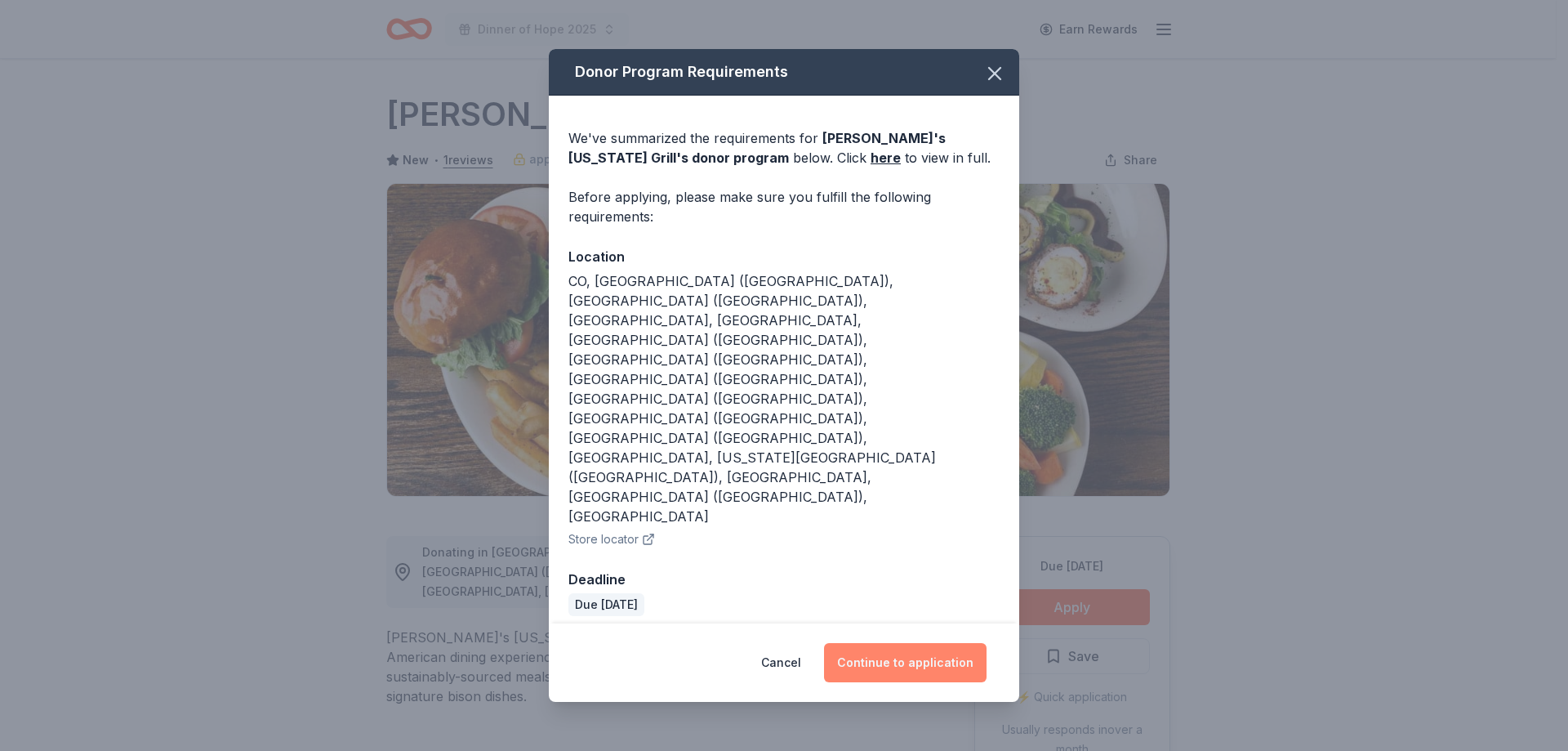
click at [927, 643] on button "Continue to application" at bounding box center [906, 662] width 162 height 39
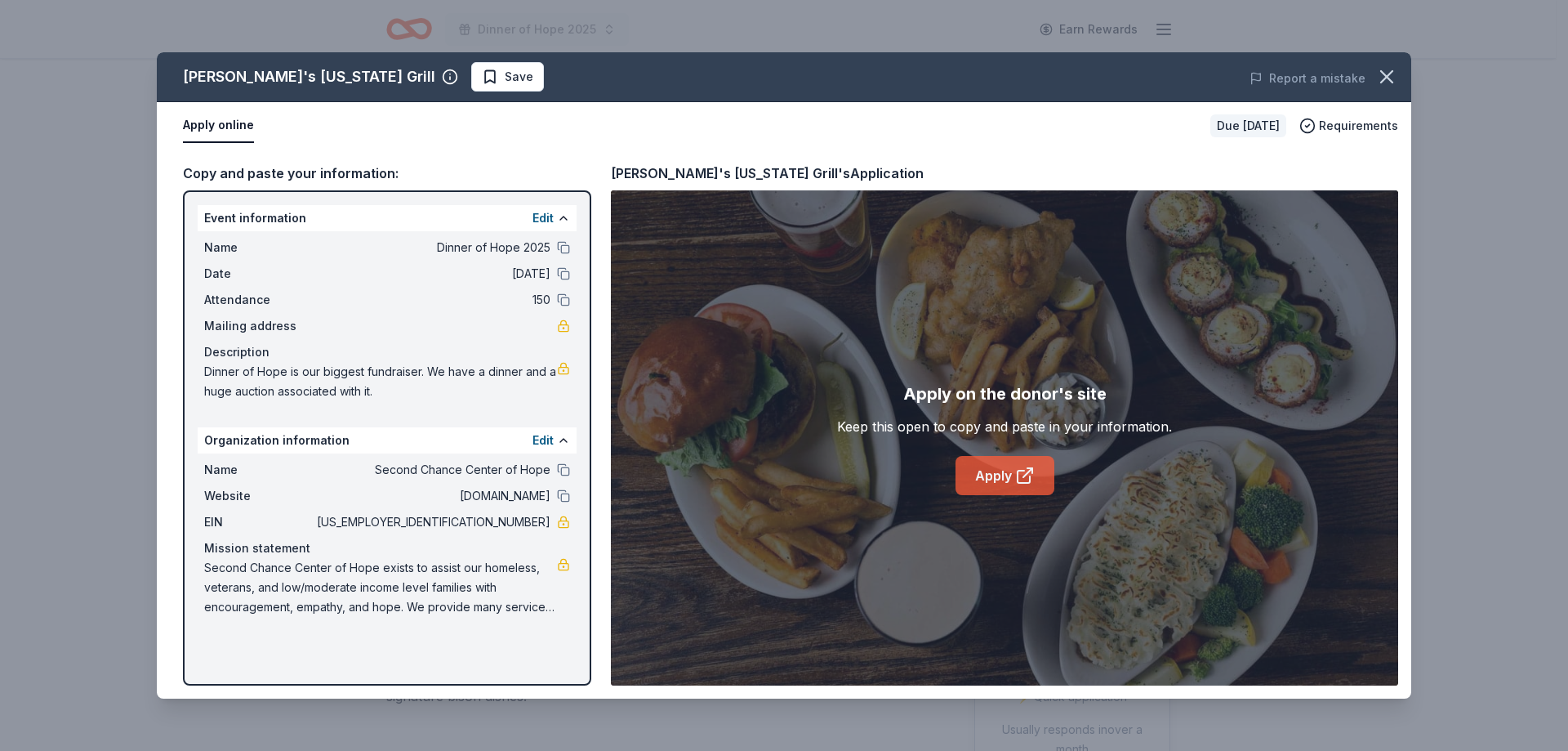
click at [986, 473] on link "Apply" at bounding box center [1005, 476] width 99 height 39
click at [1013, 477] on link "Apply" at bounding box center [1005, 476] width 99 height 39
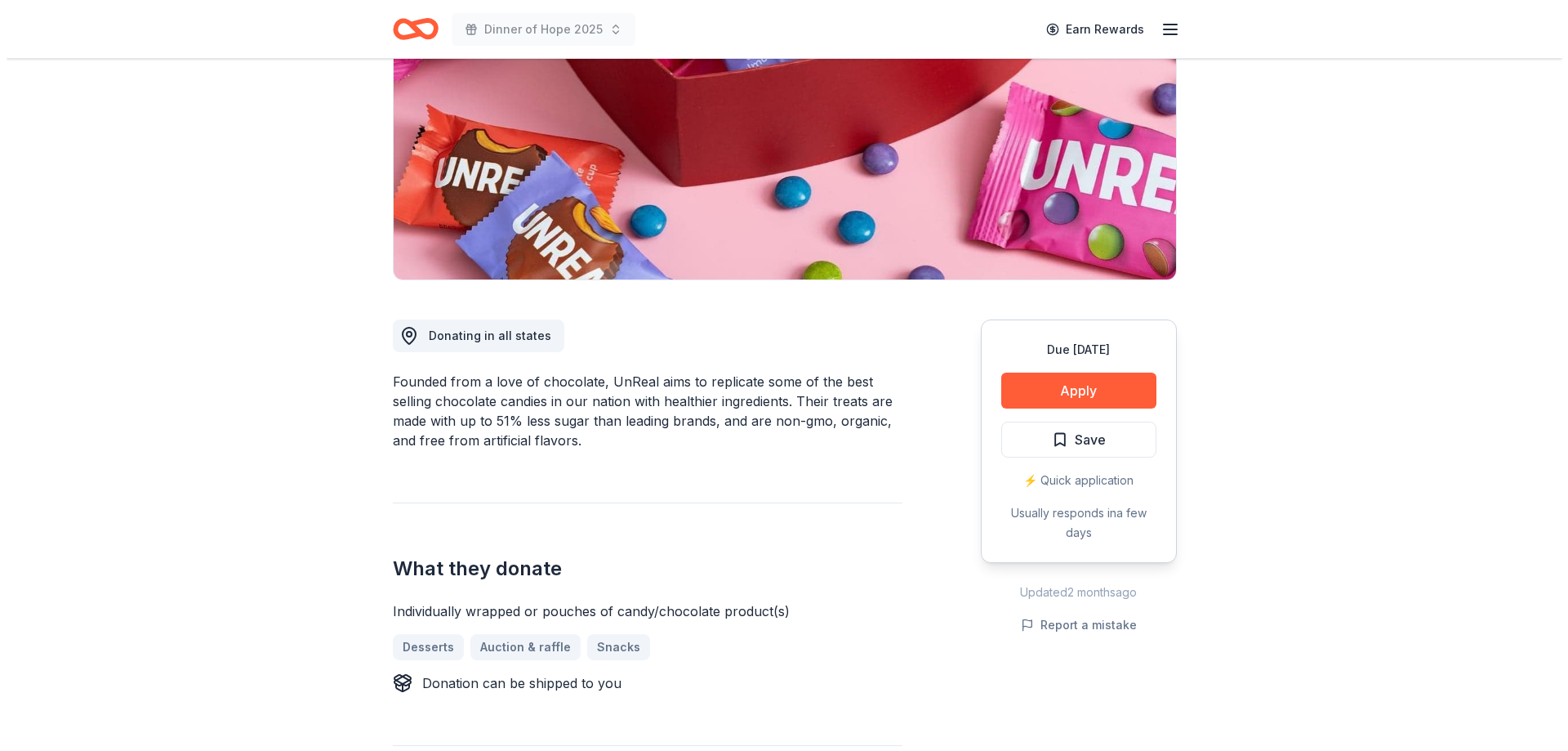
scroll to position [245, 0]
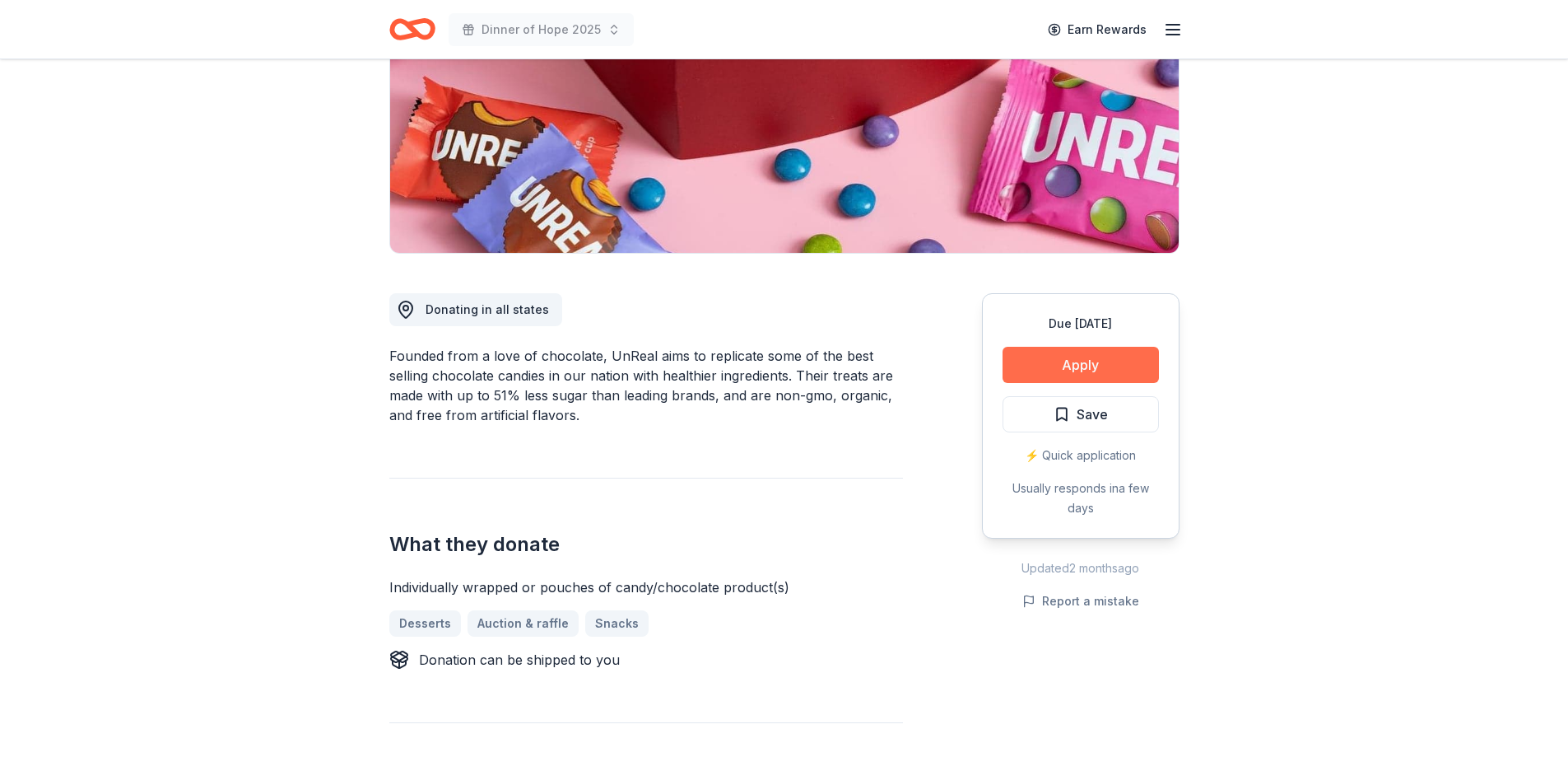
click at [1076, 368] on button "Apply" at bounding box center [1081, 365] width 156 height 37
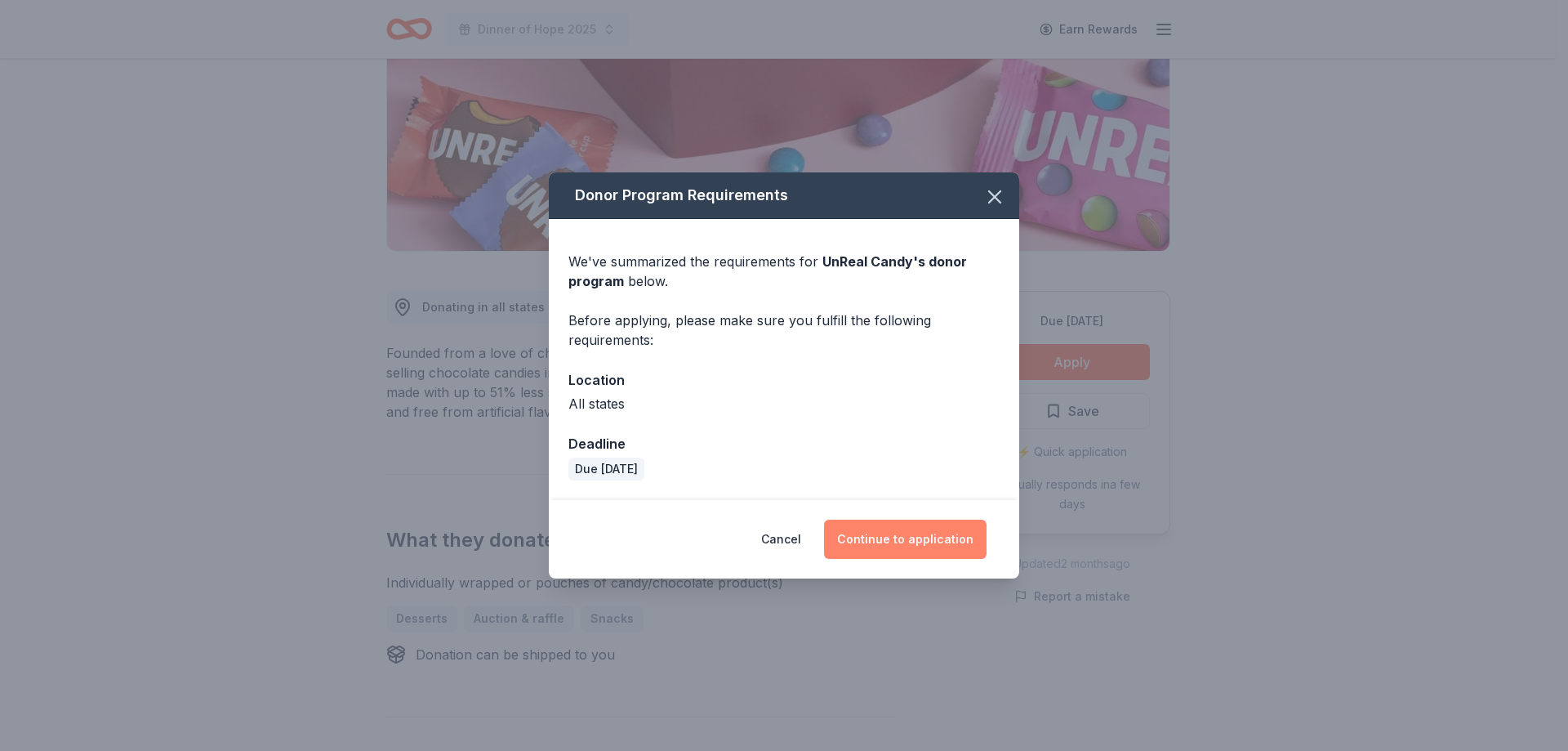
click at [886, 537] on button "Continue to application" at bounding box center [906, 539] width 162 height 39
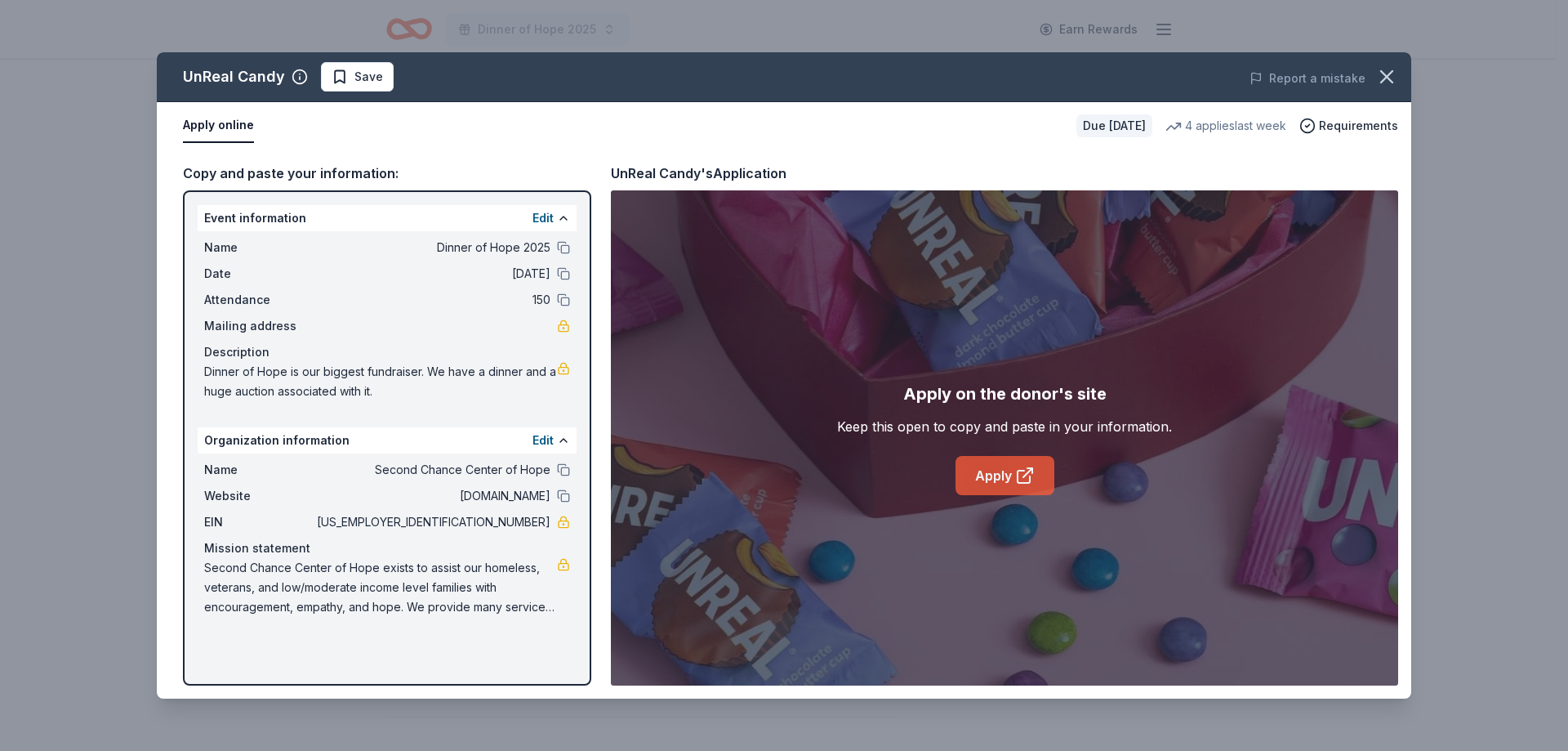
click at [1004, 482] on link "Apply" at bounding box center [1005, 476] width 99 height 39
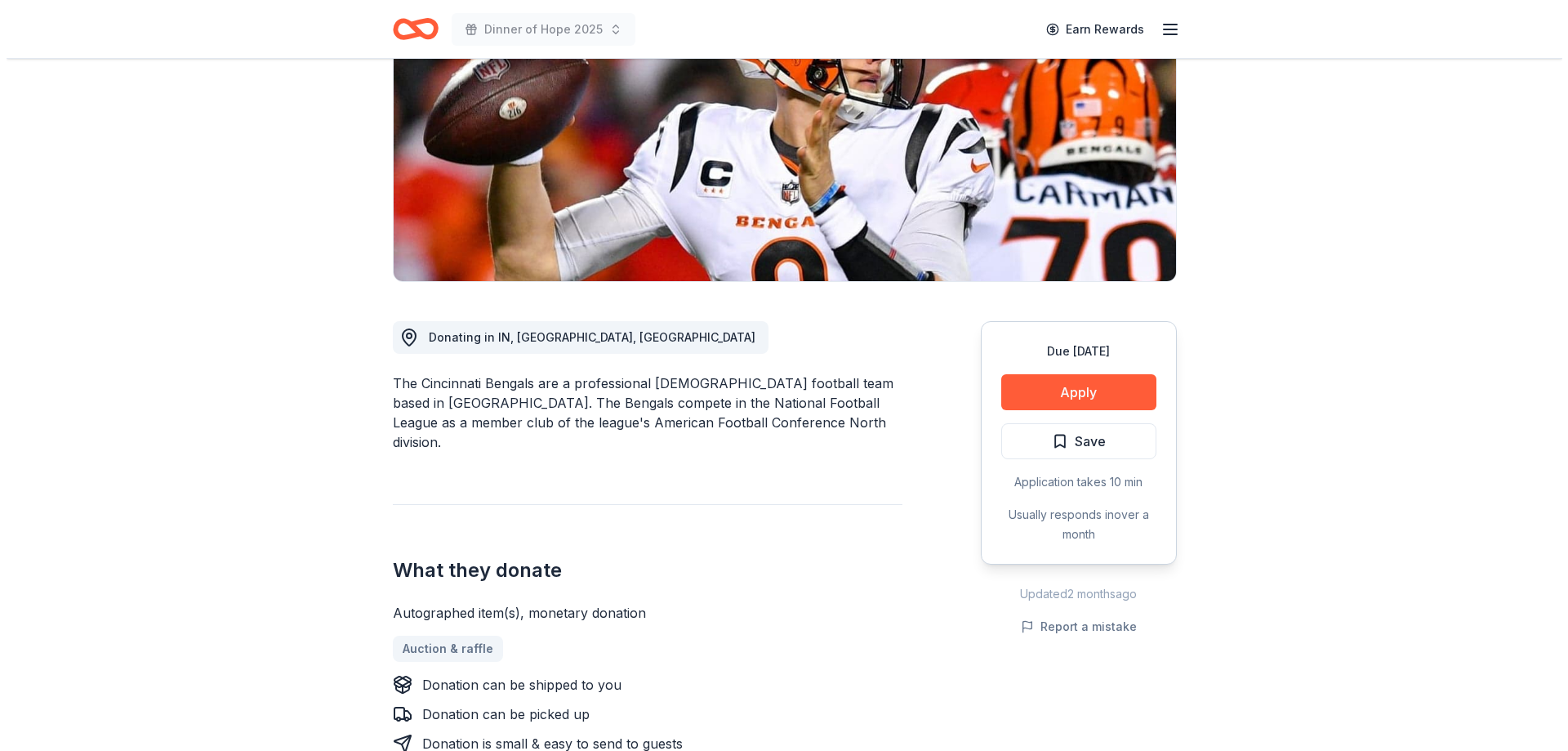
scroll to position [327, 0]
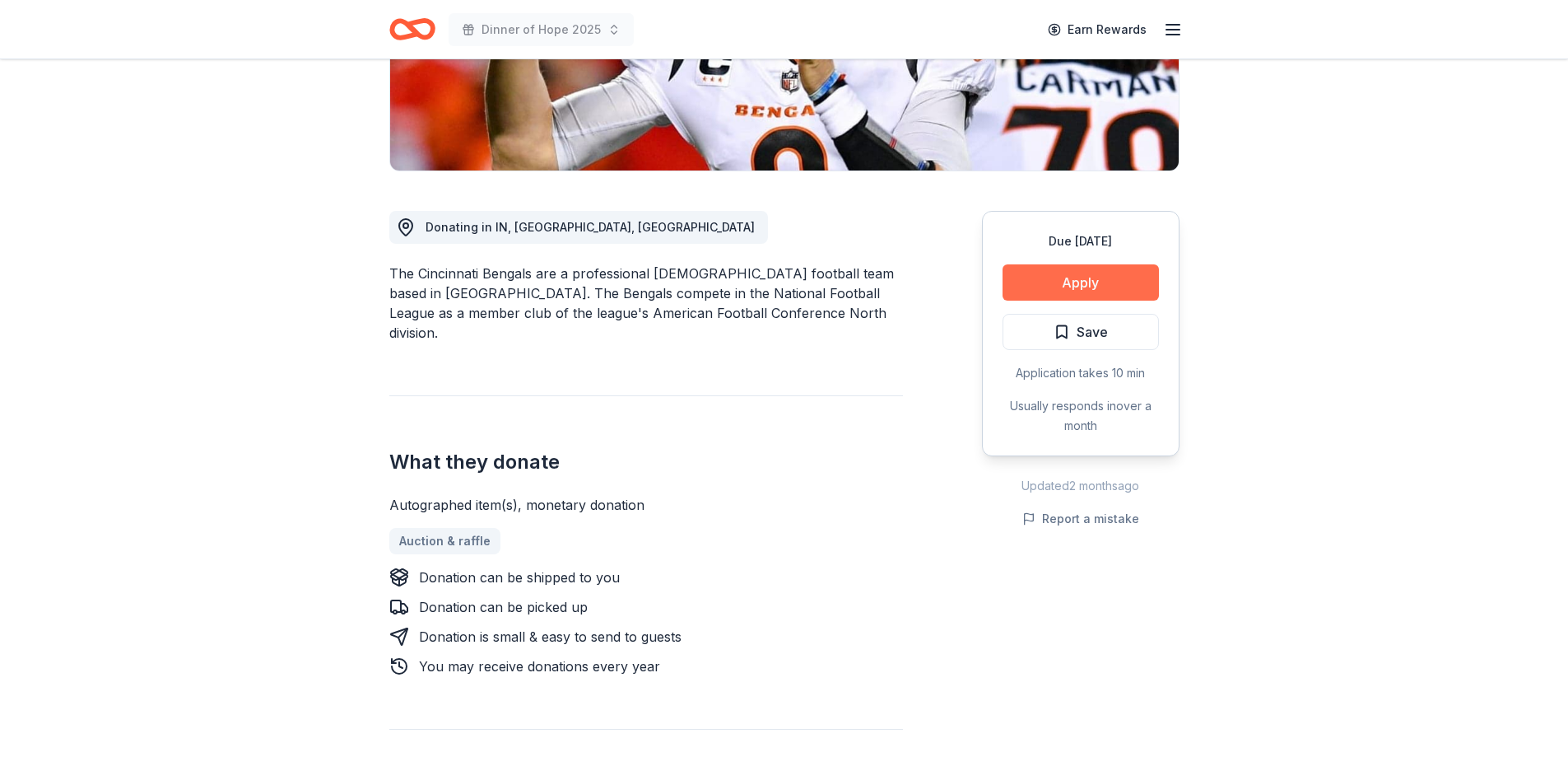
click at [1085, 282] on button "Apply" at bounding box center [1081, 282] width 156 height 37
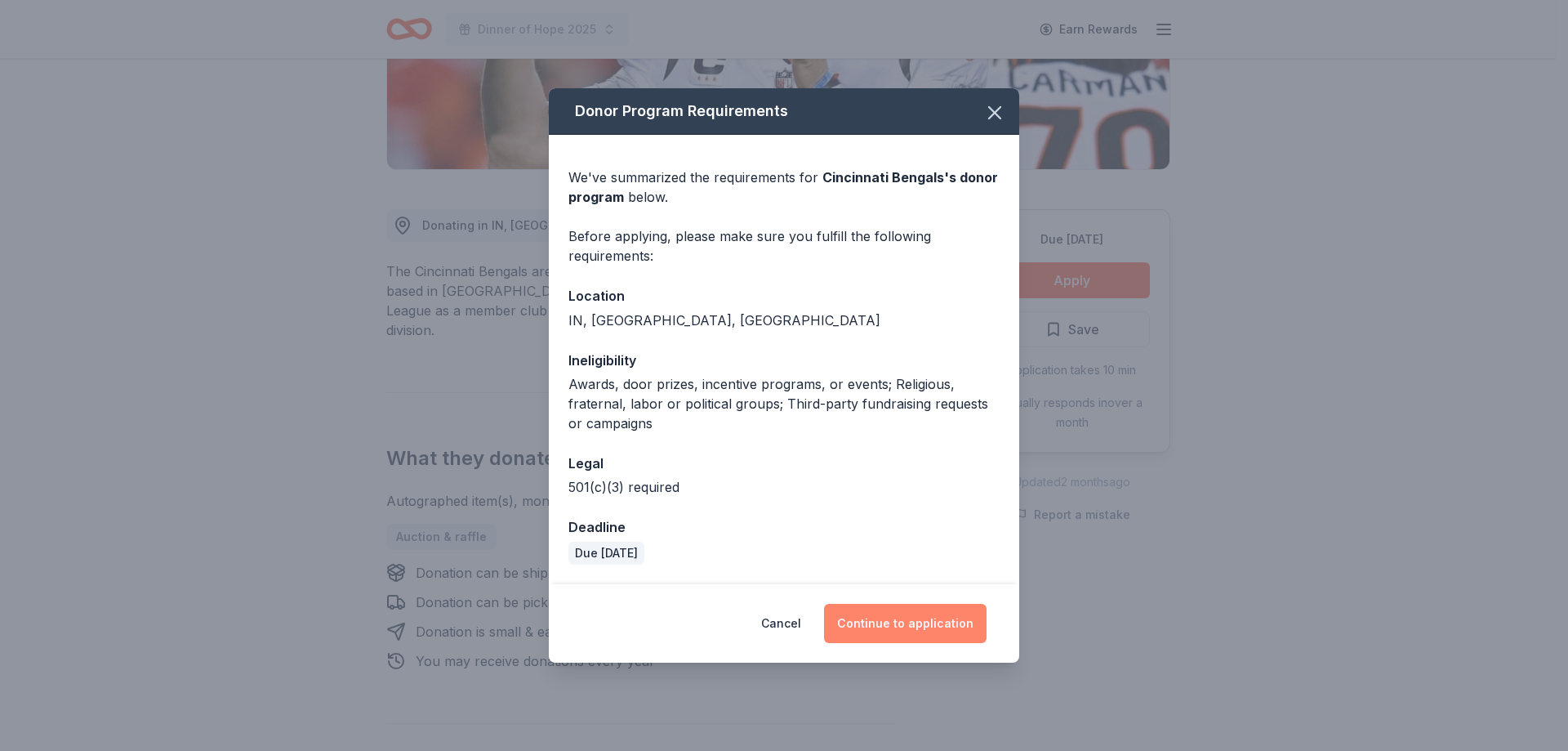
click at [904, 626] on button "Continue to application" at bounding box center [906, 623] width 162 height 39
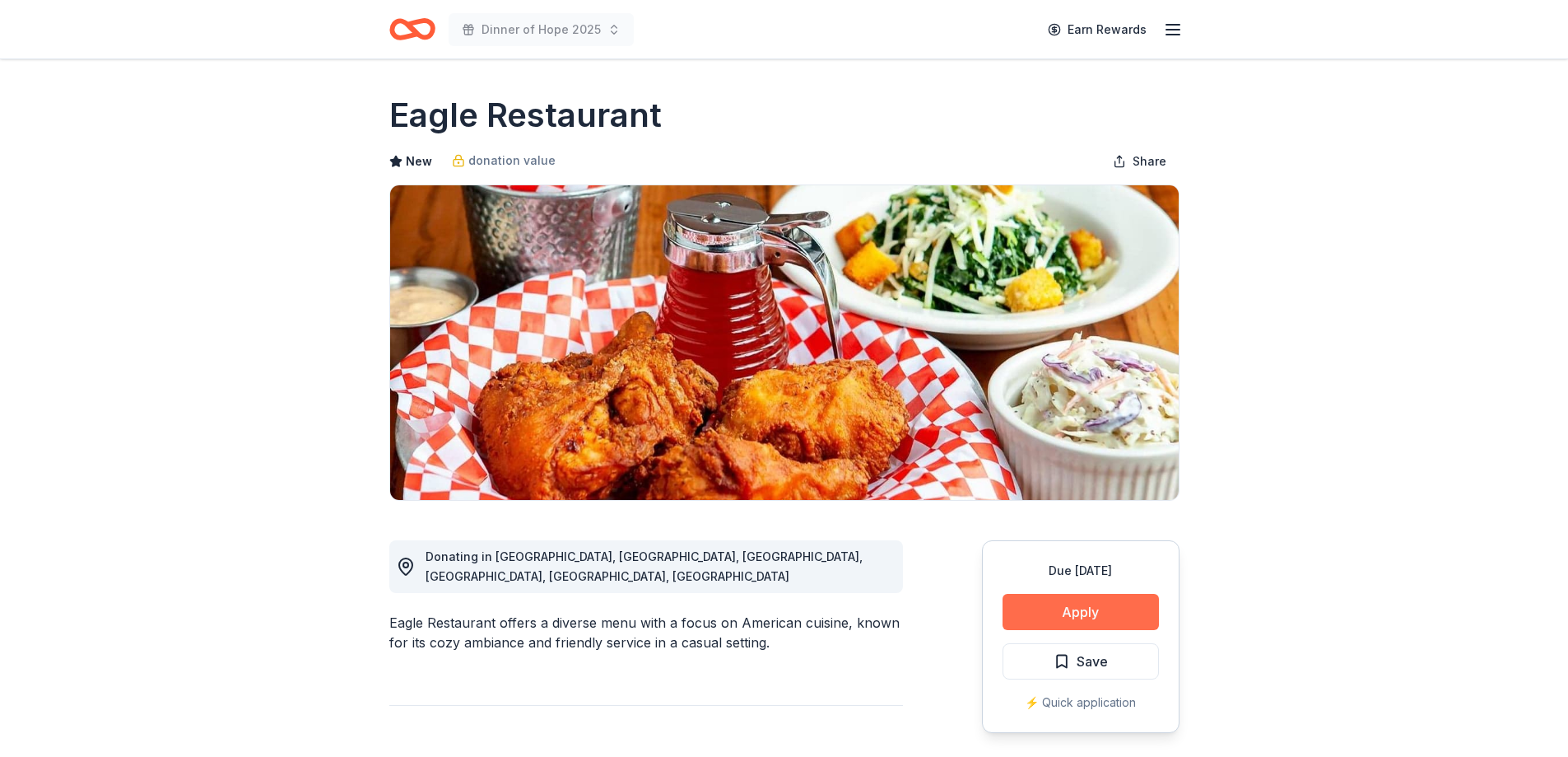
click at [1080, 606] on button "Apply" at bounding box center [1081, 611] width 156 height 37
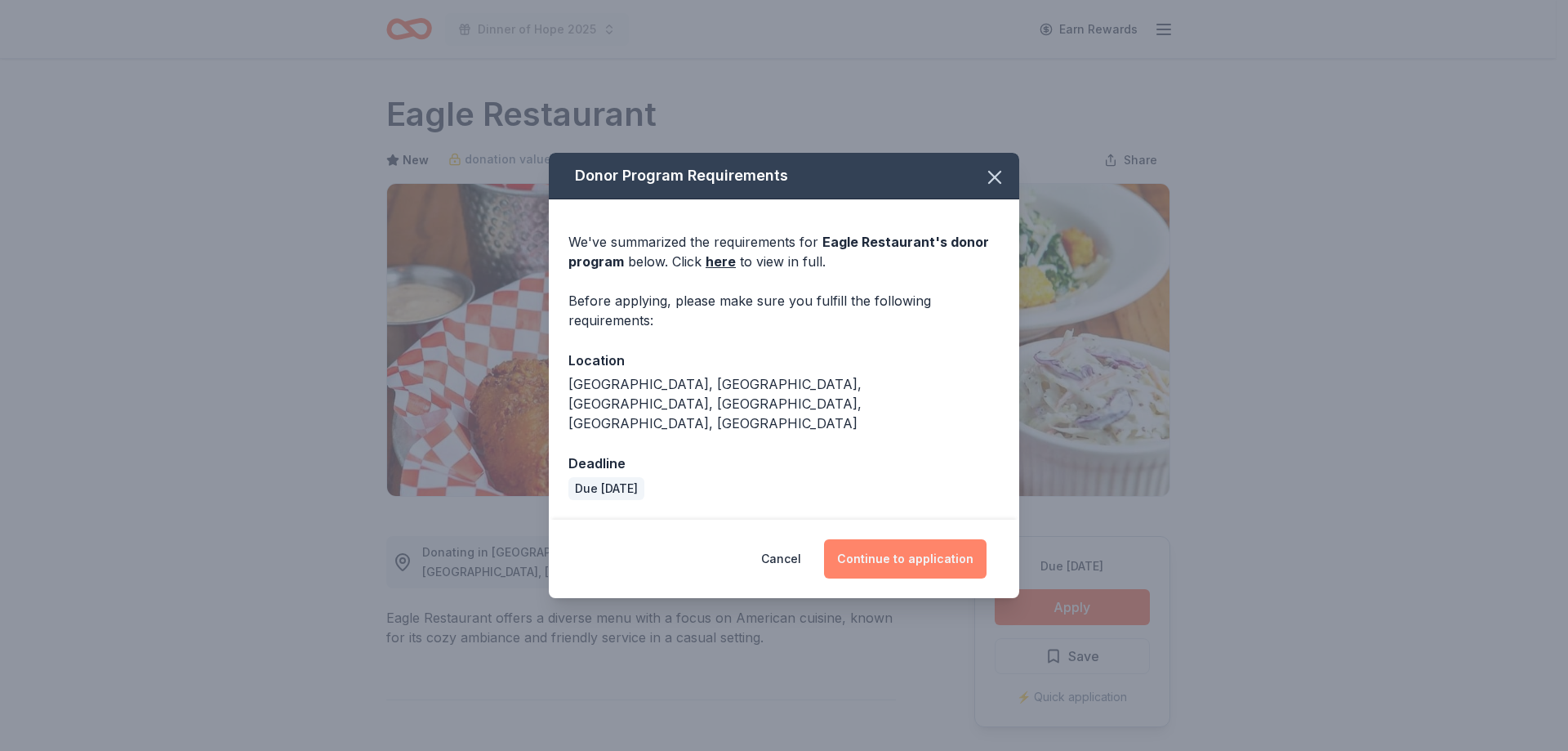
click at [895, 542] on button "Continue to application" at bounding box center [906, 559] width 162 height 39
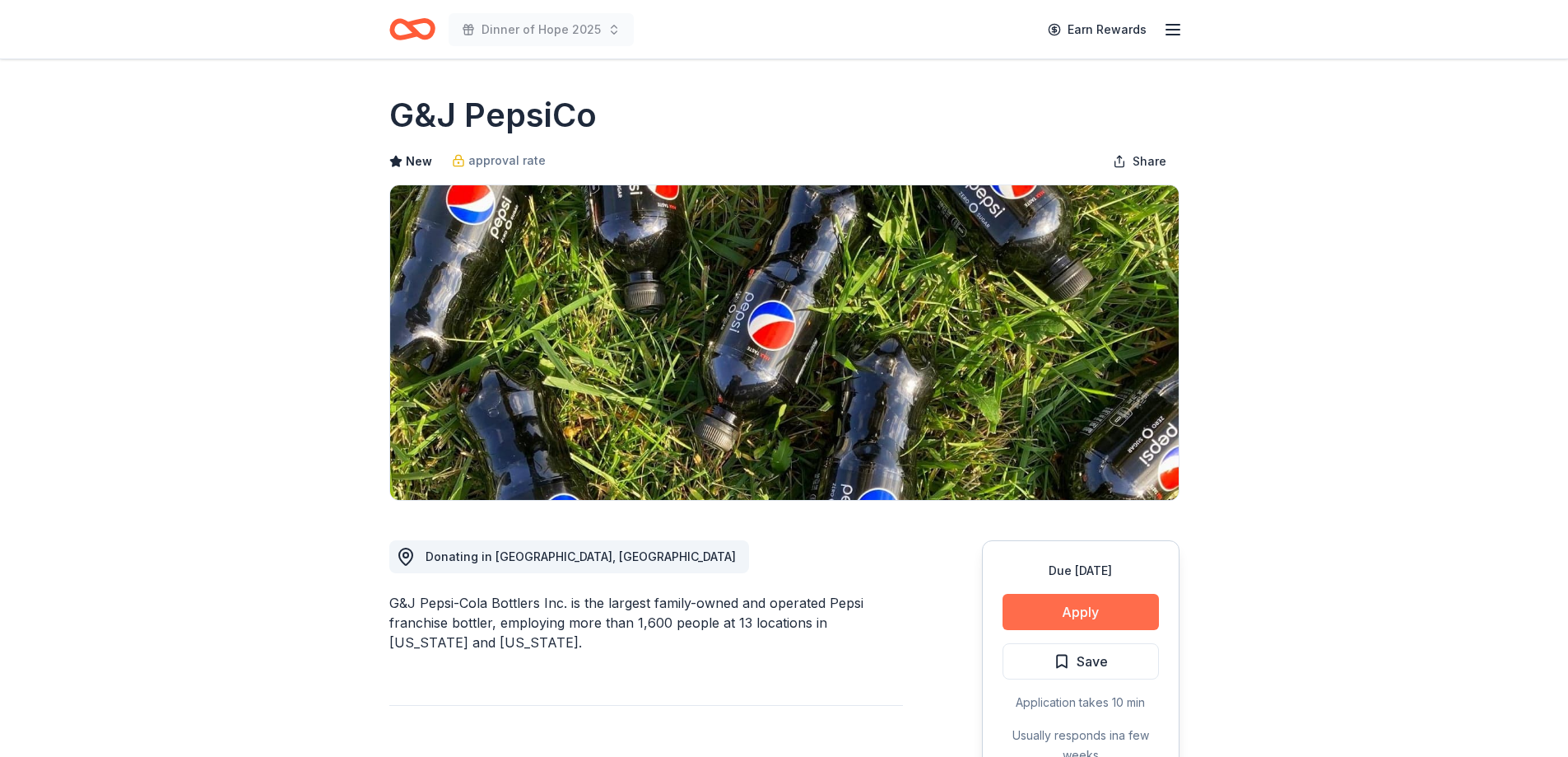
click at [1102, 608] on button "Apply" at bounding box center [1081, 611] width 156 height 37
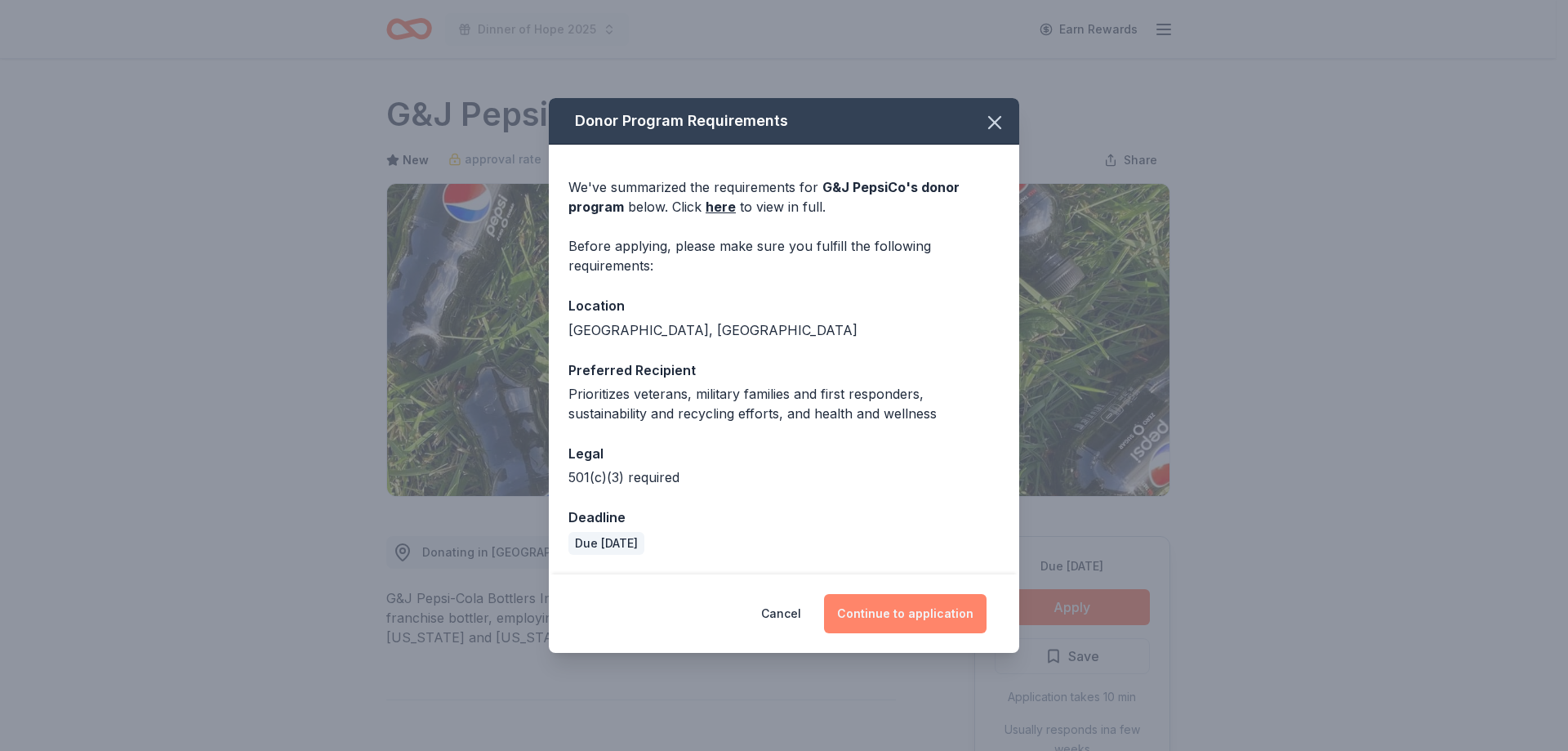
click at [877, 619] on button "Continue to application" at bounding box center [906, 614] width 162 height 39
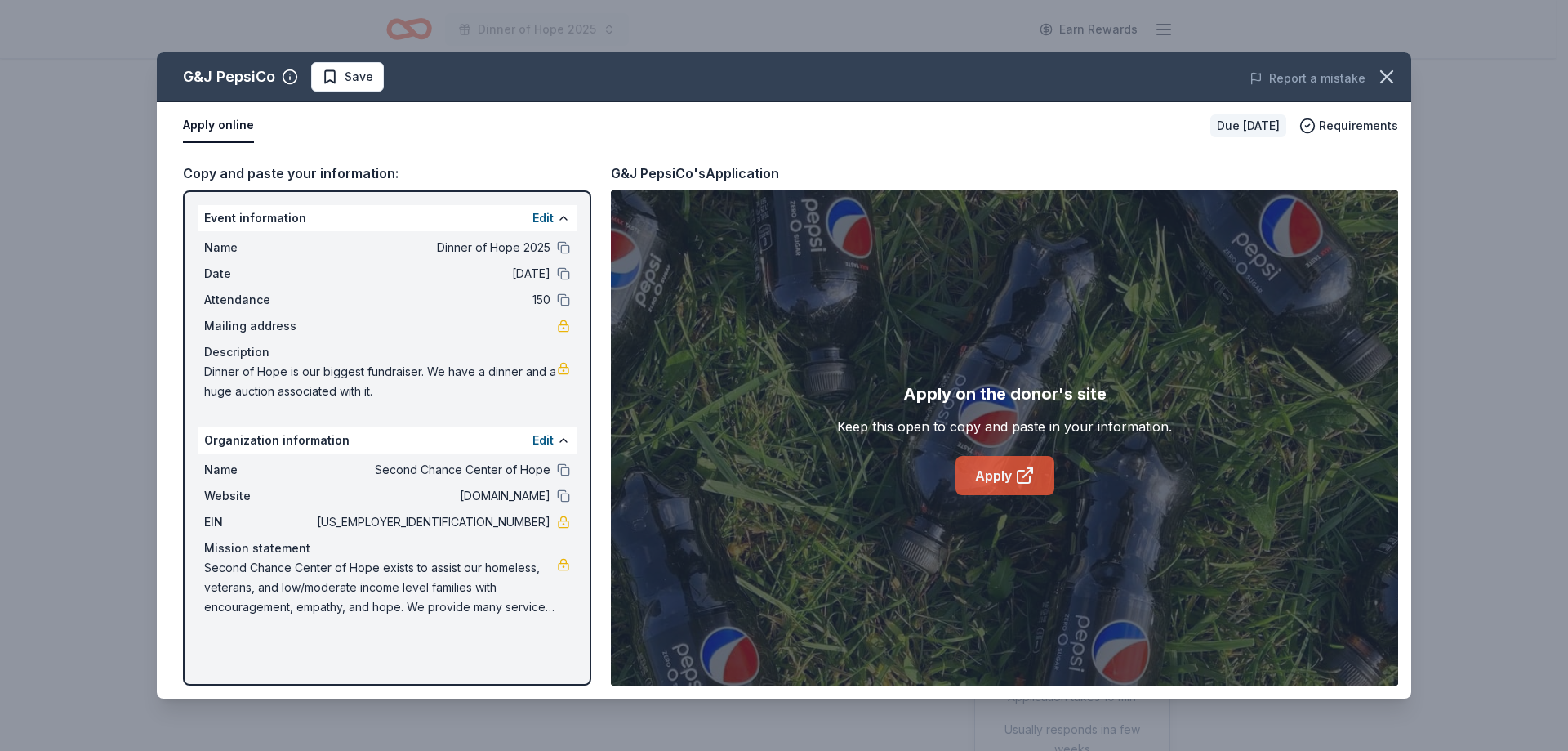
click at [1000, 475] on link "Apply" at bounding box center [1005, 476] width 99 height 39
